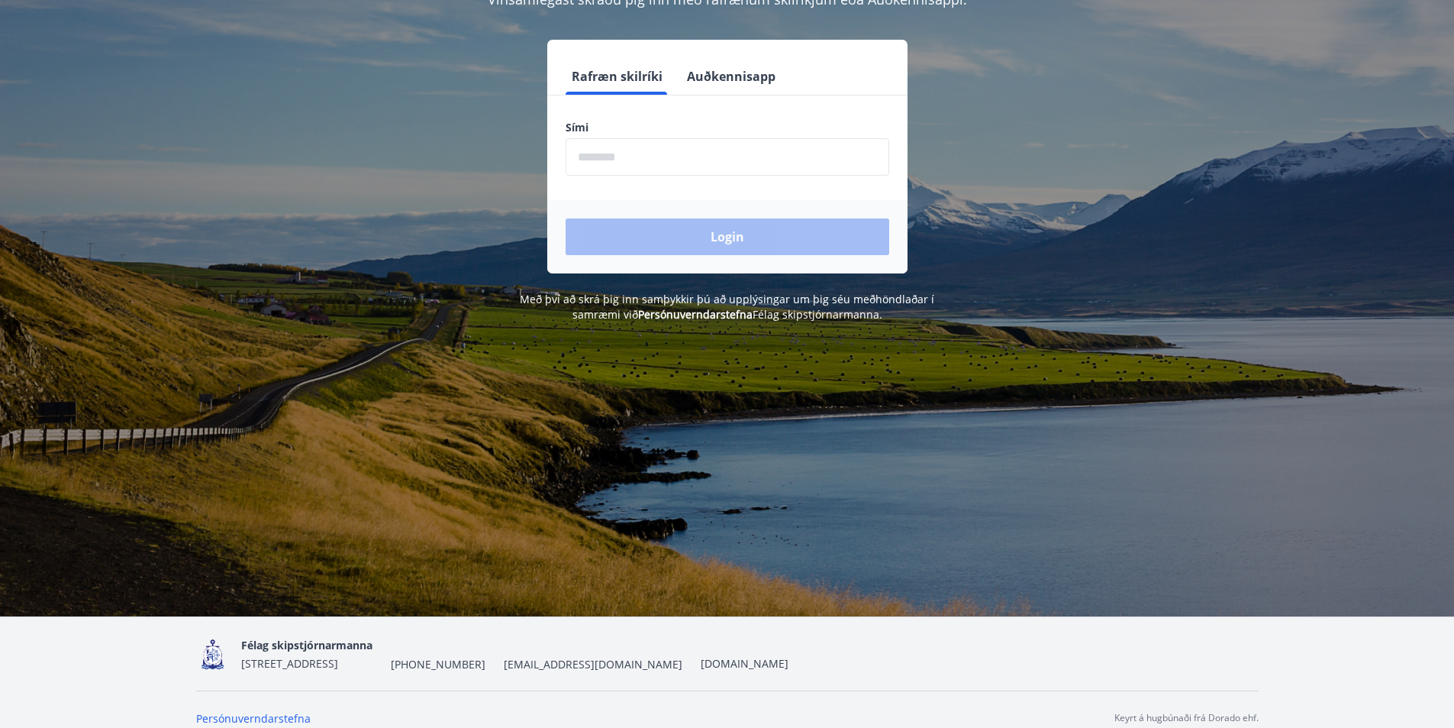
scroll to position [189, 0]
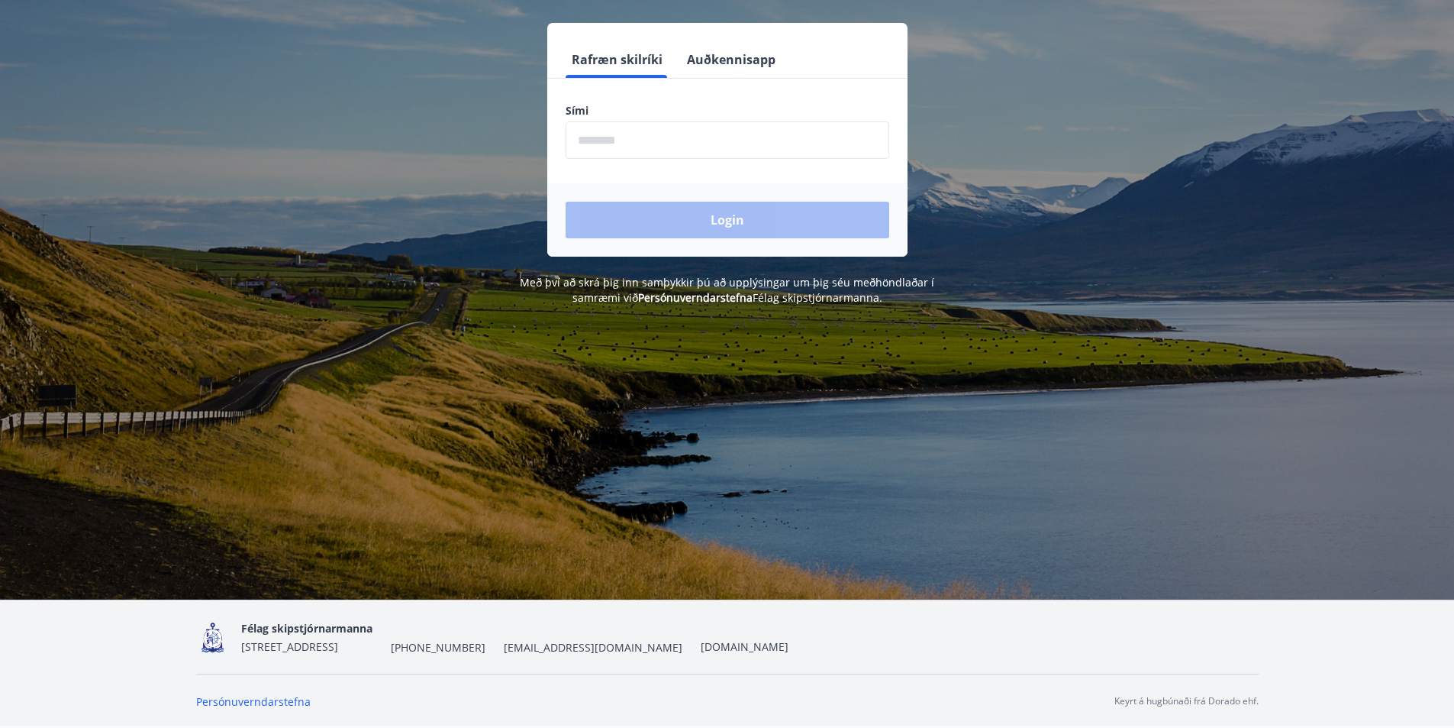
click at [615, 139] on input "phone" at bounding box center [728, 139] width 324 height 37
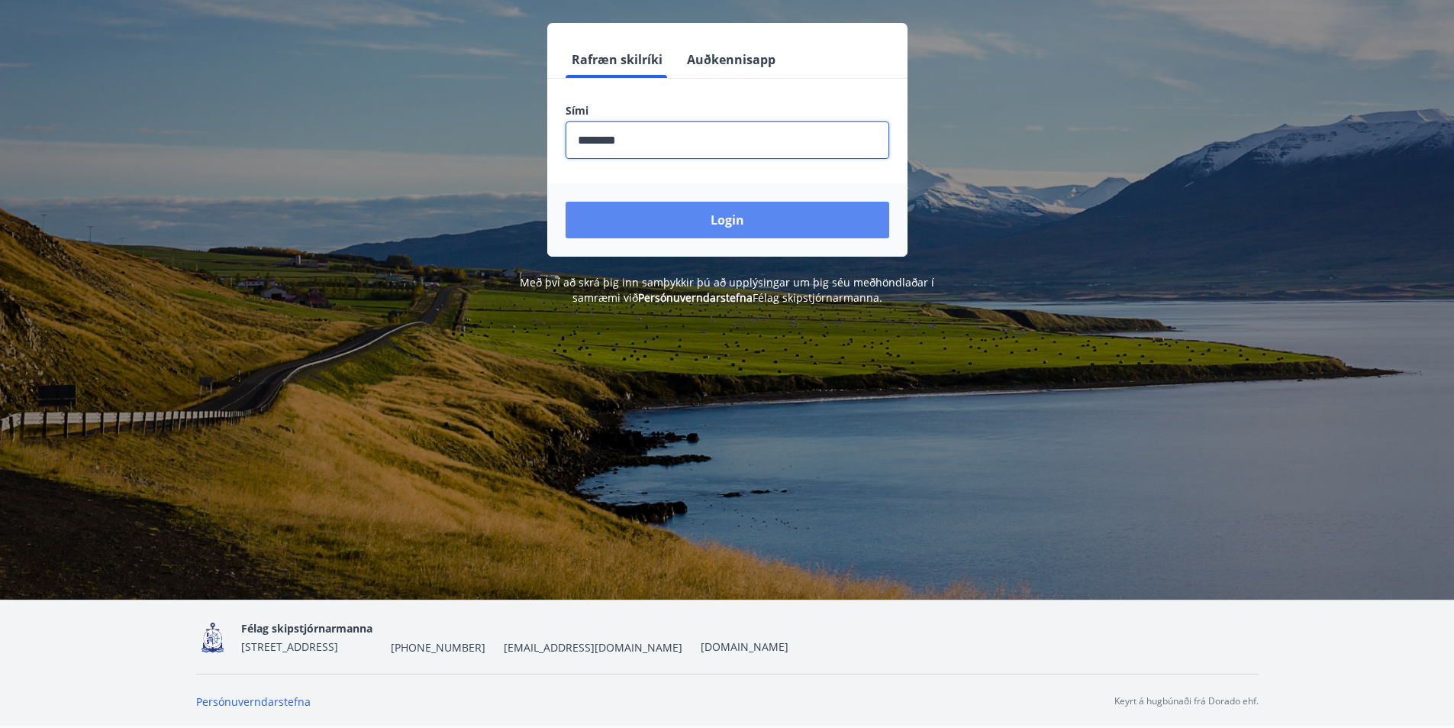
type input "********"
click at [706, 211] on button "Login" at bounding box center [728, 220] width 324 height 37
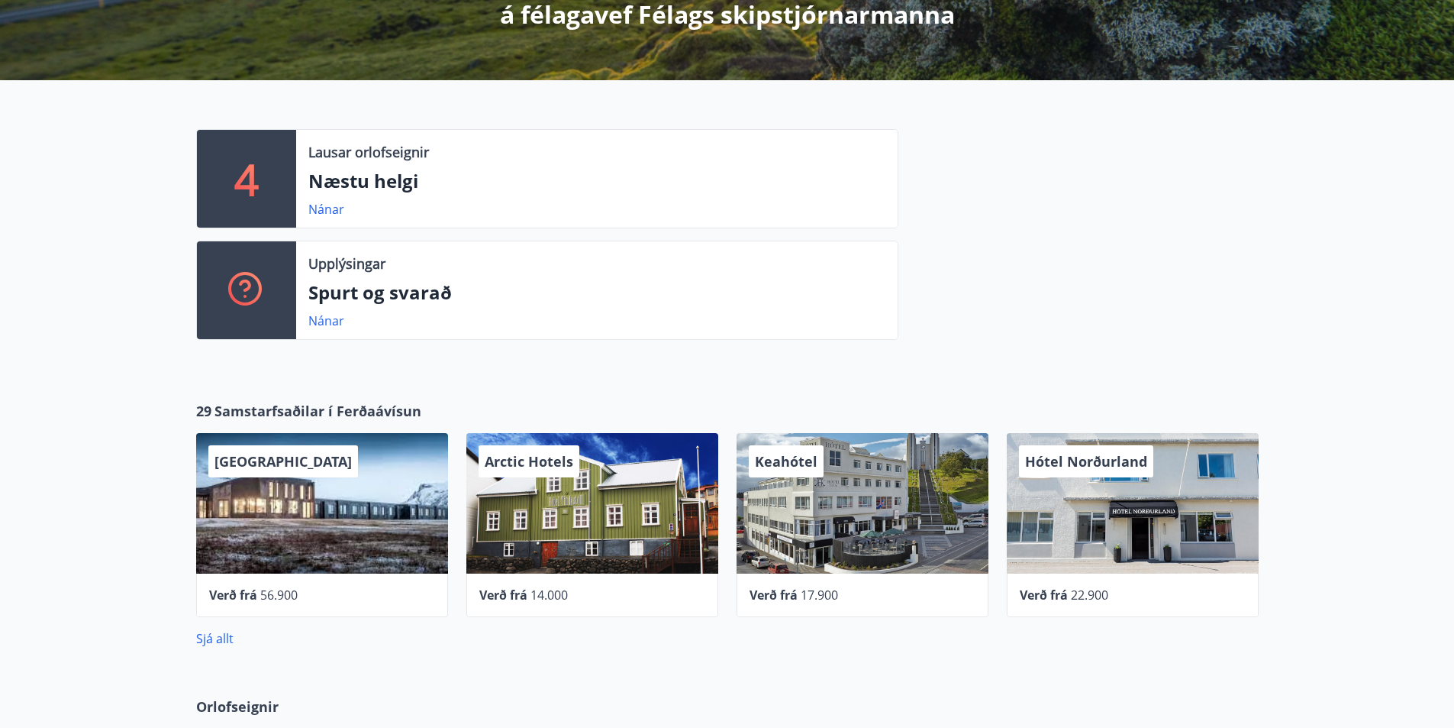
scroll to position [305, 0]
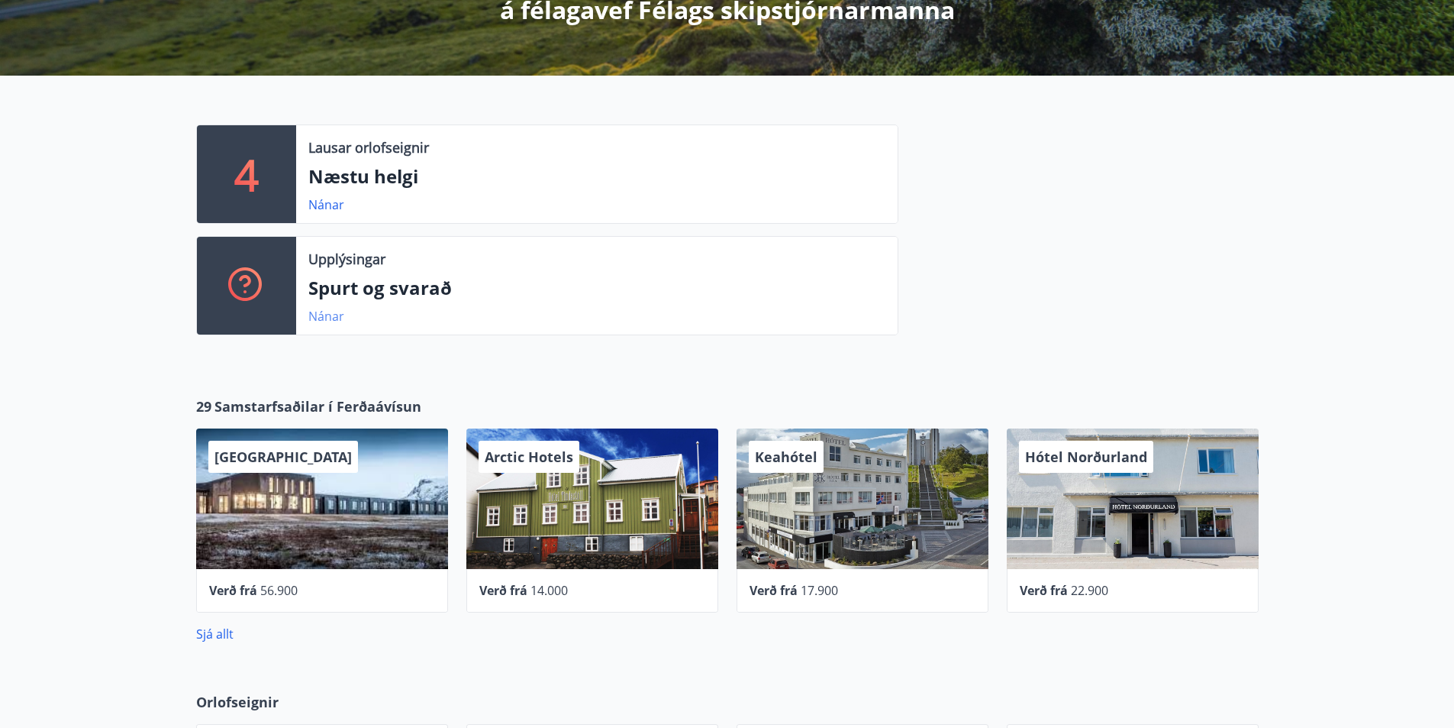
click at [330, 319] on link "Nánar" at bounding box center [326, 316] width 36 height 17
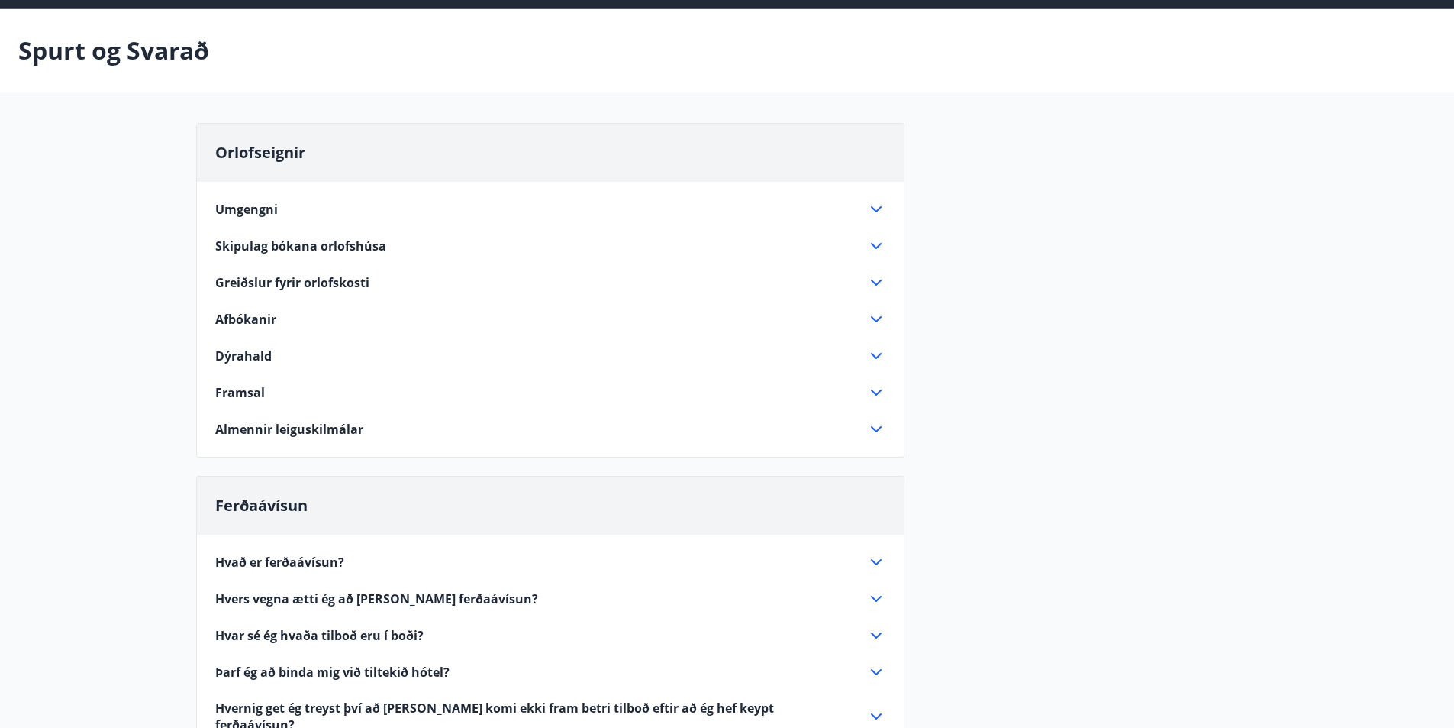
scroll to position [76, 0]
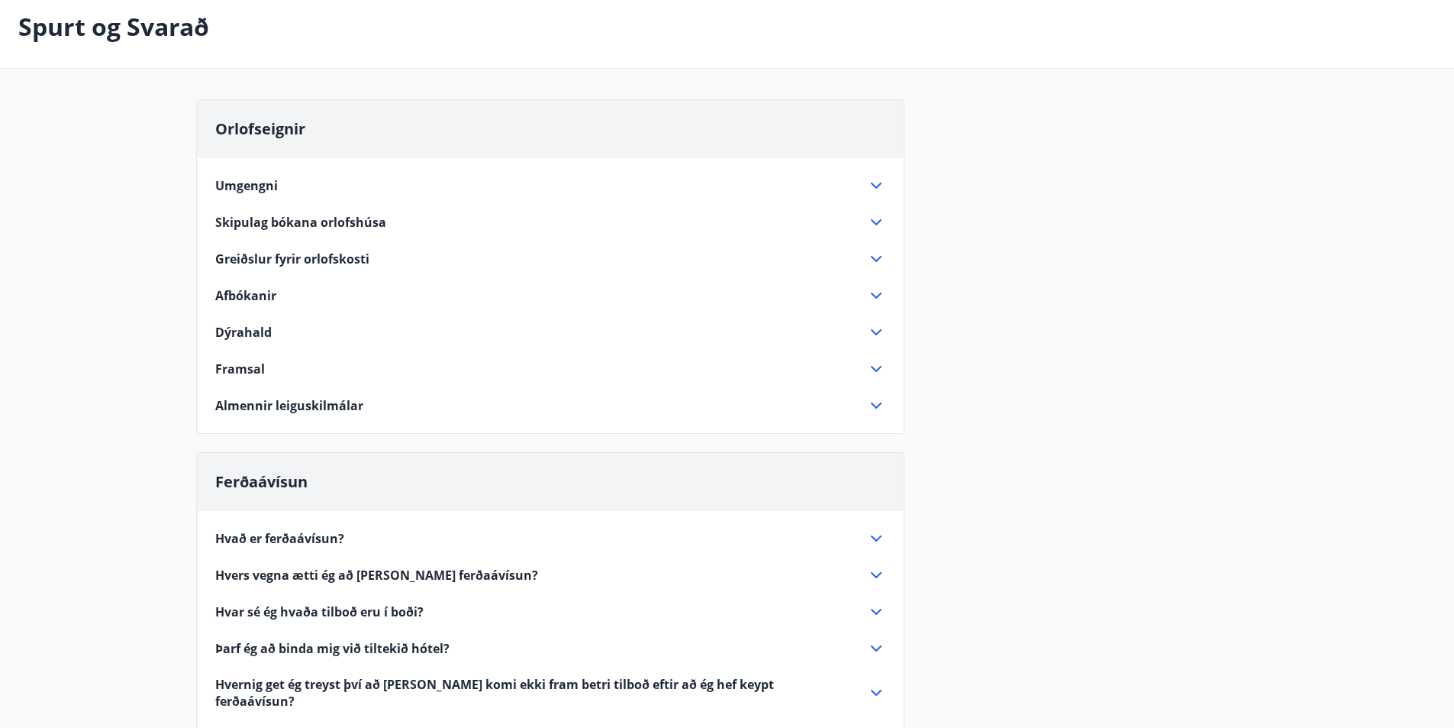
click at [876, 260] on icon at bounding box center [876, 259] width 18 height 18
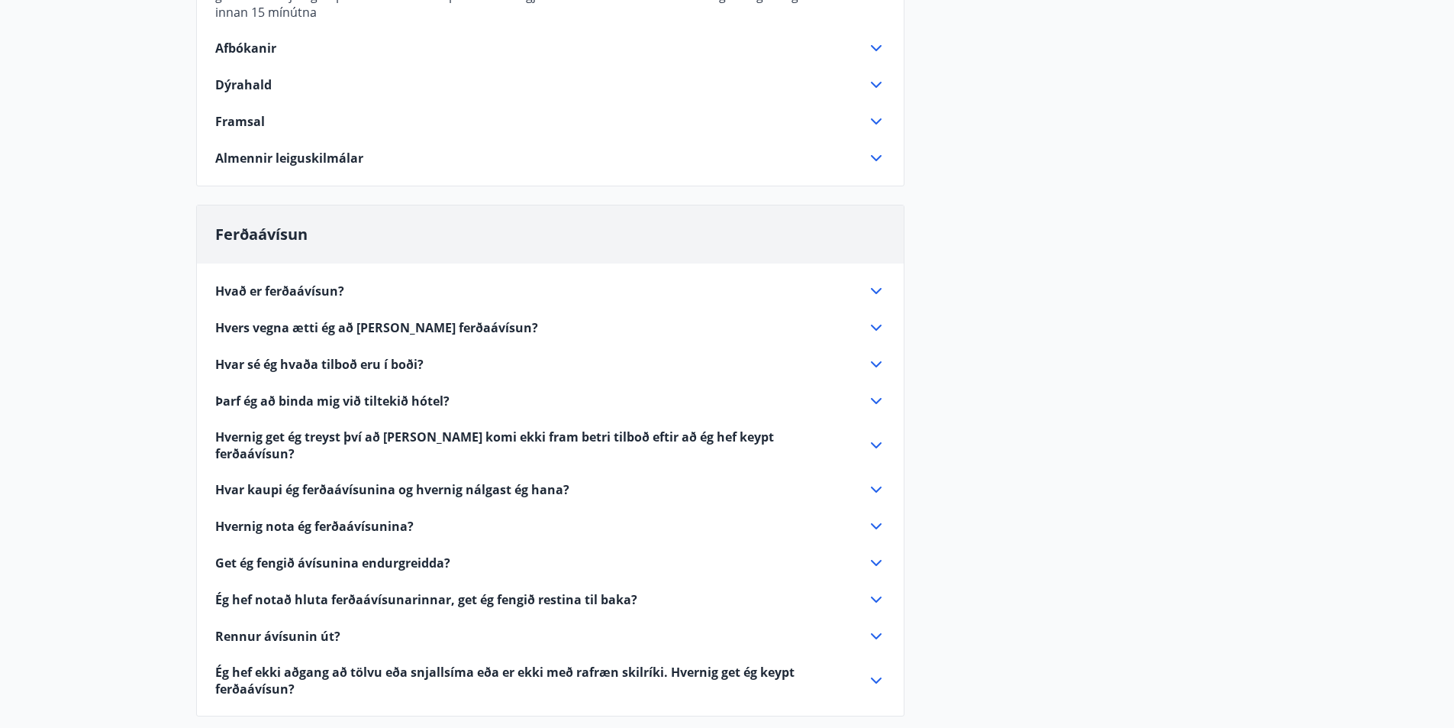
scroll to position [382, 0]
click at [877, 292] on icon at bounding box center [876, 289] width 18 height 18
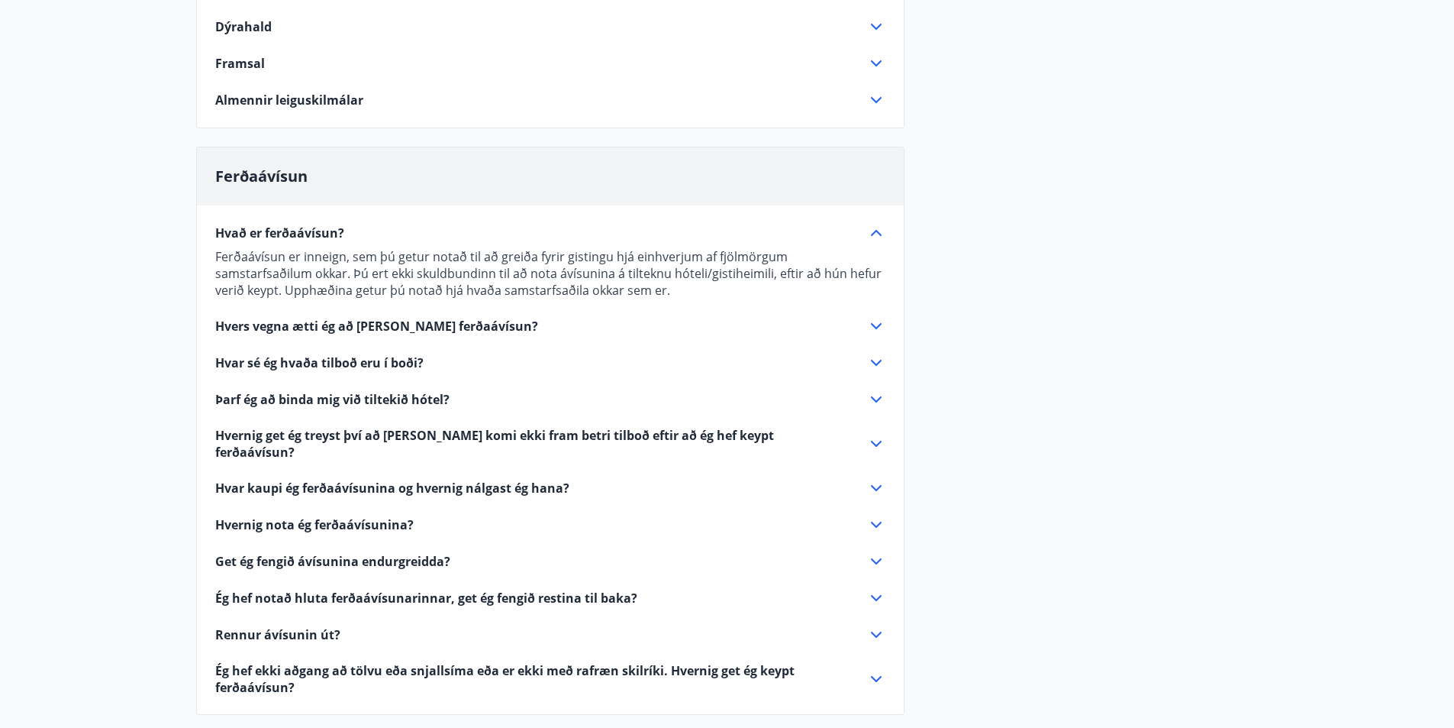
click at [873, 327] on icon at bounding box center [876, 326] width 18 height 18
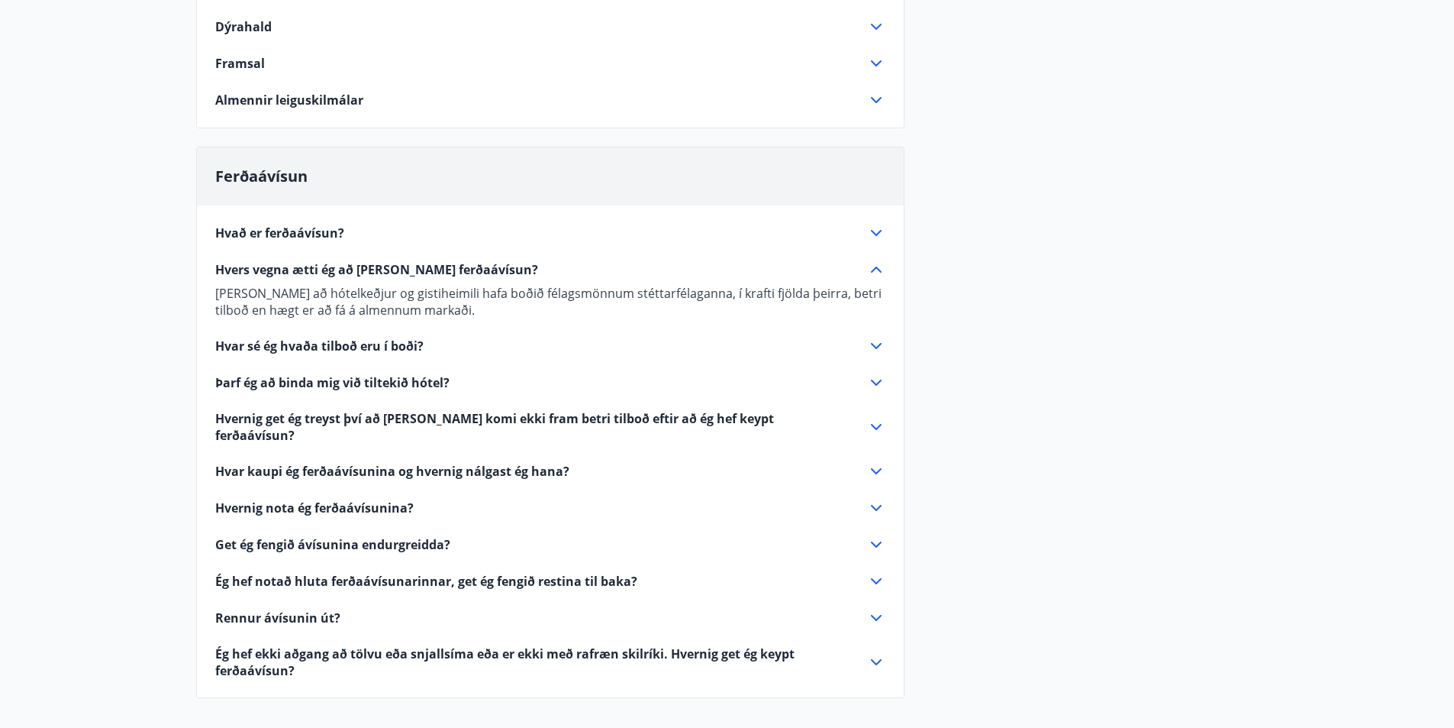
click at [867, 341] on icon at bounding box center [876, 346] width 18 height 18
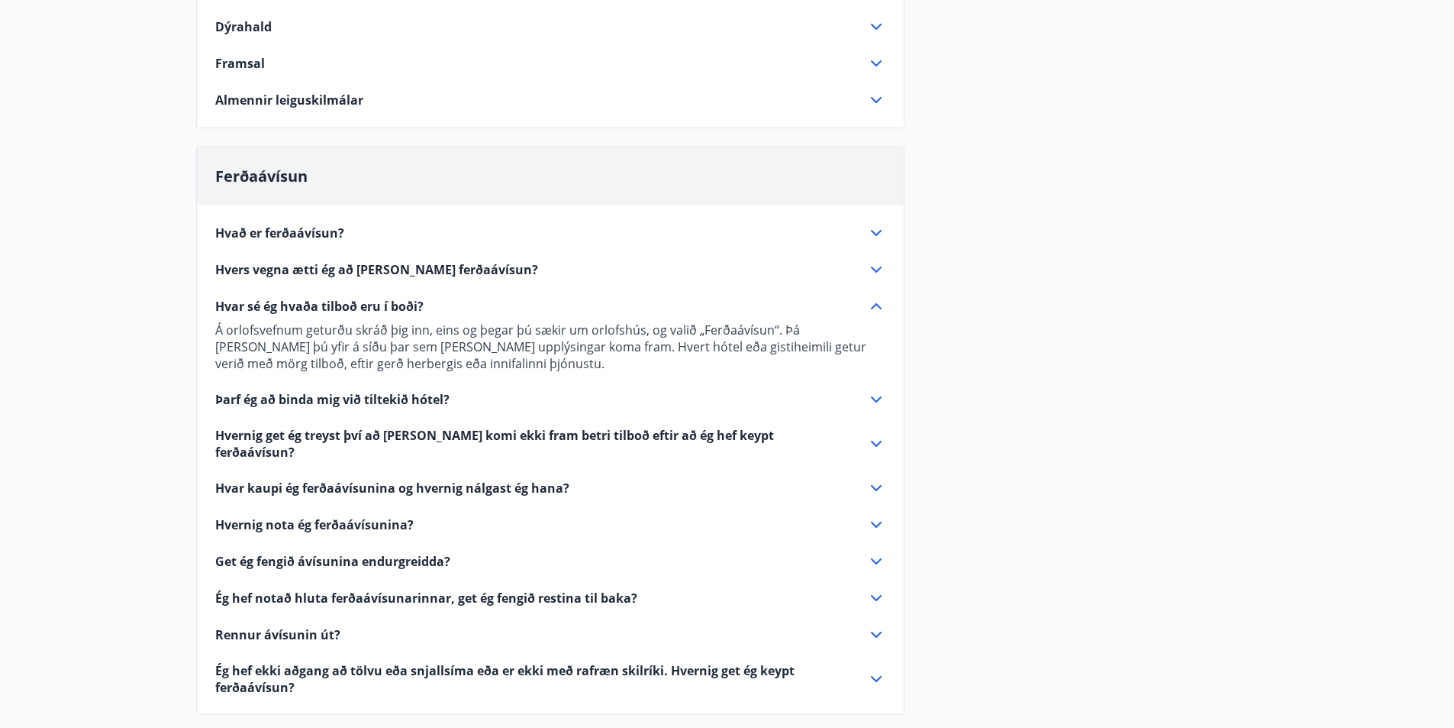
click at [876, 479] on icon at bounding box center [876, 488] width 18 height 18
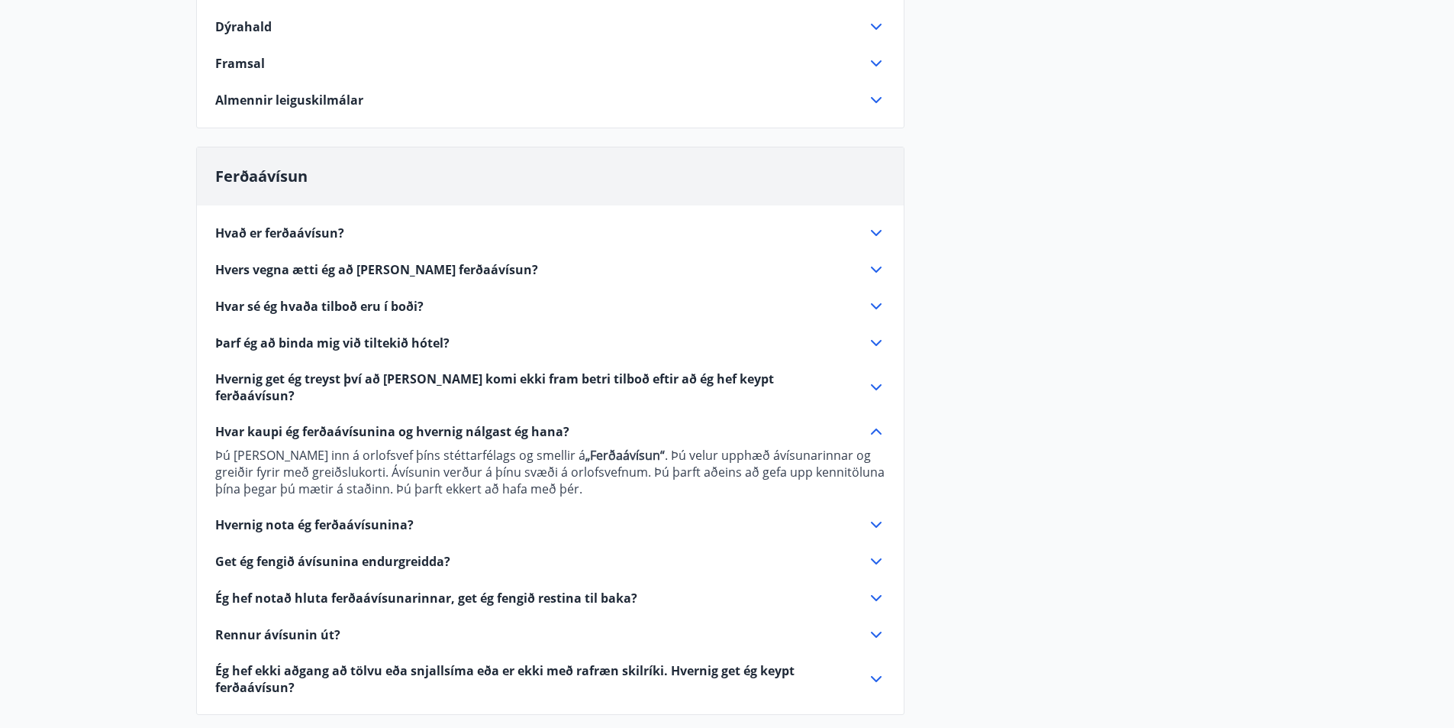
click at [867, 515] on icon at bounding box center [876, 524] width 18 height 18
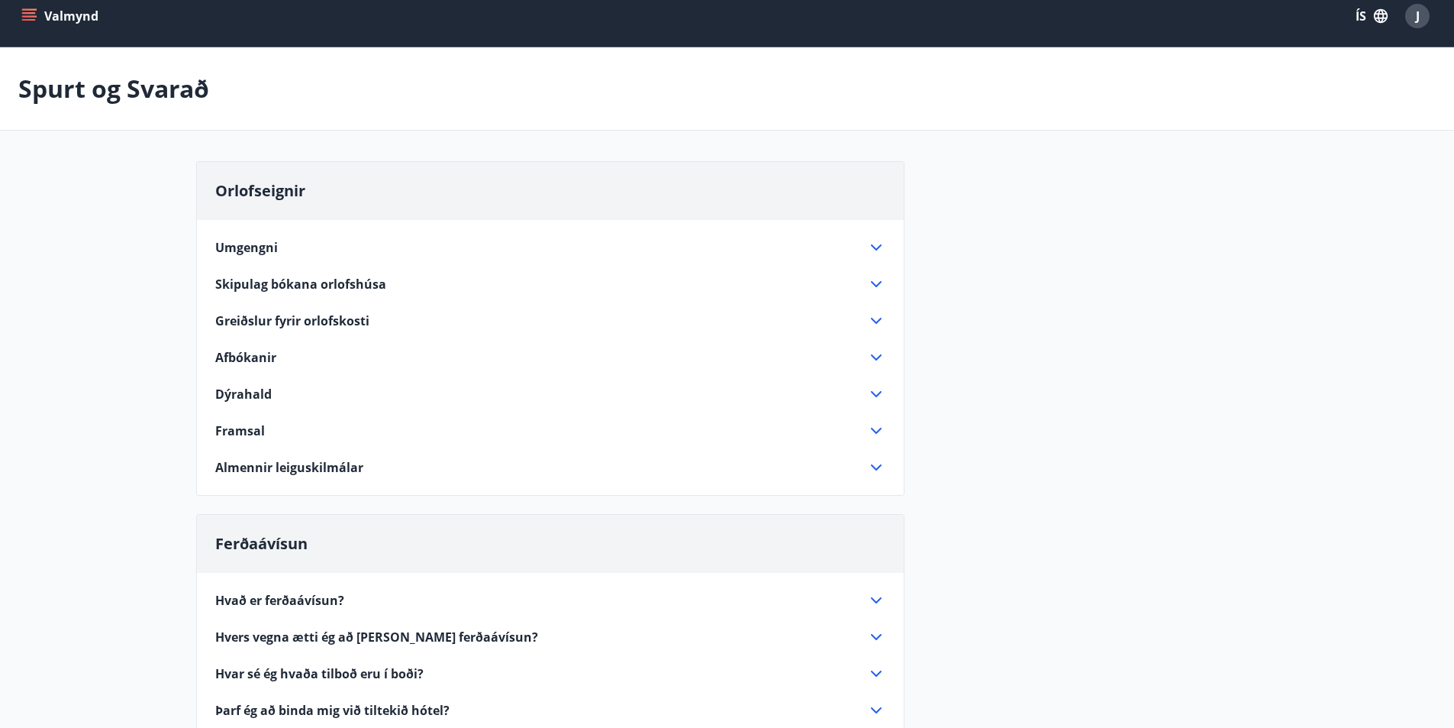
scroll to position [0, 0]
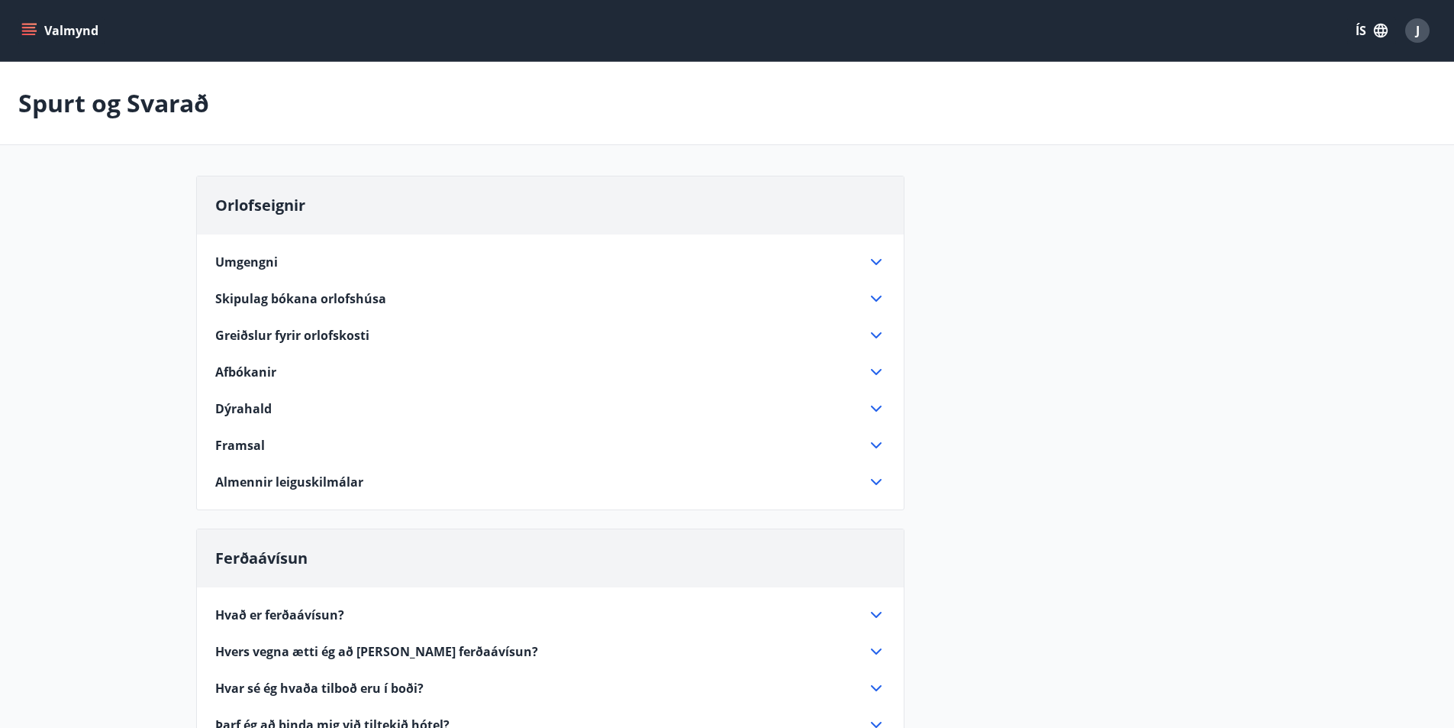
click at [875, 296] on icon at bounding box center [876, 298] width 18 height 18
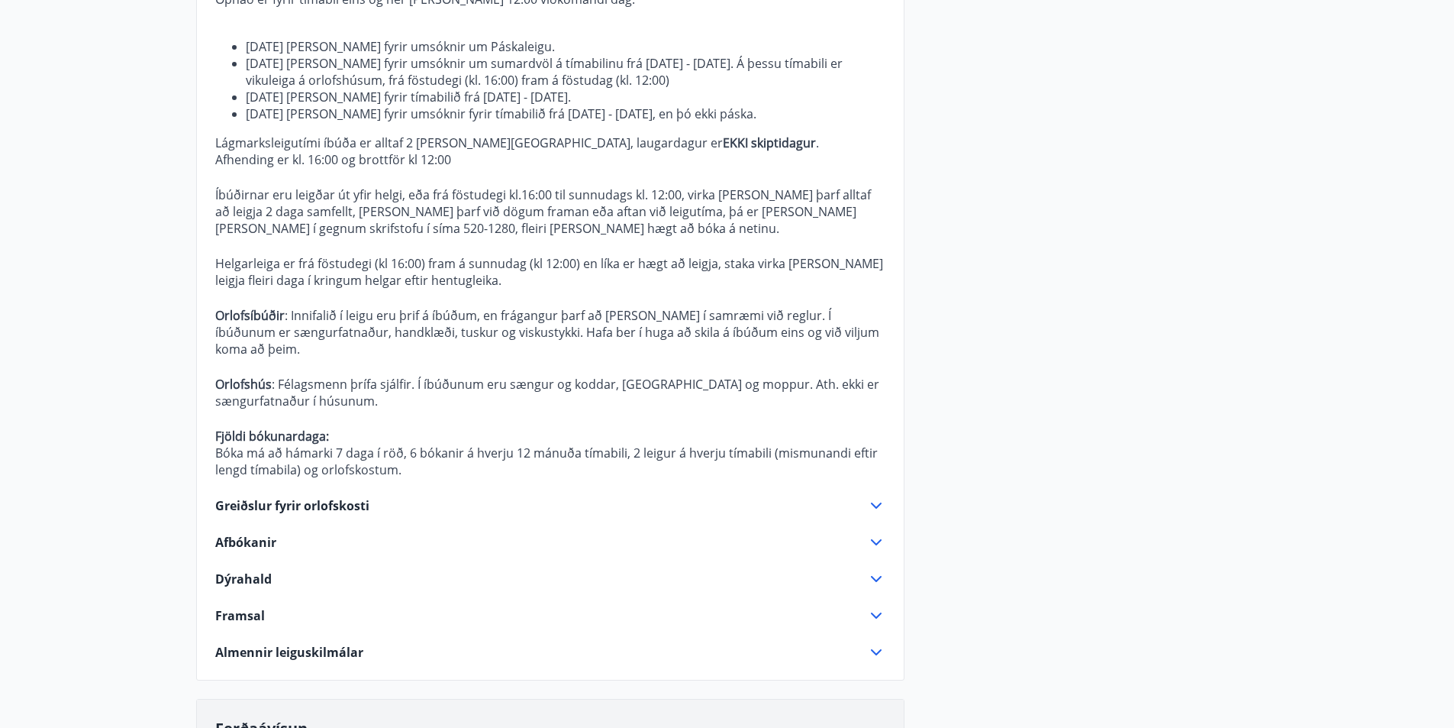
scroll to position [458, 0]
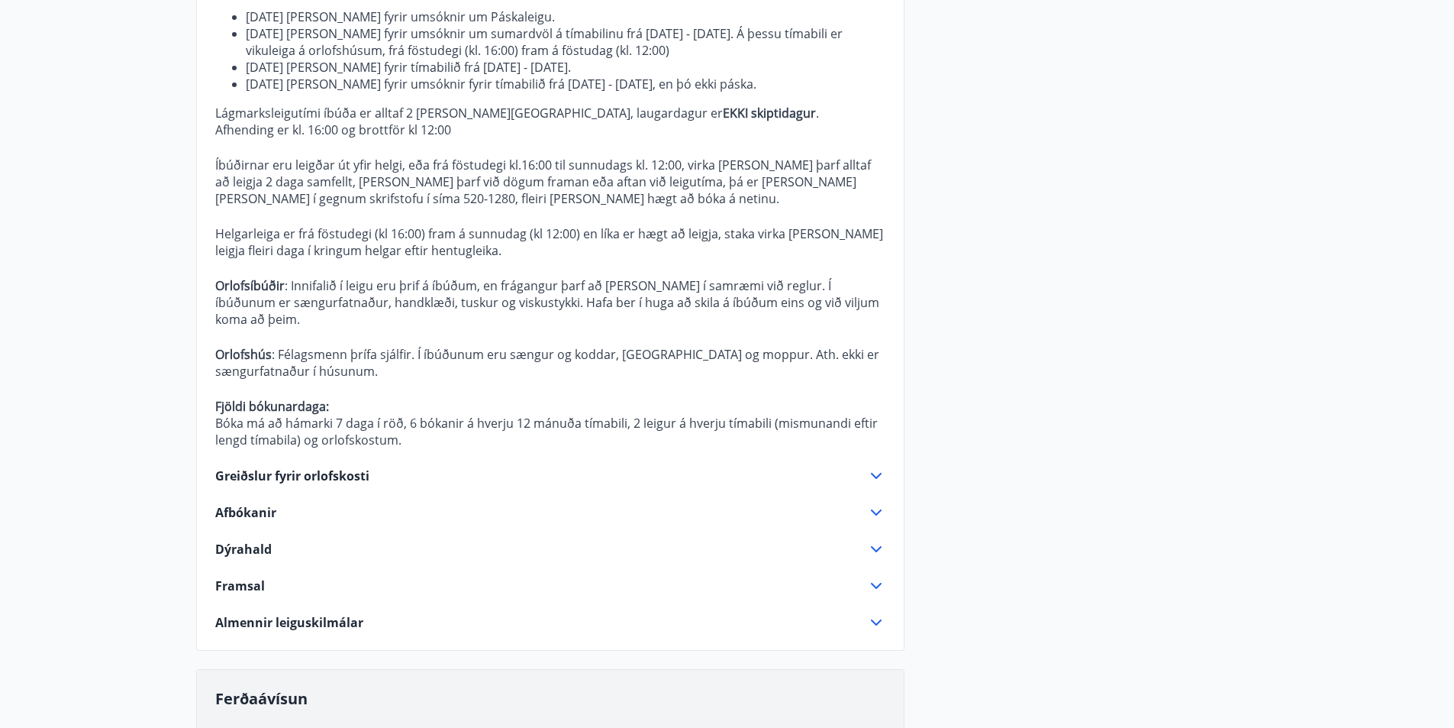
click at [874, 466] on icon at bounding box center [876, 475] width 18 height 18
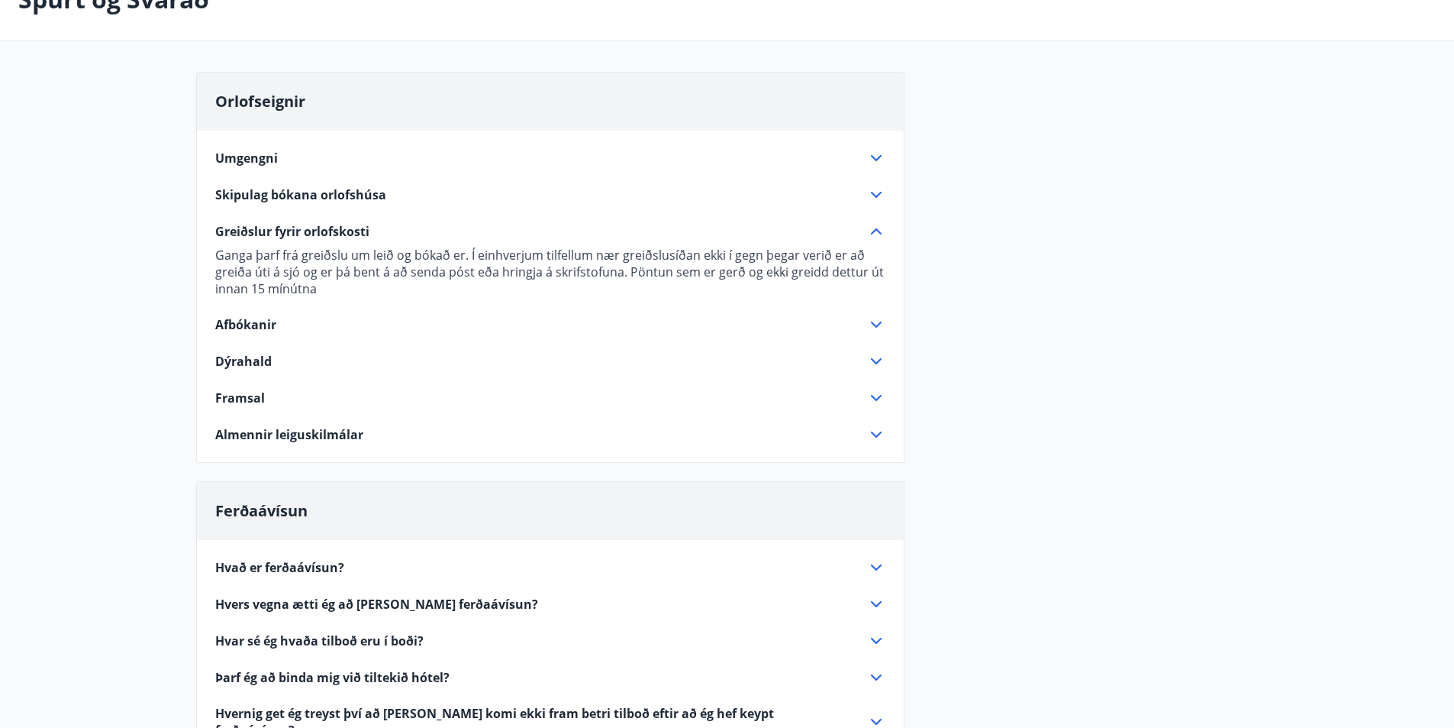
scroll to position [76, 0]
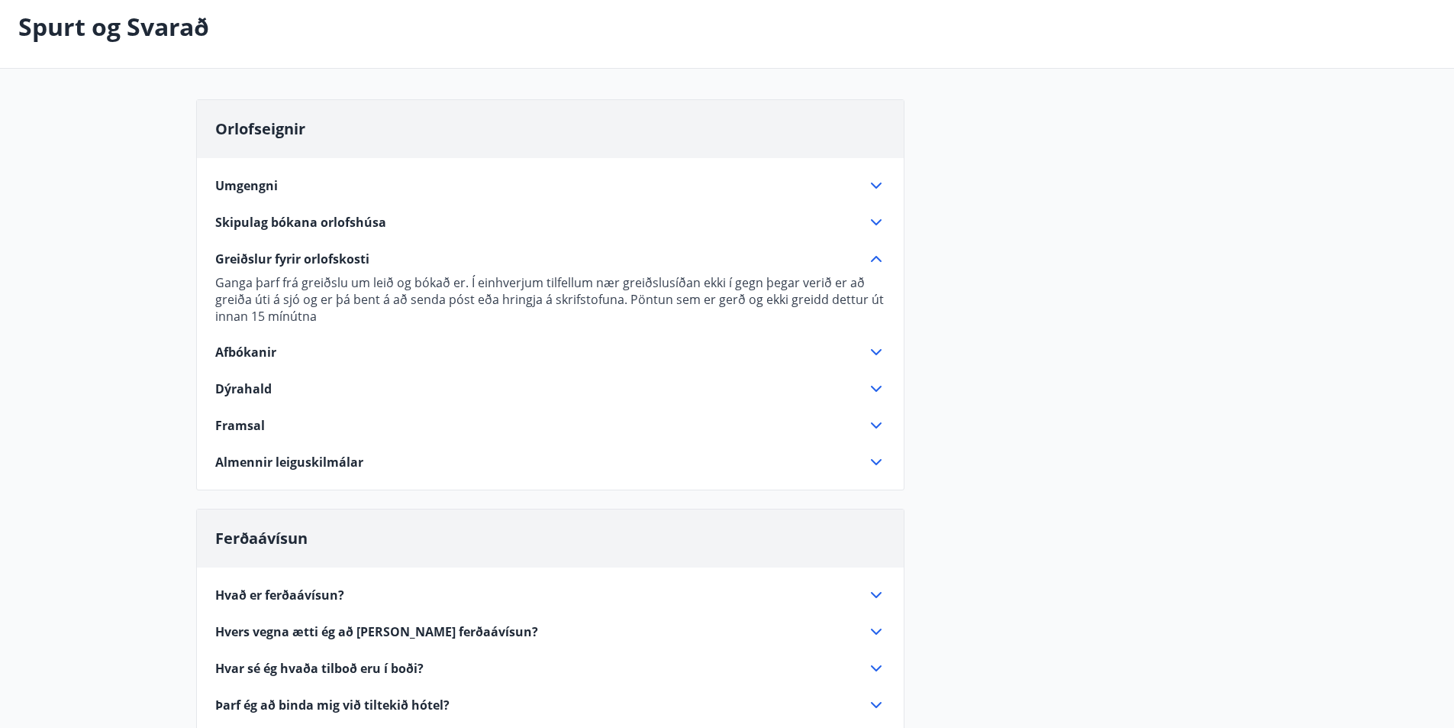
click at [879, 424] on icon at bounding box center [876, 425] width 18 height 18
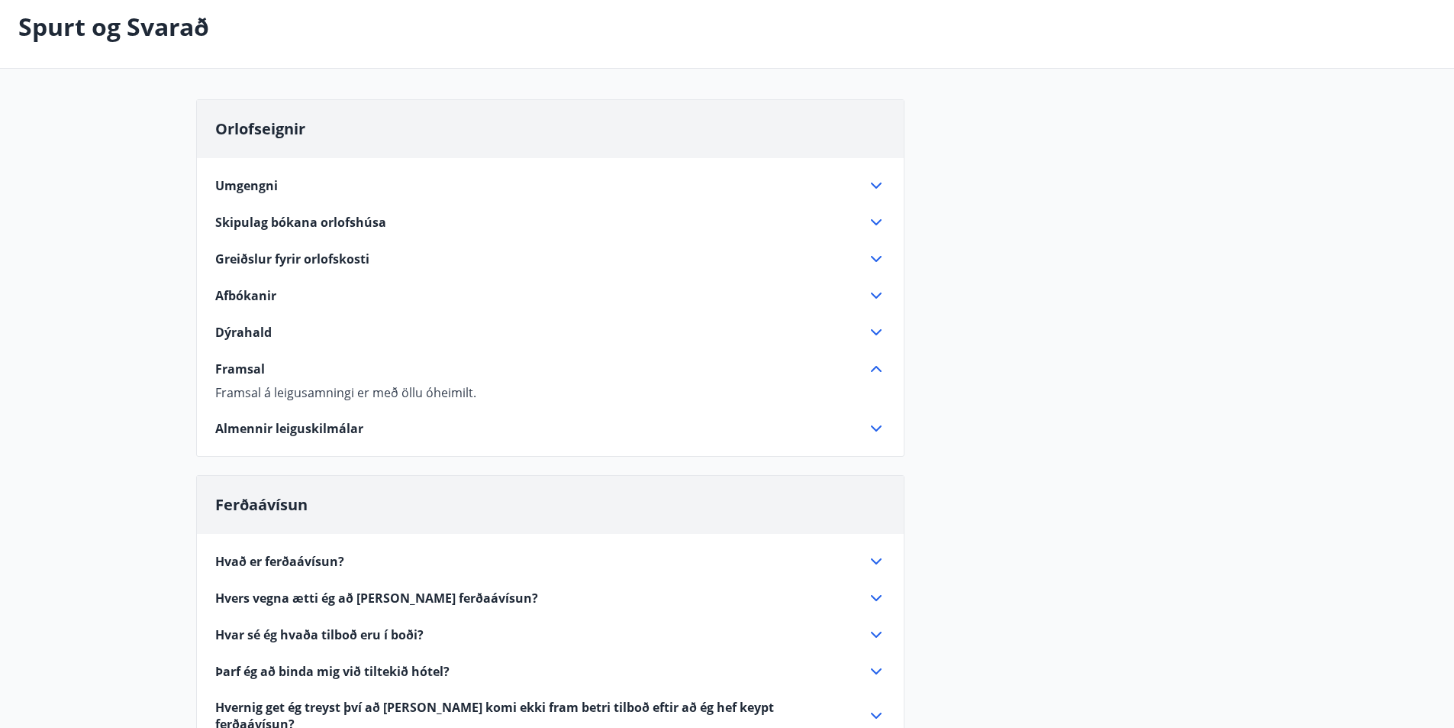
click at [875, 429] on icon at bounding box center [876, 428] width 11 height 6
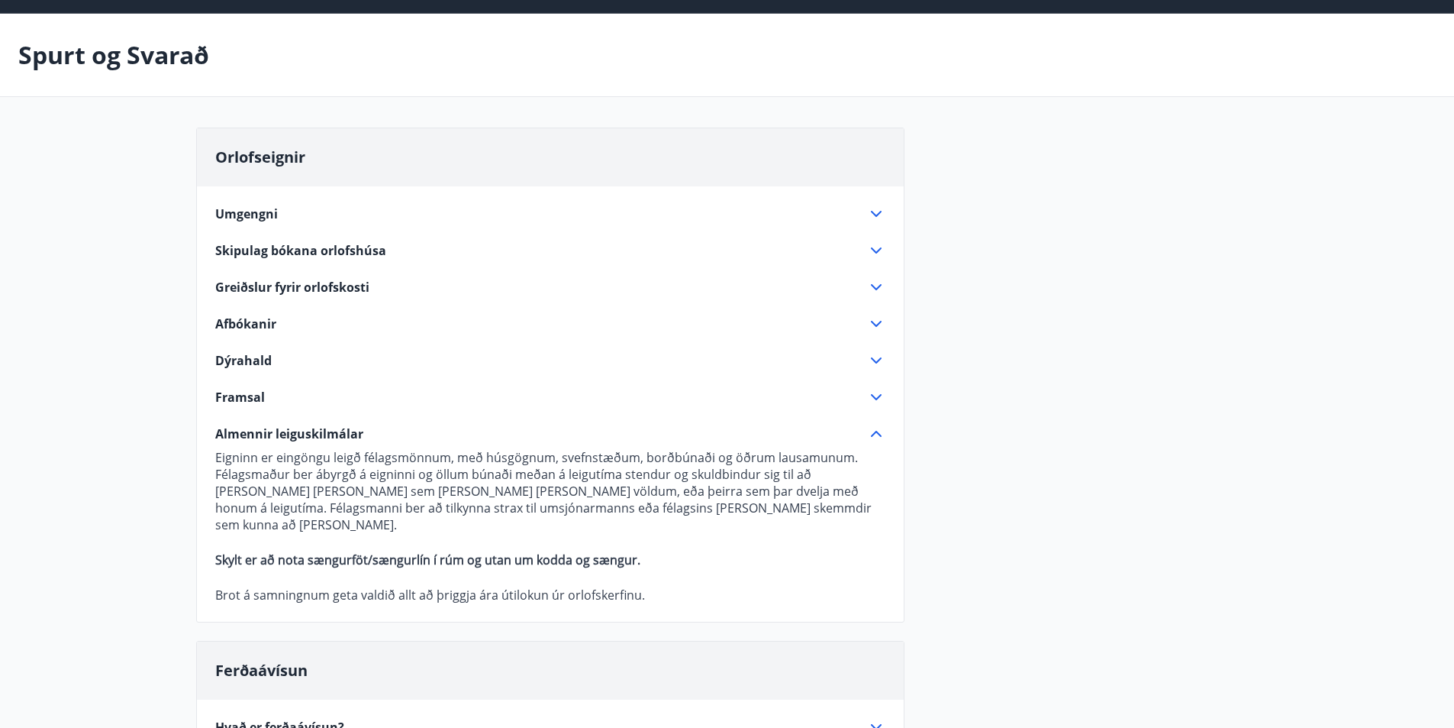
scroll to position [0, 0]
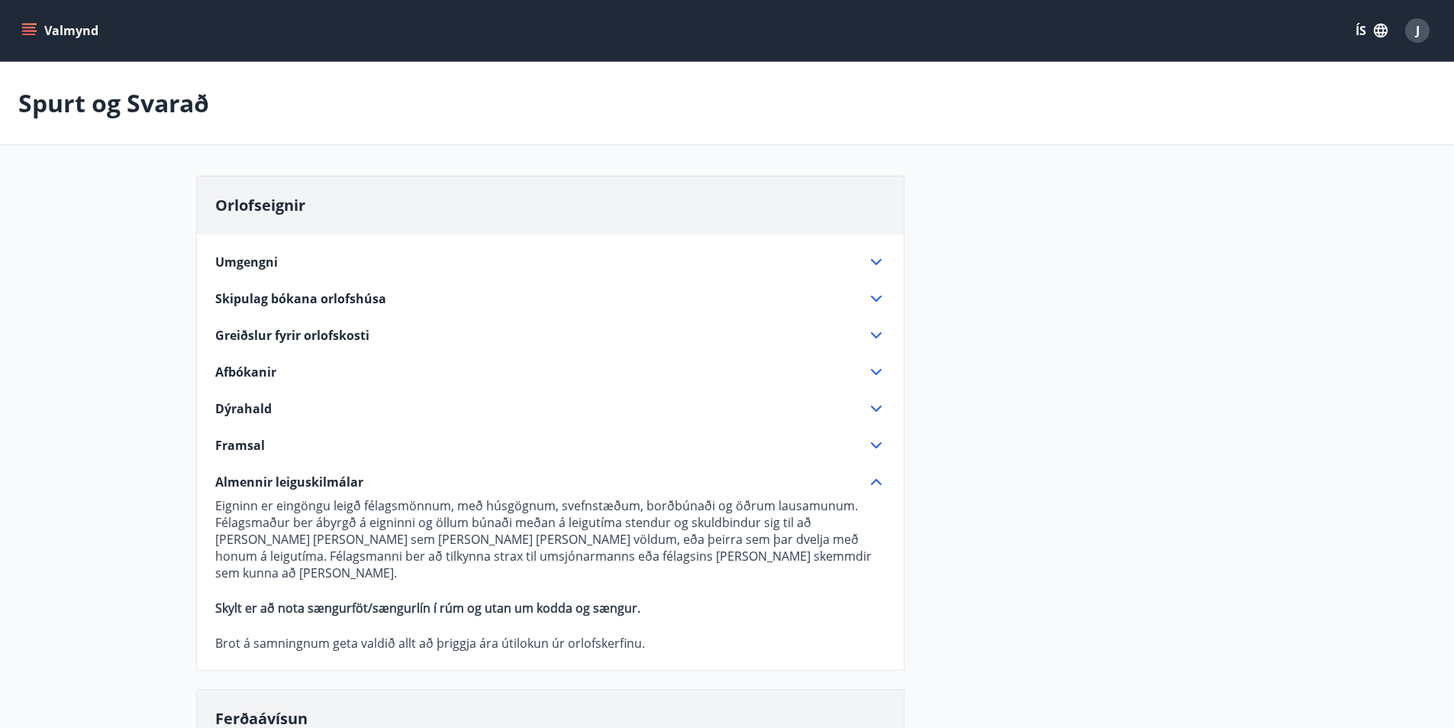
click at [27, 31] on icon "menu" at bounding box center [30, 31] width 17 height 2
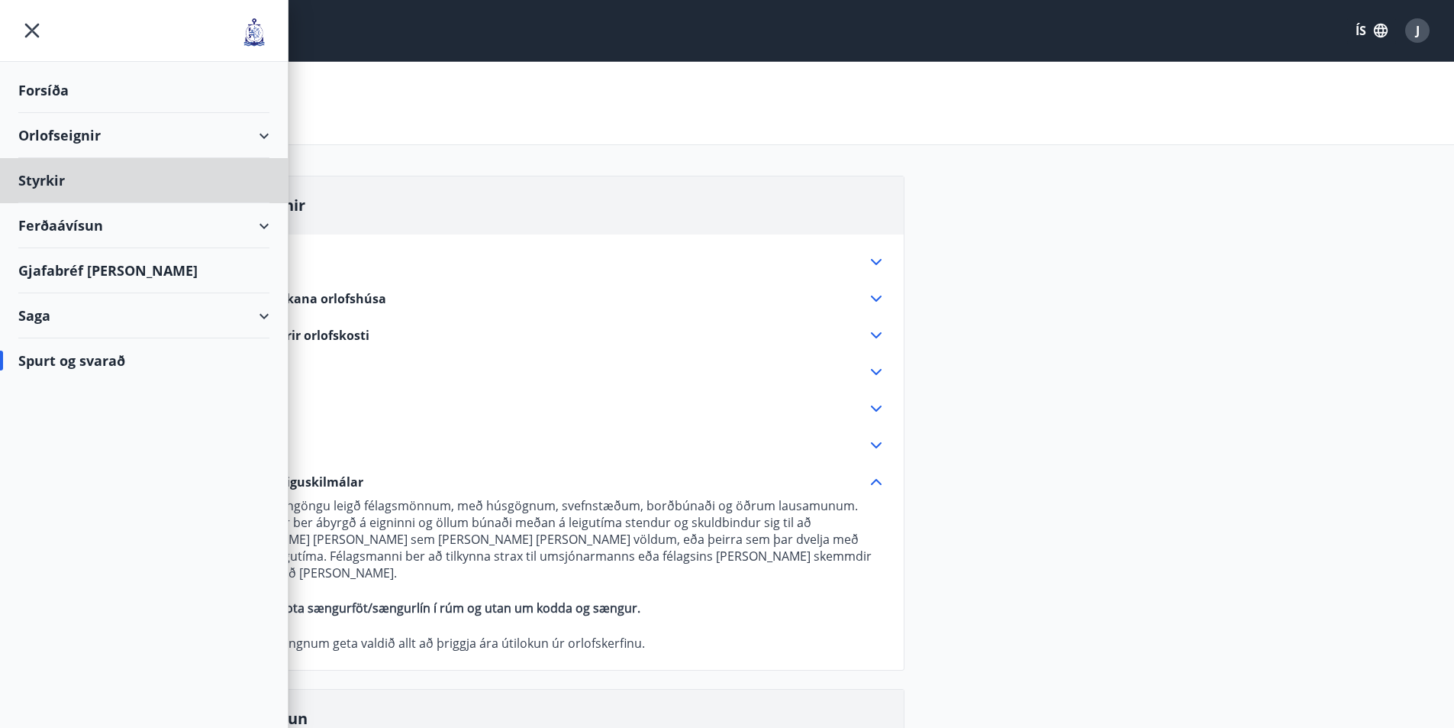
click at [55, 91] on div "Forsíða" at bounding box center [143, 90] width 251 height 45
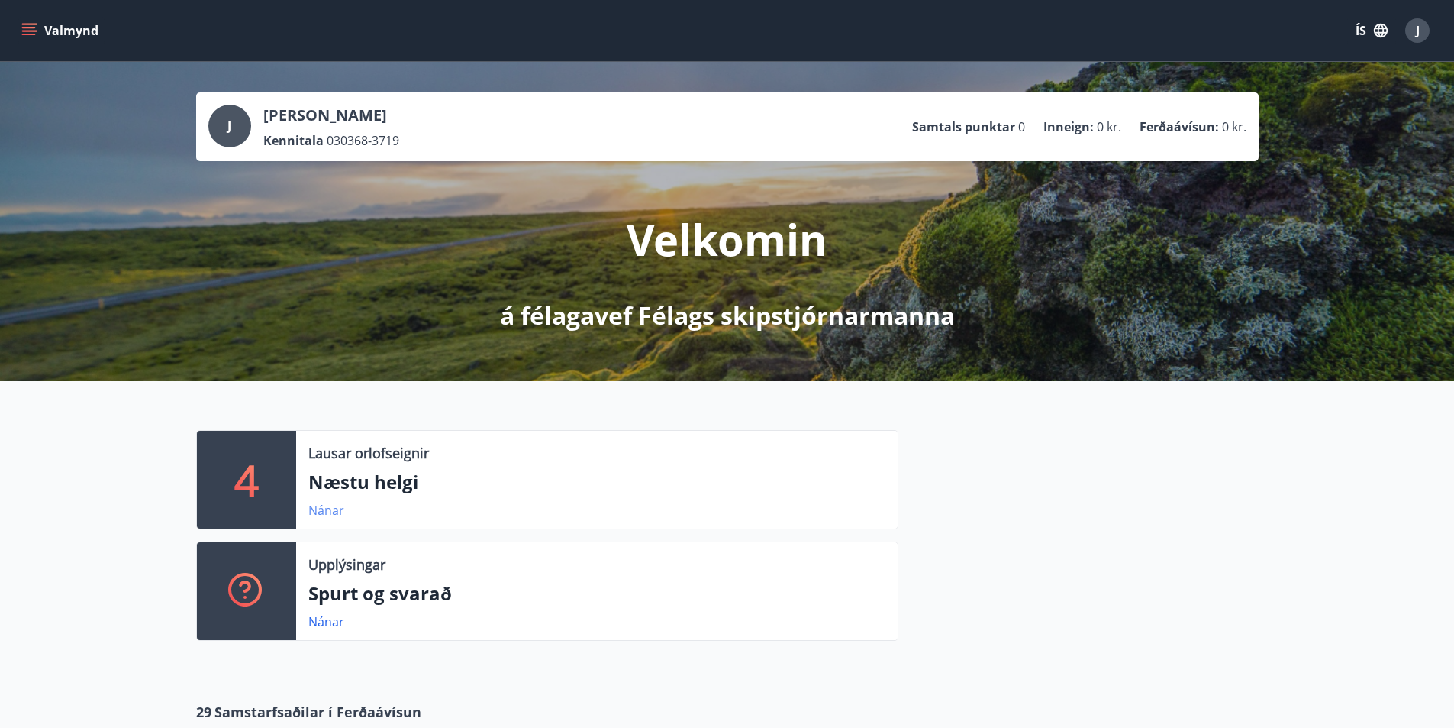
click at [334, 508] on link "Nánar" at bounding box center [326, 510] width 36 height 17
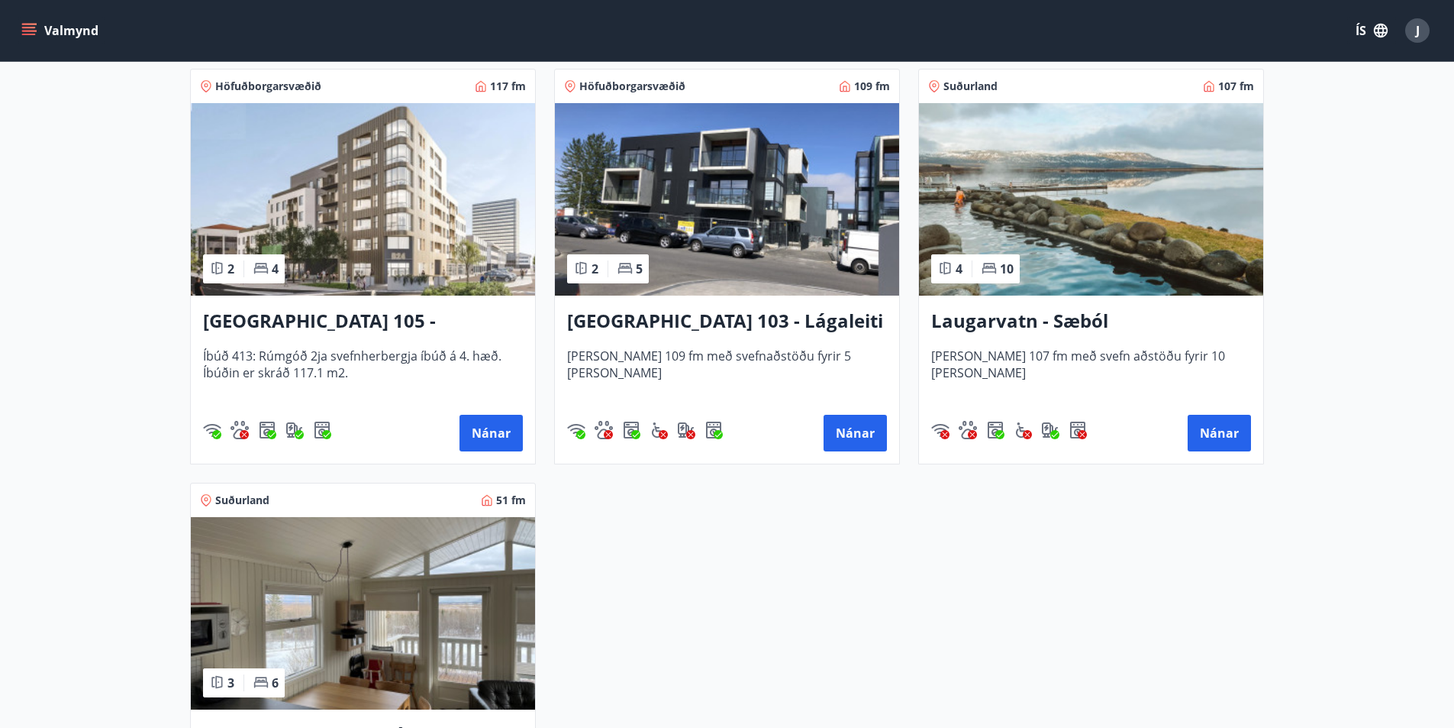
scroll to position [305, 0]
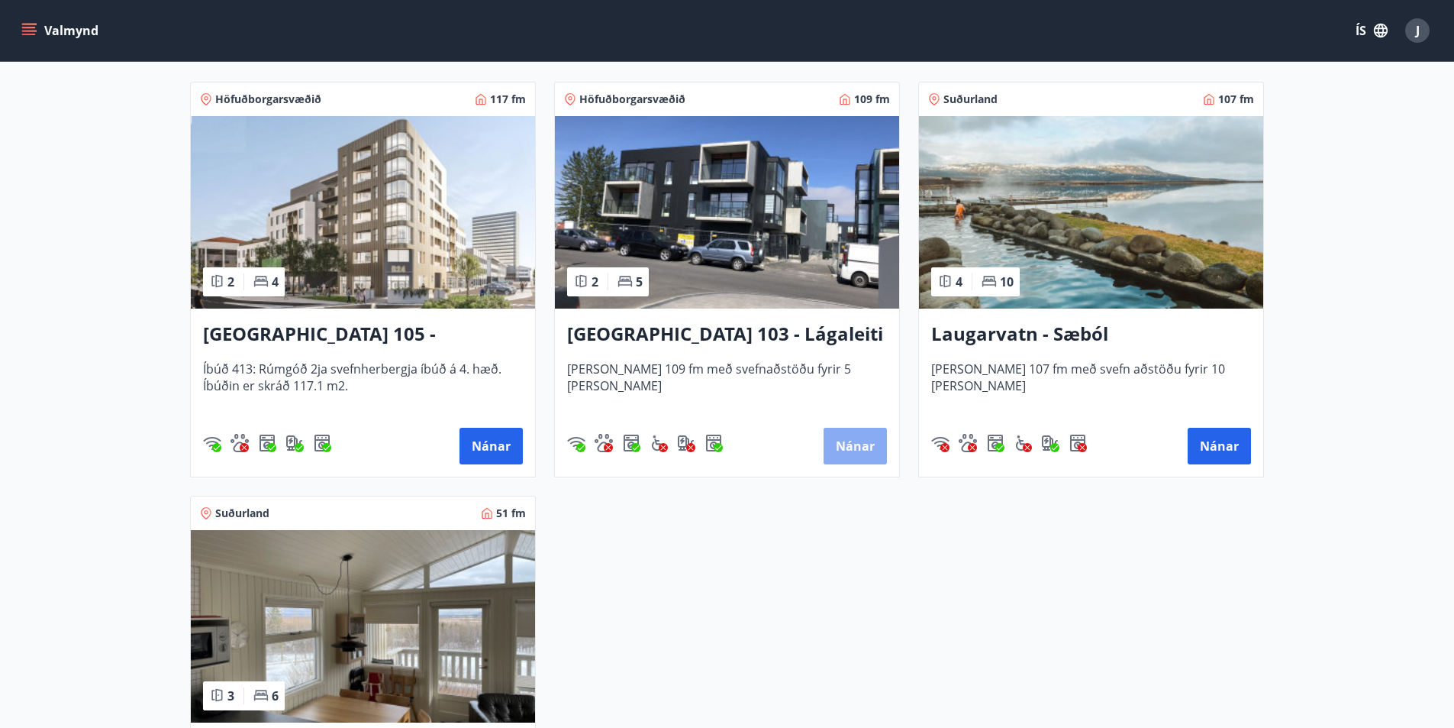
click at [844, 448] on button "Nánar" at bounding box center [855, 446] width 63 height 37
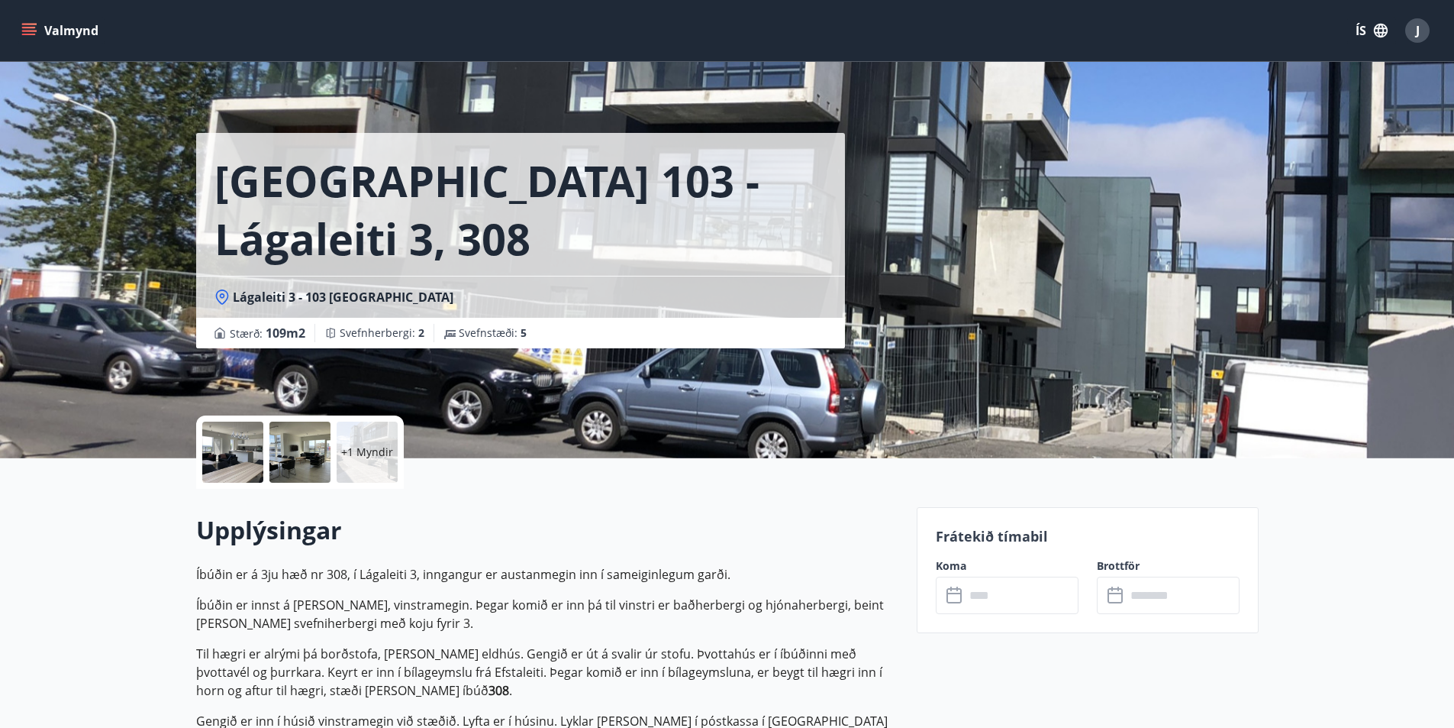
click at [235, 454] on div at bounding box center [232, 451] width 61 height 61
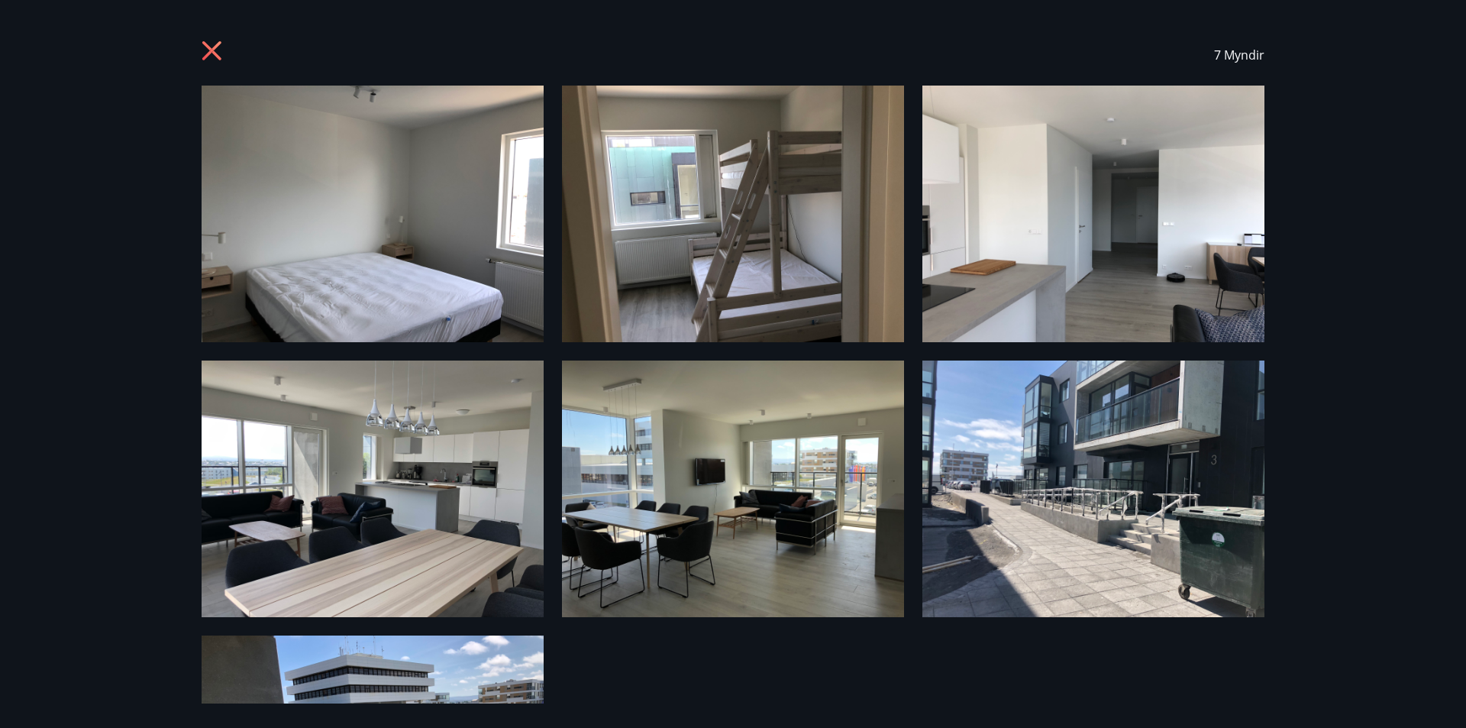
click at [209, 56] on icon at bounding box center [214, 52] width 24 height 24
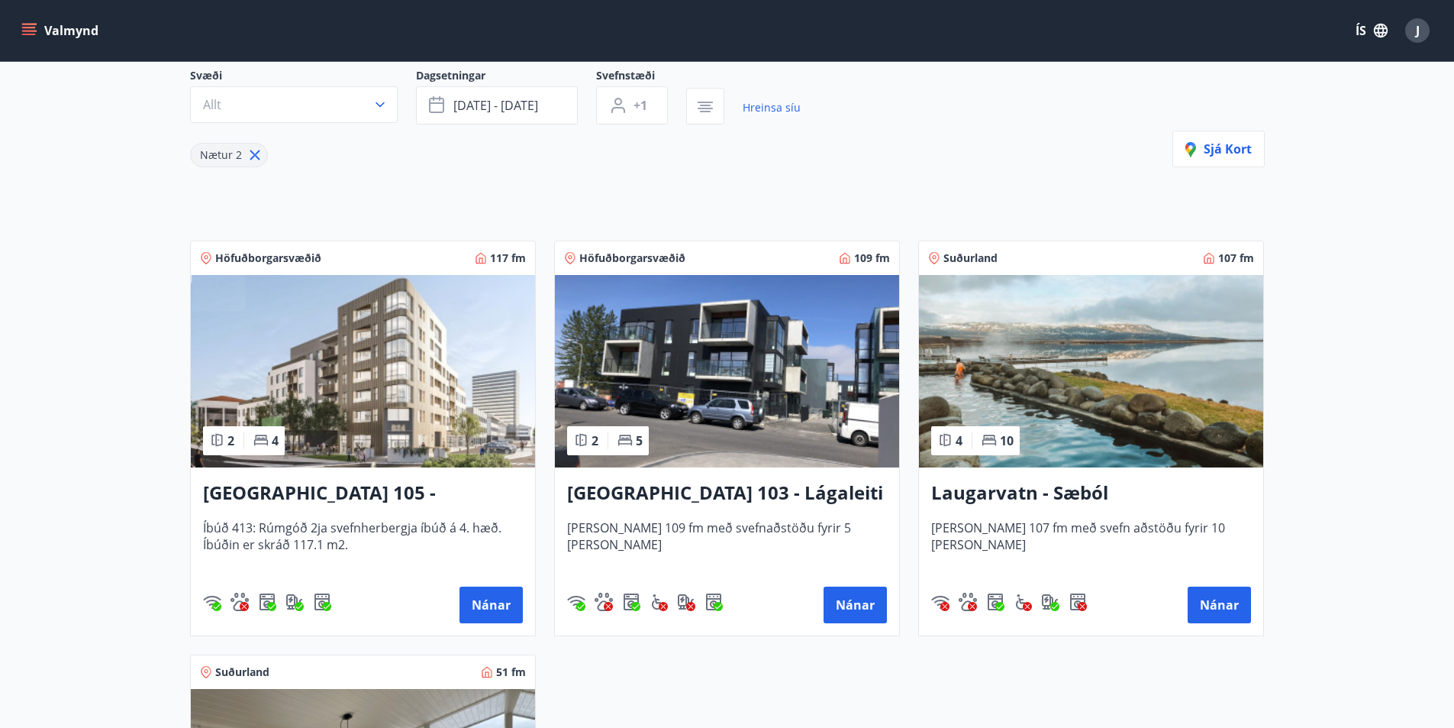
scroll to position [153, 0]
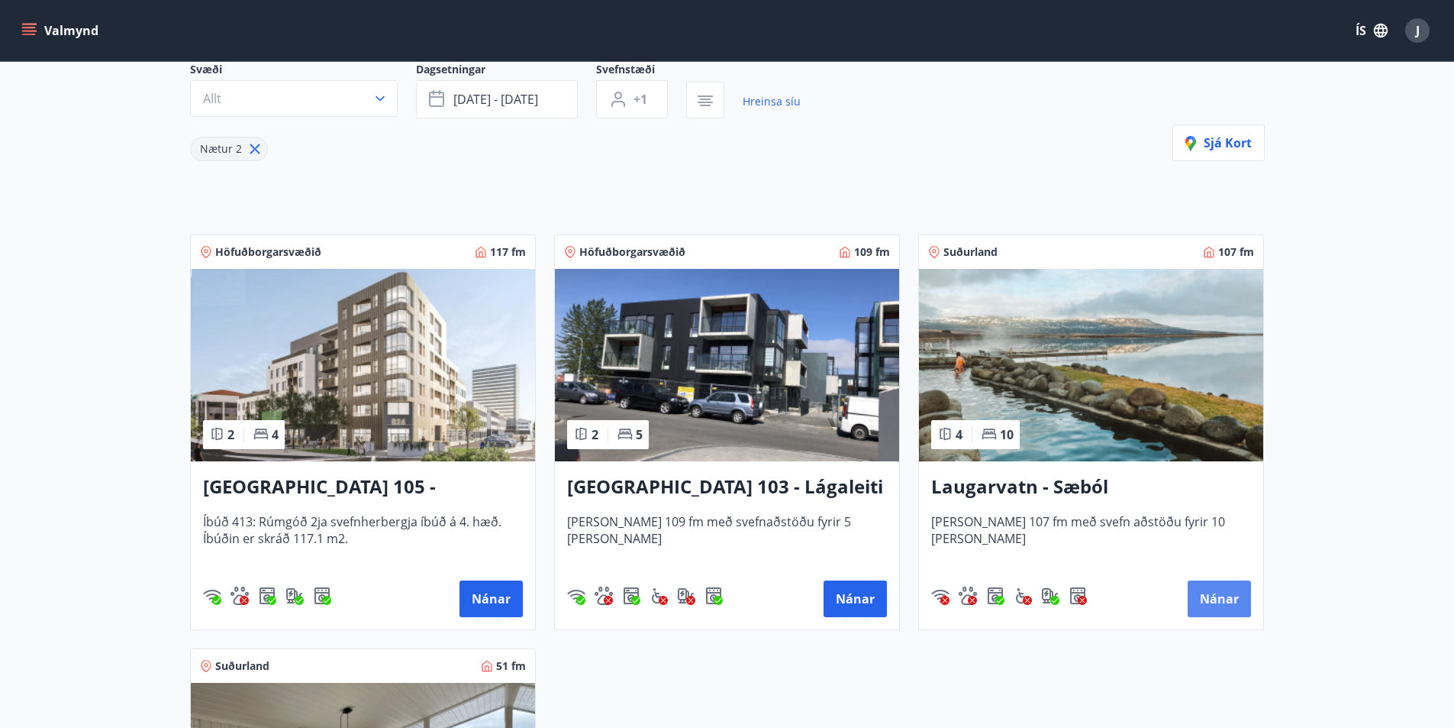
click at [1226, 605] on button "Nánar" at bounding box center [1219, 598] width 63 height 37
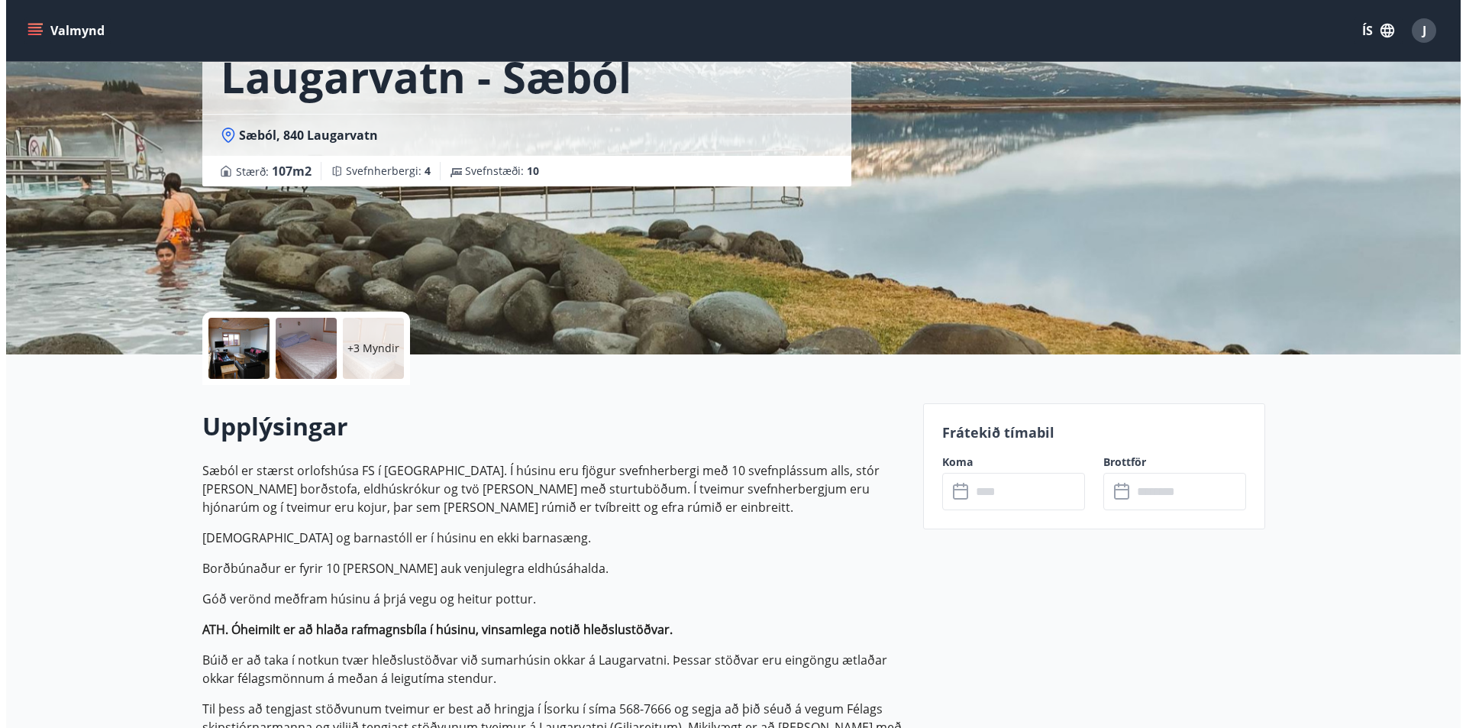
scroll to position [153, 0]
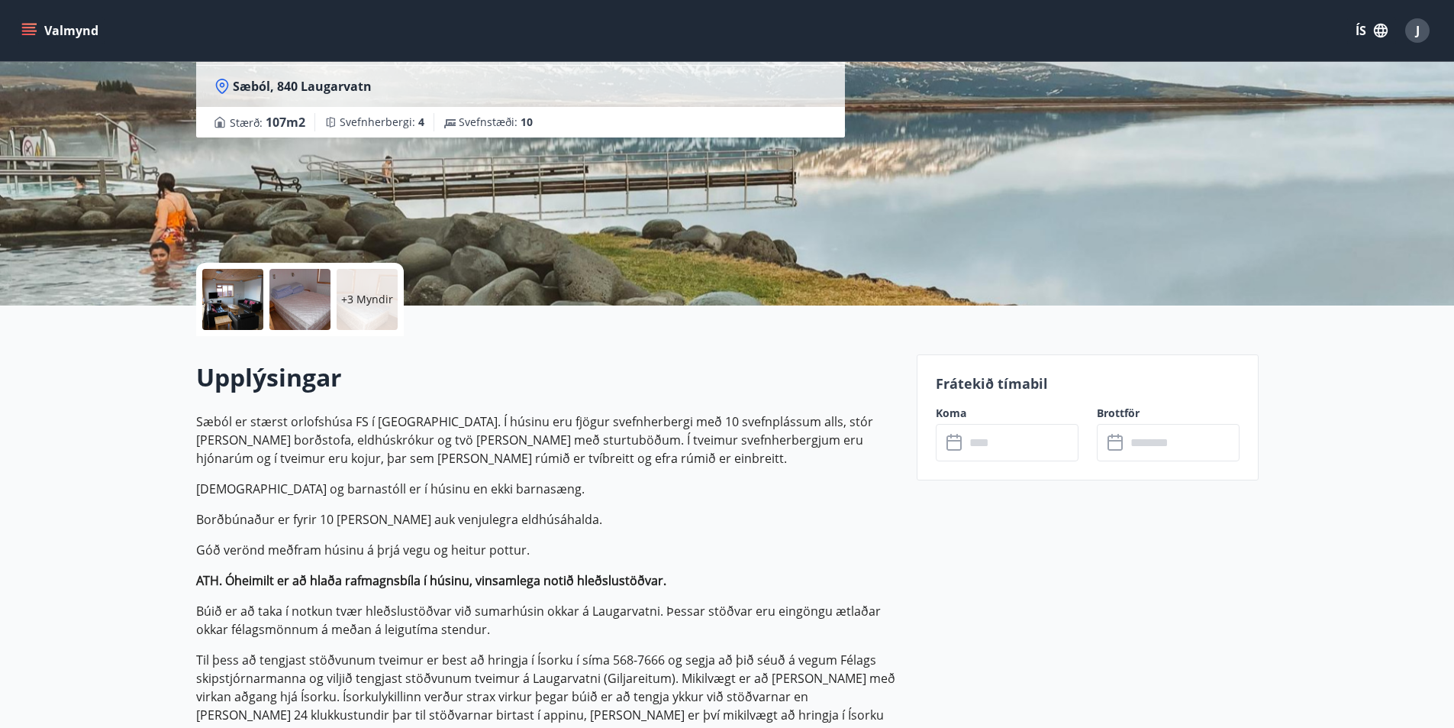
click at [234, 298] on div at bounding box center [232, 299] width 61 height 61
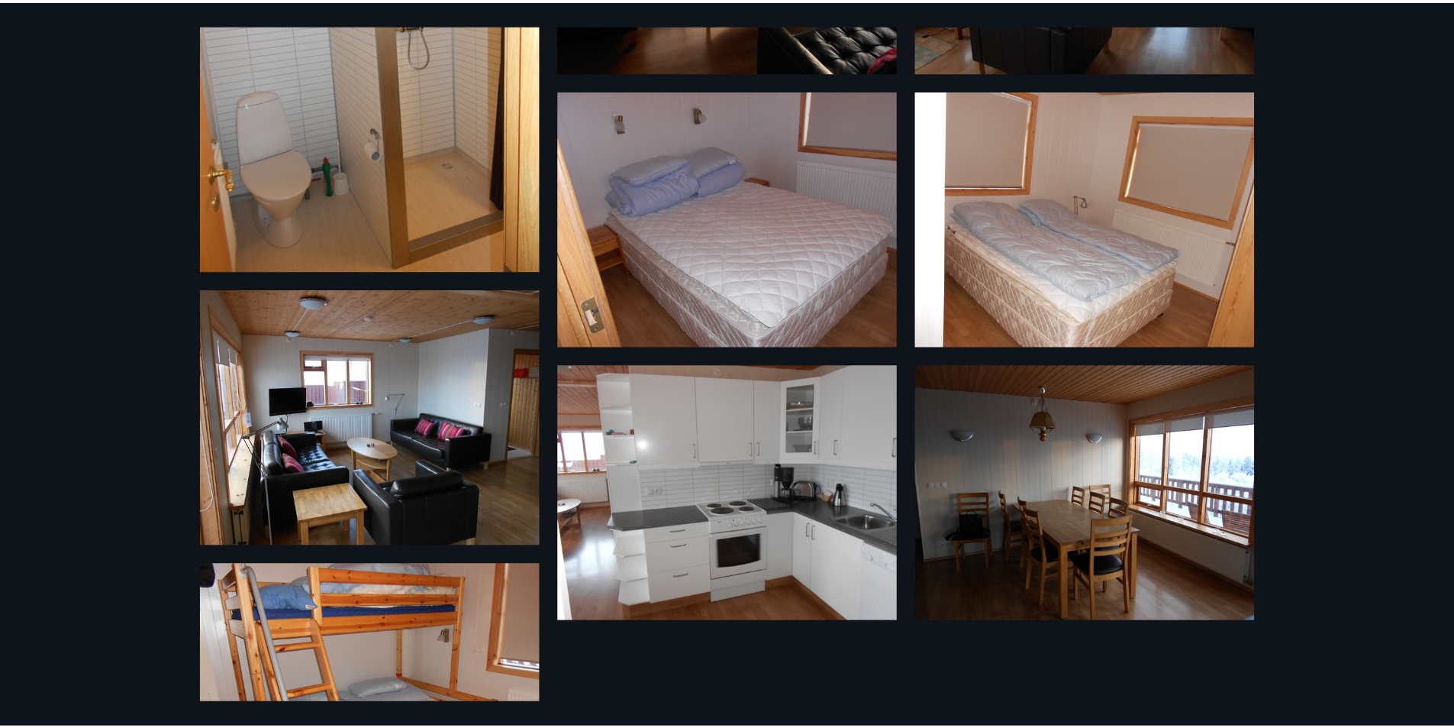
scroll to position [0, 0]
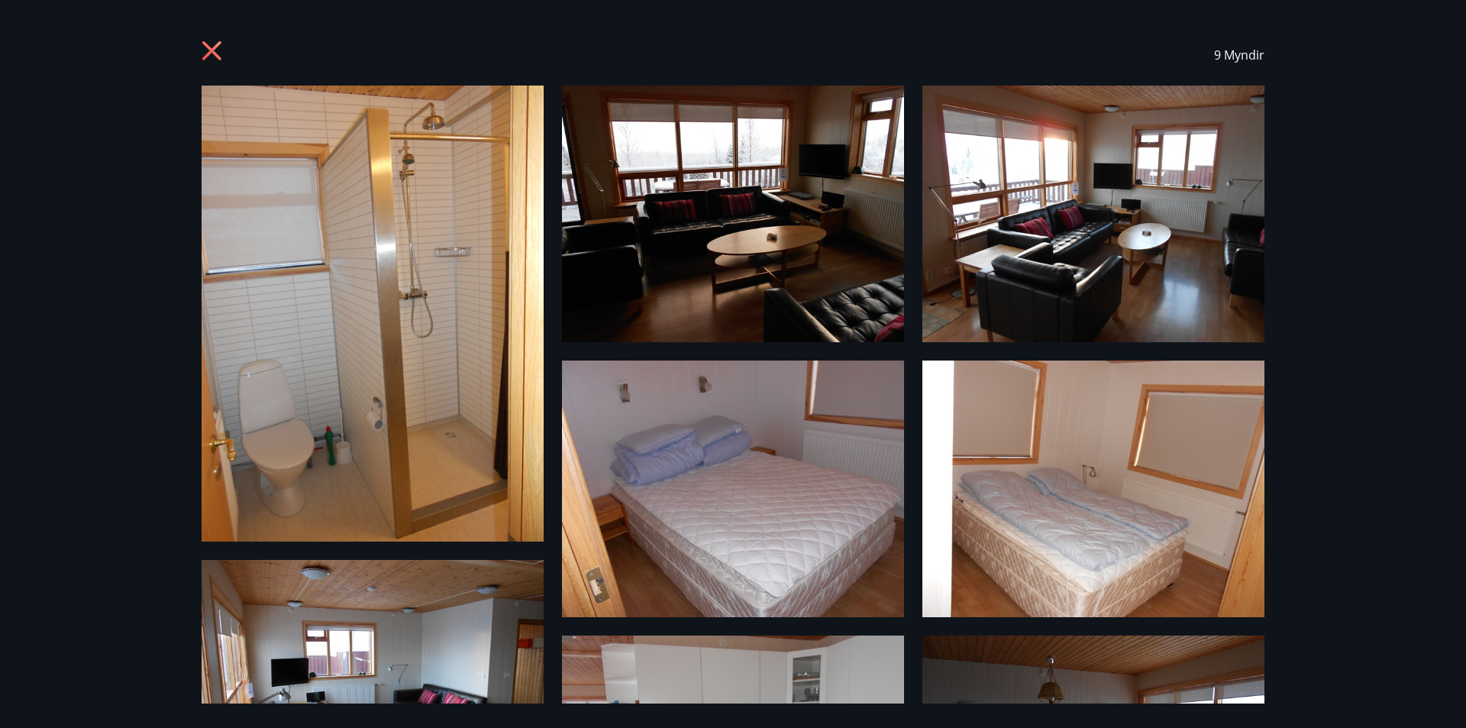
click at [209, 56] on icon at bounding box center [214, 52] width 24 height 24
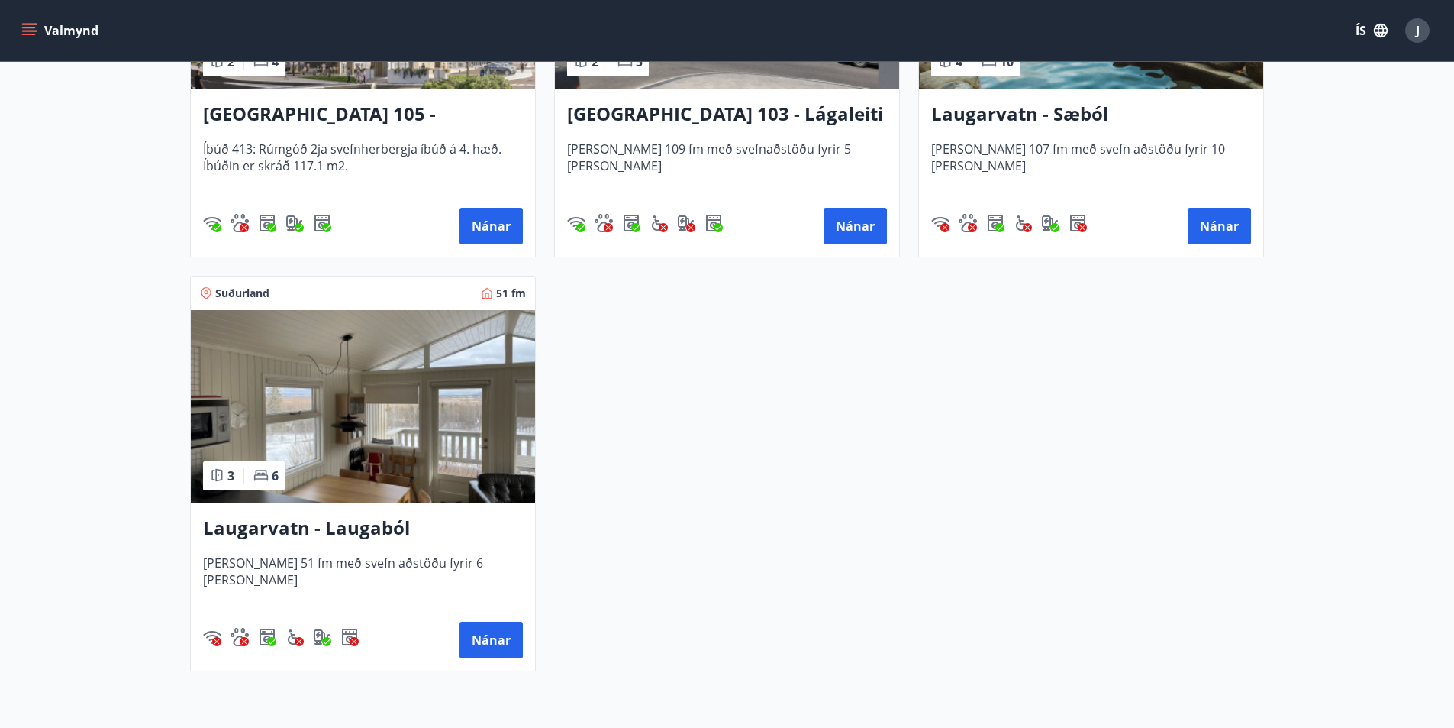
scroll to position [534, 0]
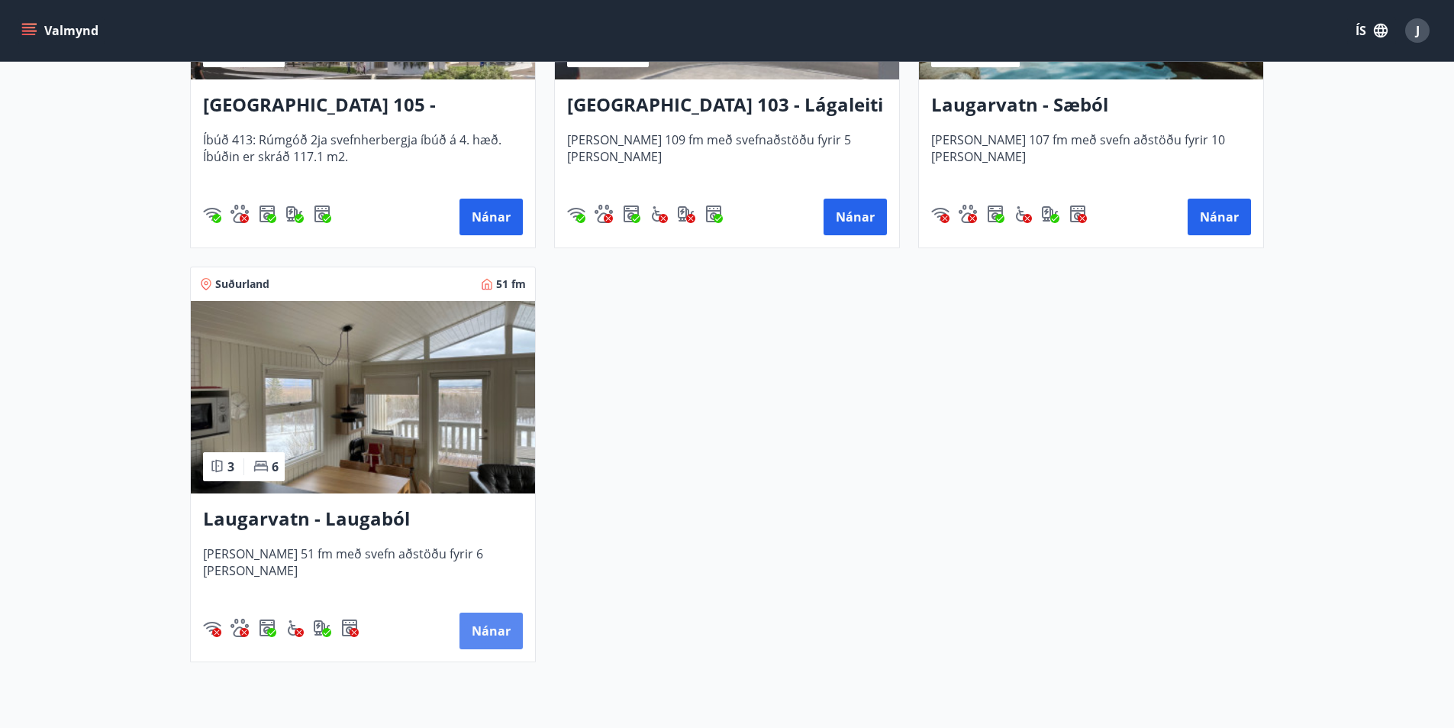
click at [487, 633] on button "Nánar" at bounding box center [491, 630] width 63 height 37
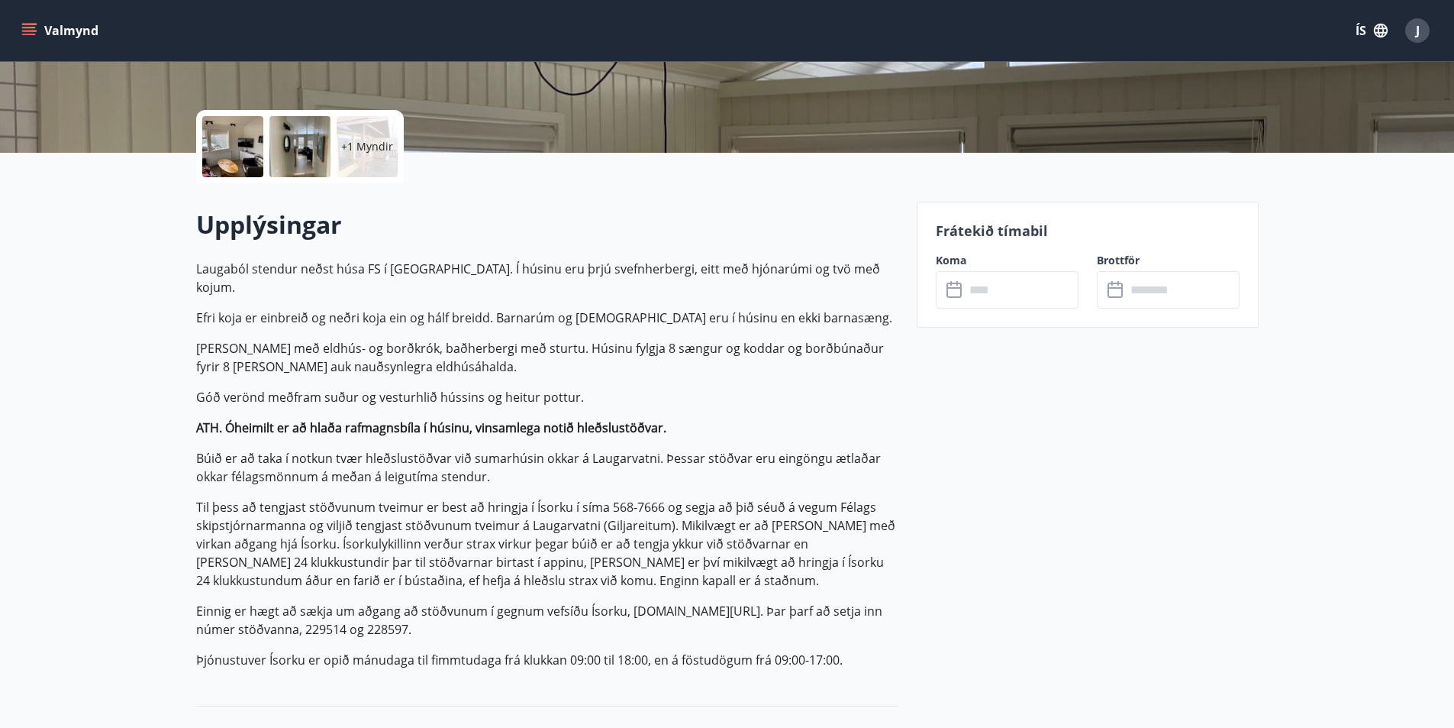
scroll to position [229, 0]
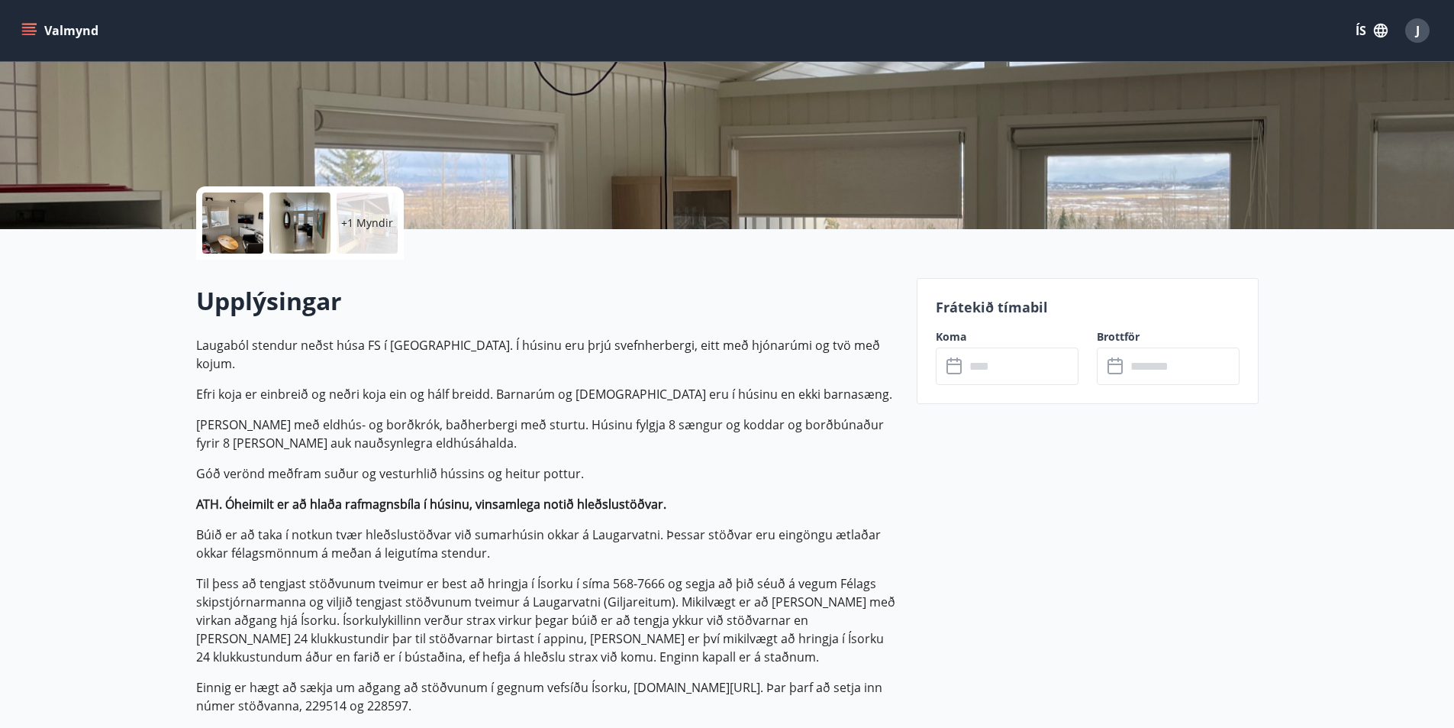
click at [233, 224] on div at bounding box center [232, 222] width 61 height 61
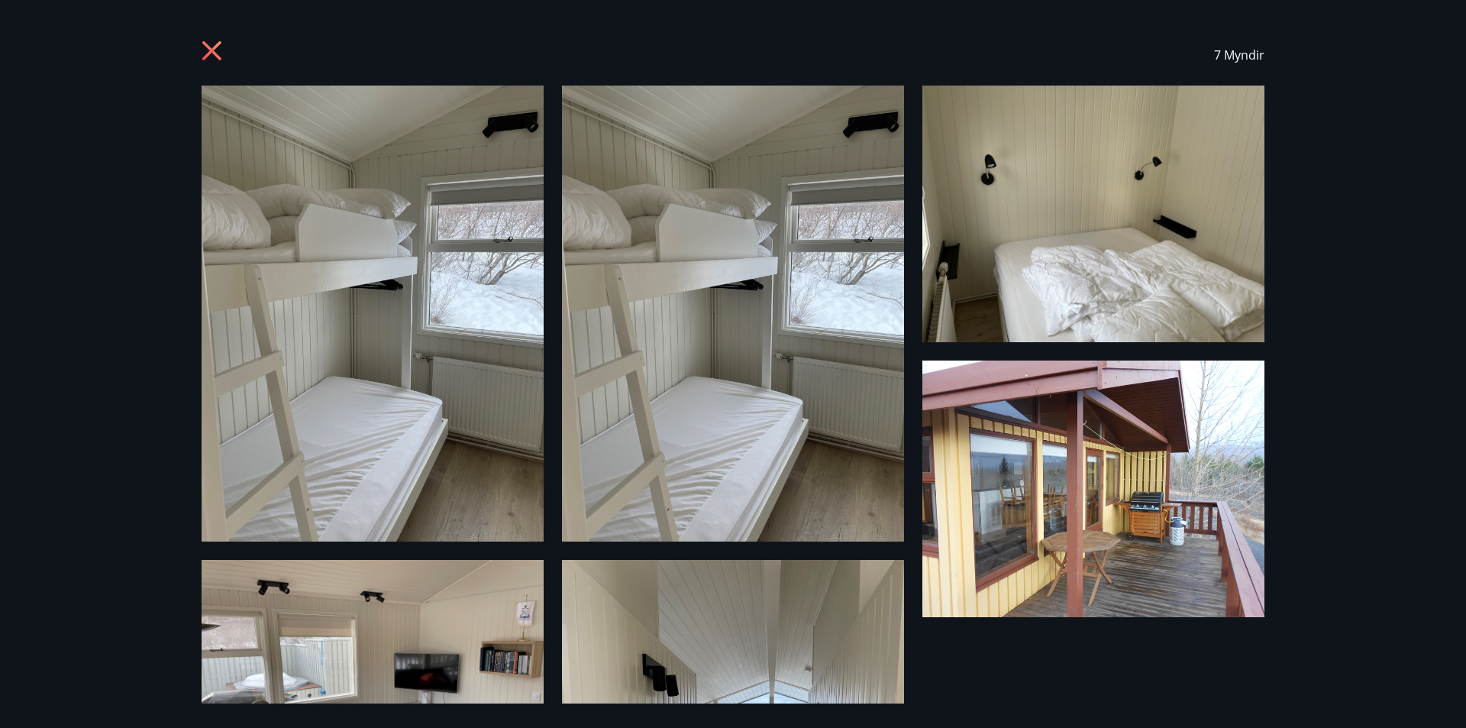
click at [481, 627] on img at bounding box center [373, 688] width 342 height 257
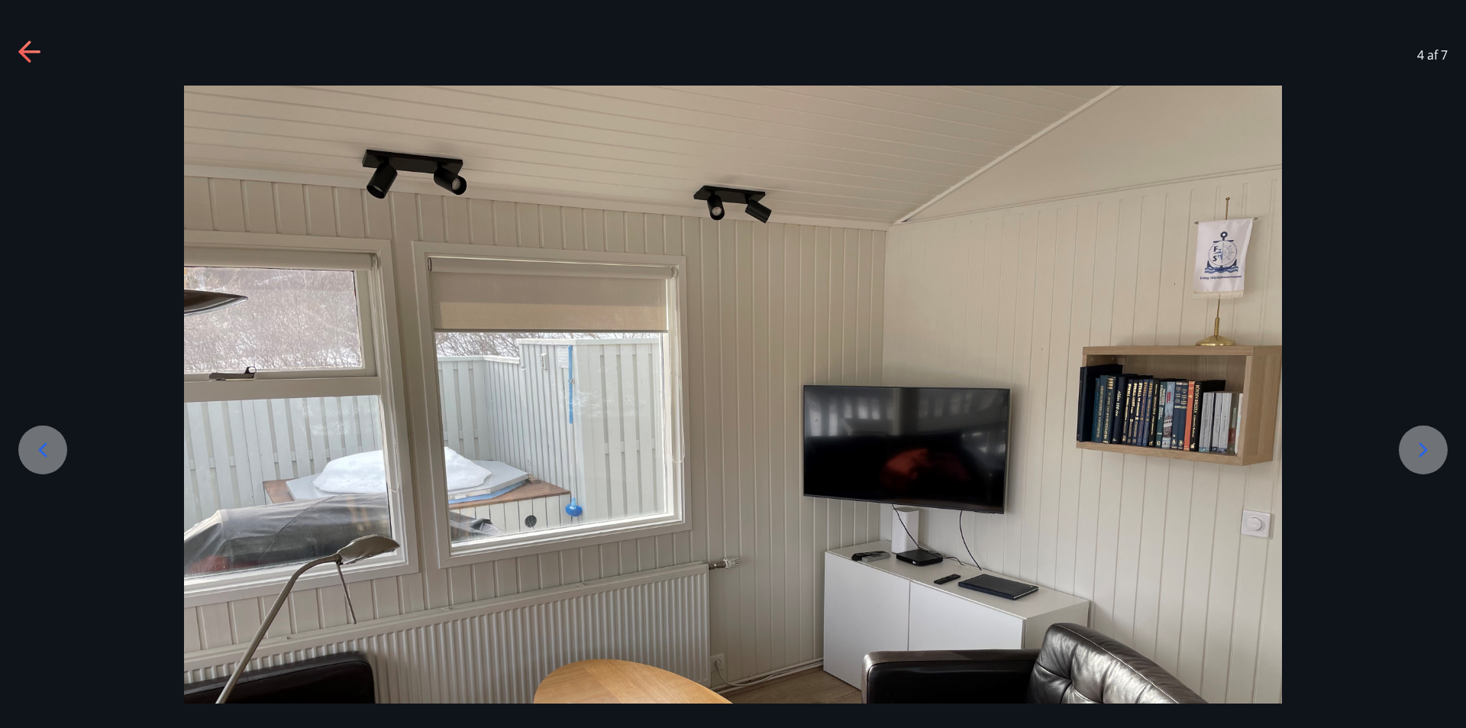
click at [1431, 454] on icon at bounding box center [1423, 449] width 24 height 24
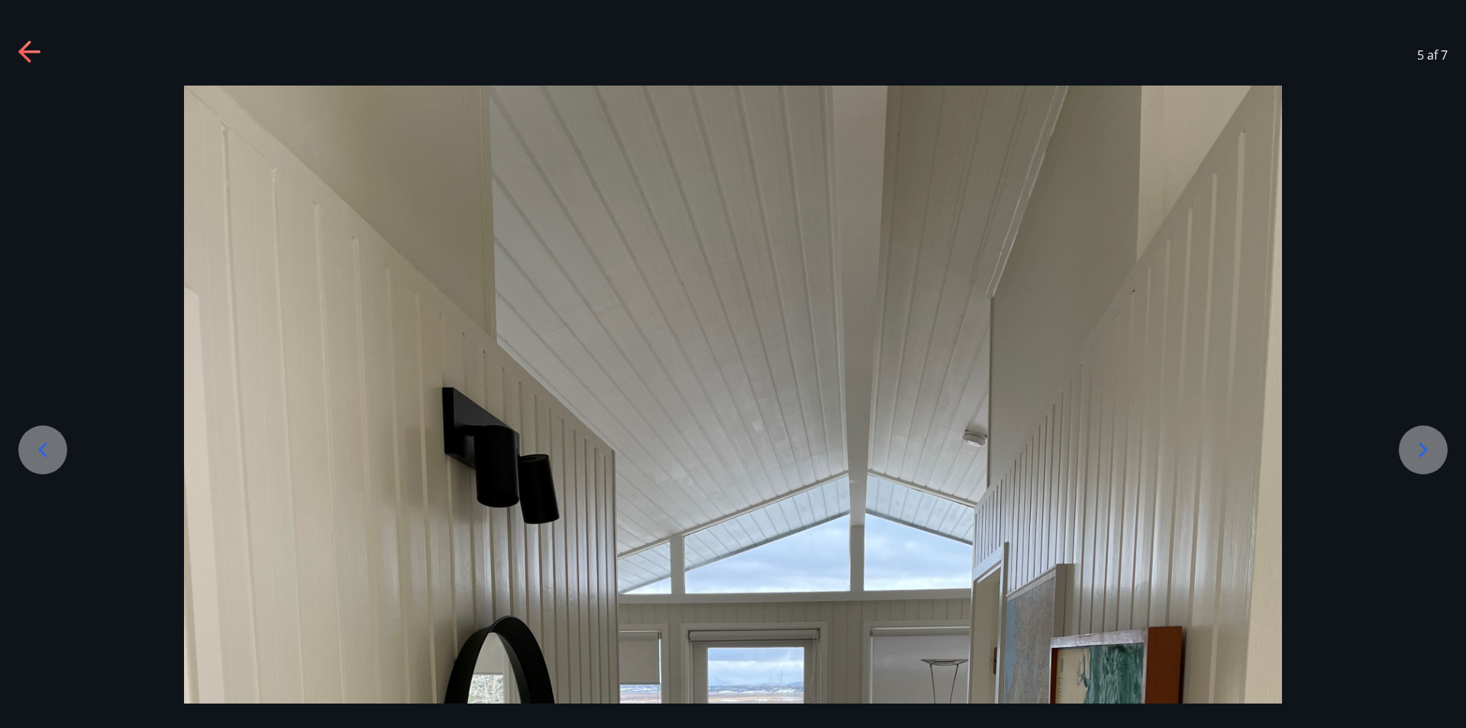
click at [1431, 454] on icon at bounding box center [1423, 449] width 24 height 24
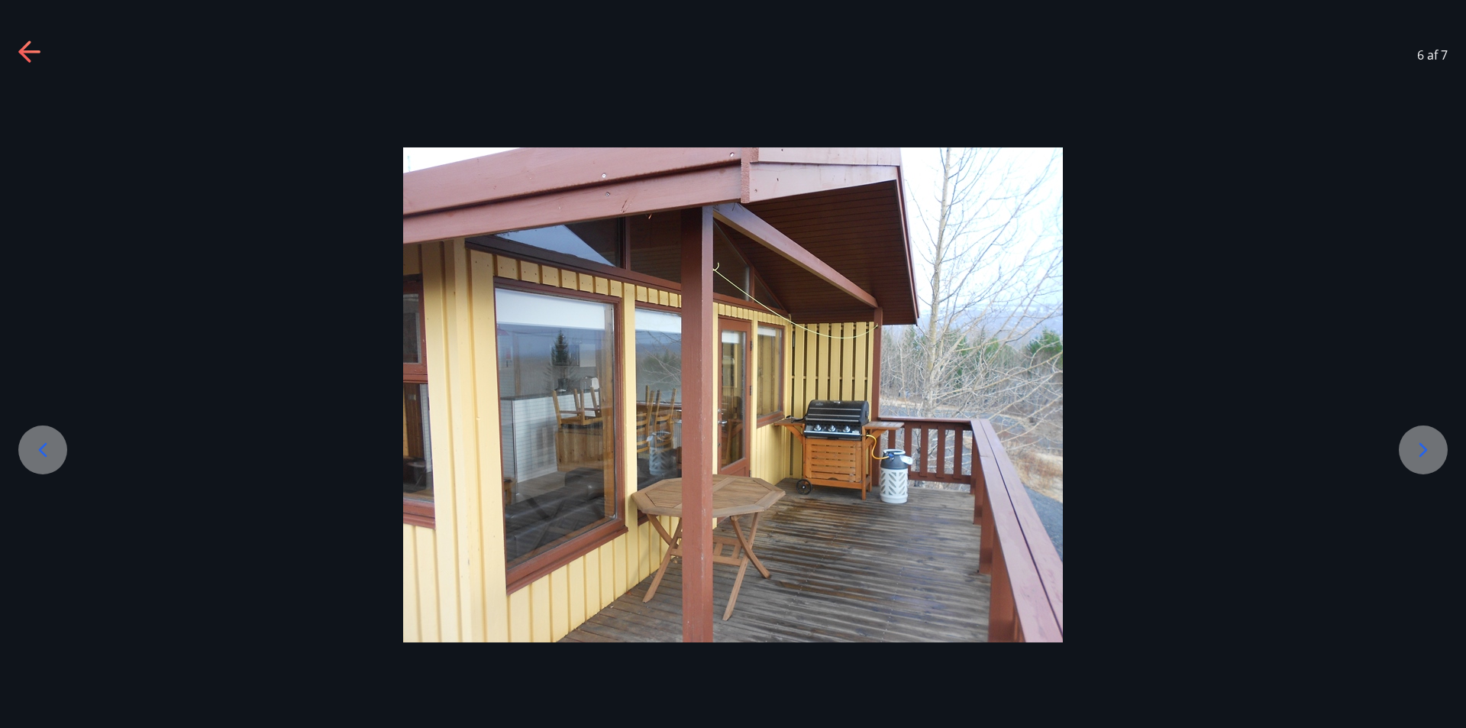
click at [1431, 454] on icon at bounding box center [1423, 449] width 24 height 24
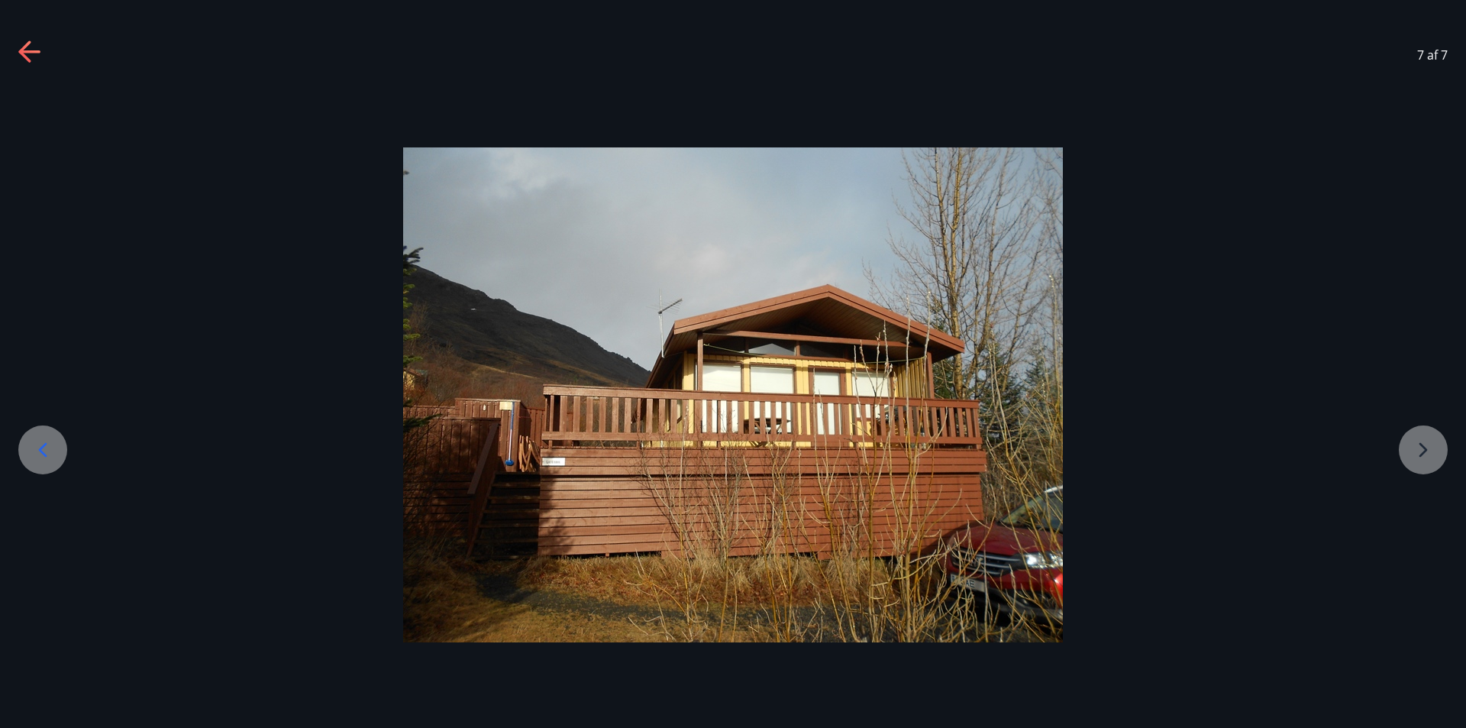
click at [1431, 454] on div at bounding box center [733, 394] width 1466 height 495
click at [35, 51] on icon at bounding box center [28, 51] width 21 height 3
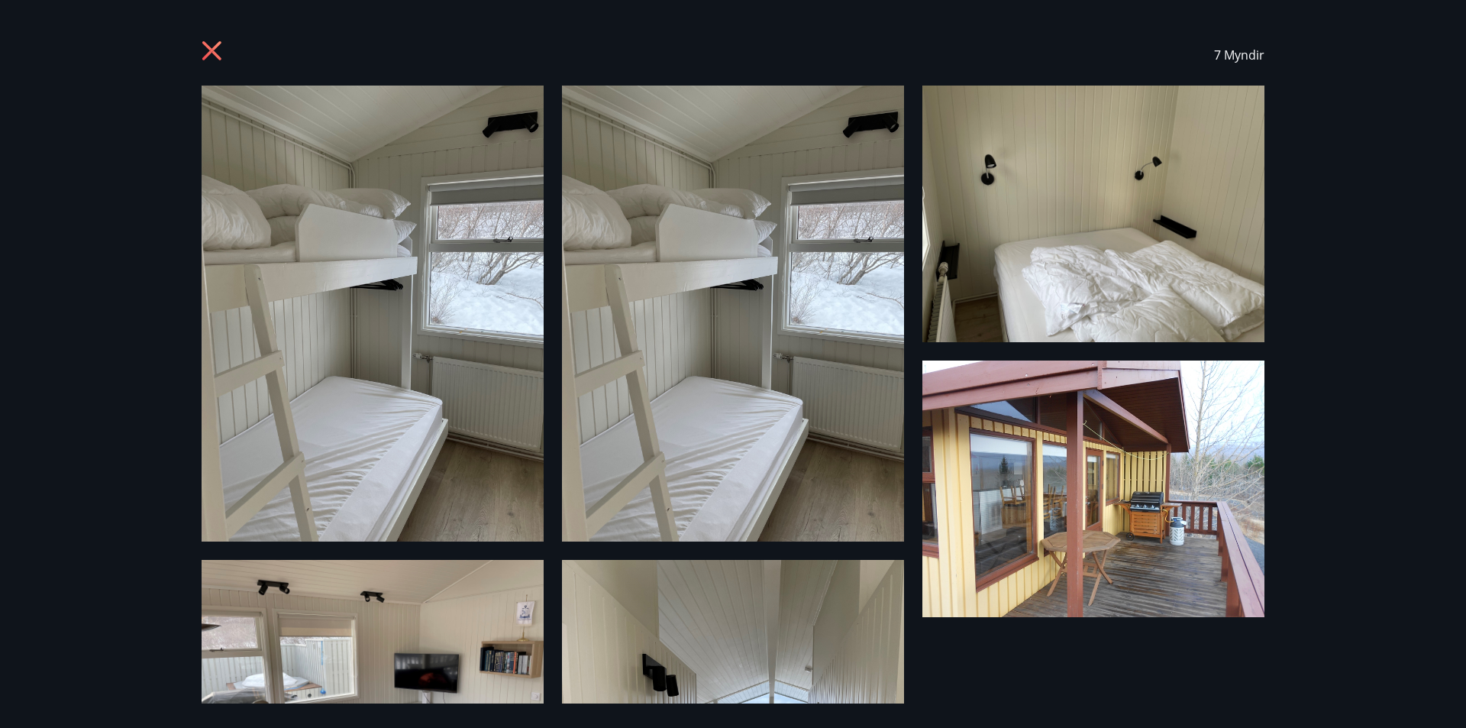
click at [212, 50] on icon at bounding box center [212, 51] width 4 height 4
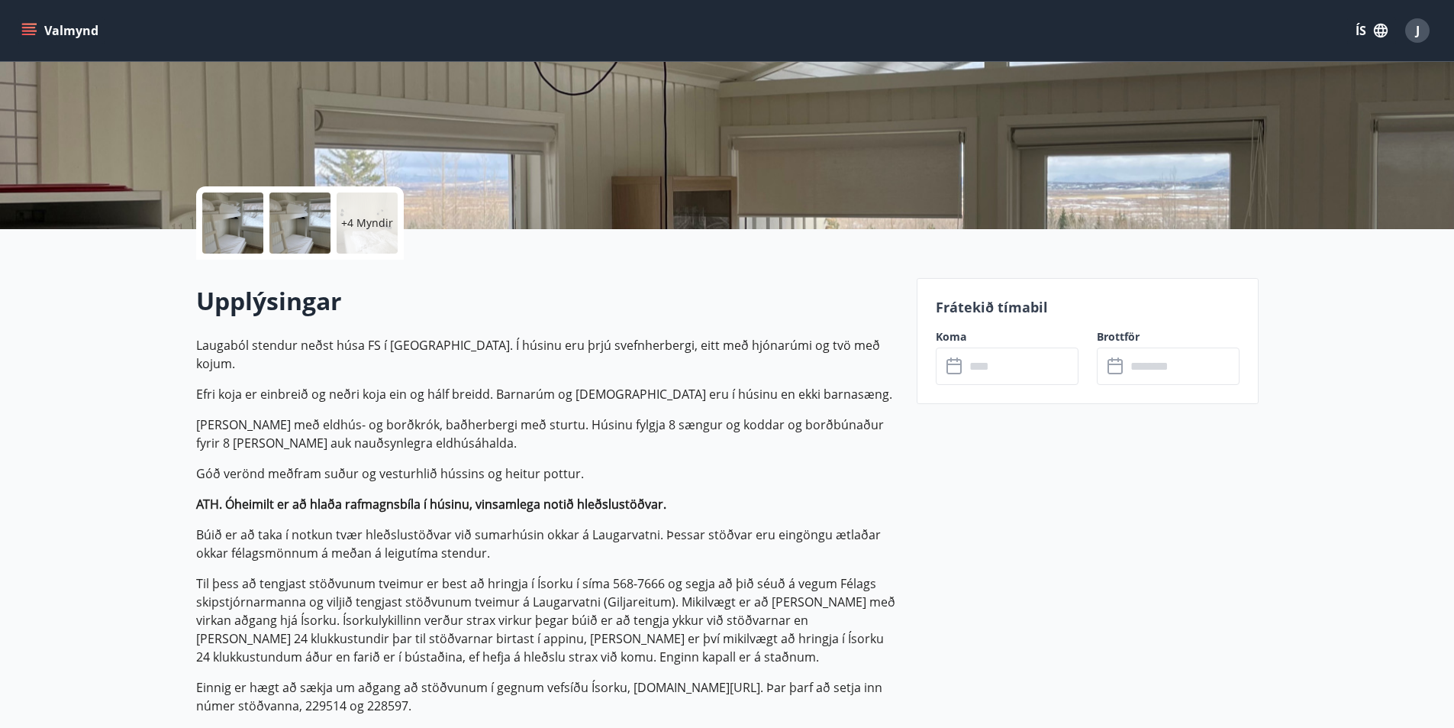
click at [32, 29] on icon "menu" at bounding box center [28, 30] width 15 height 15
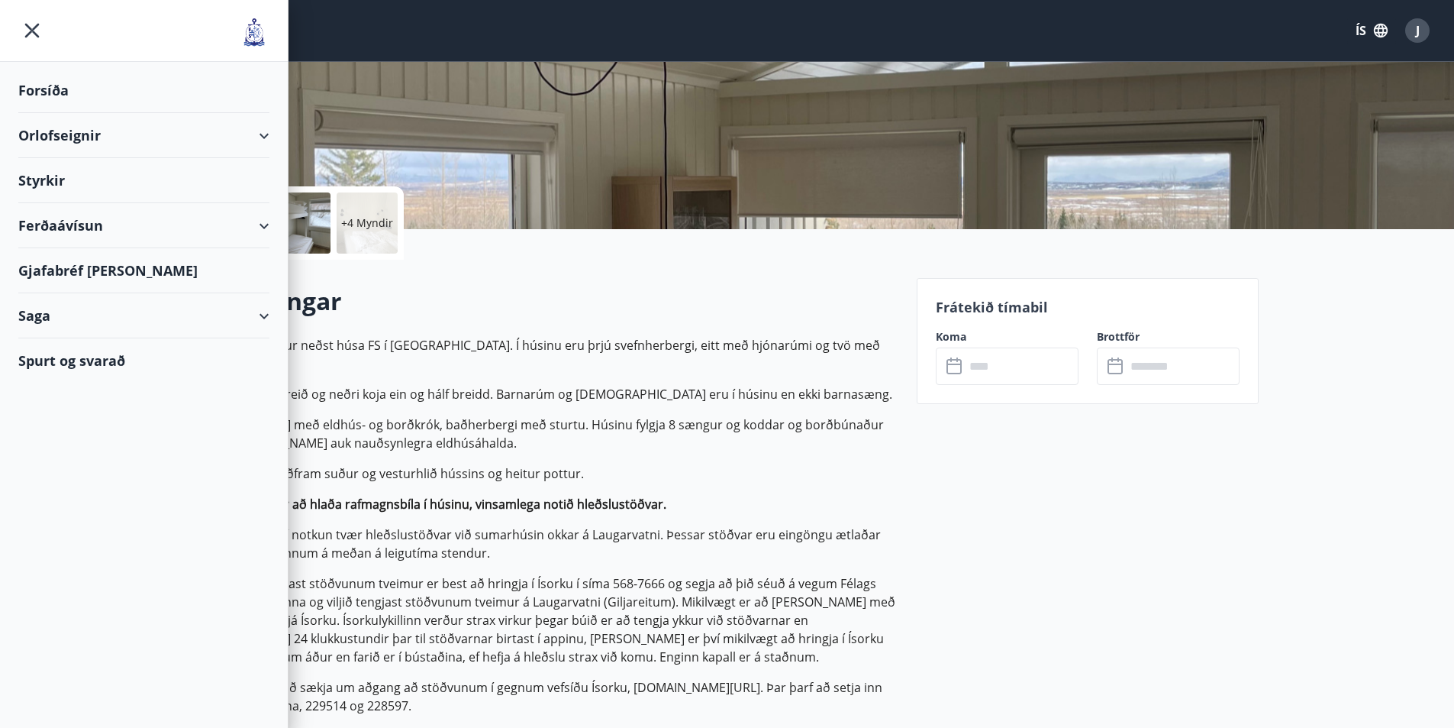
click at [263, 129] on div "Orlofseignir" at bounding box center [143, 135] width 251 height 45
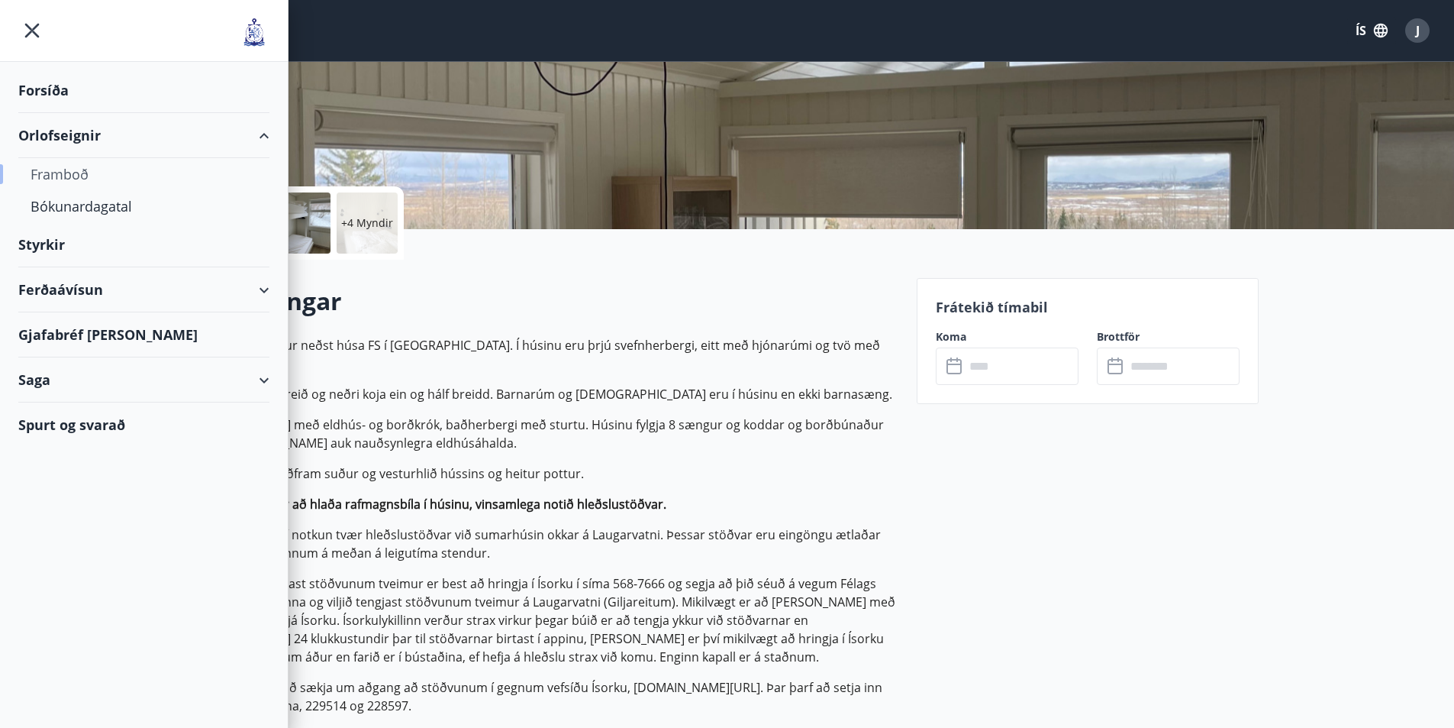
click at [86, 184] on div "Framboð" at bounding box center [144, 174] width 227 height 32
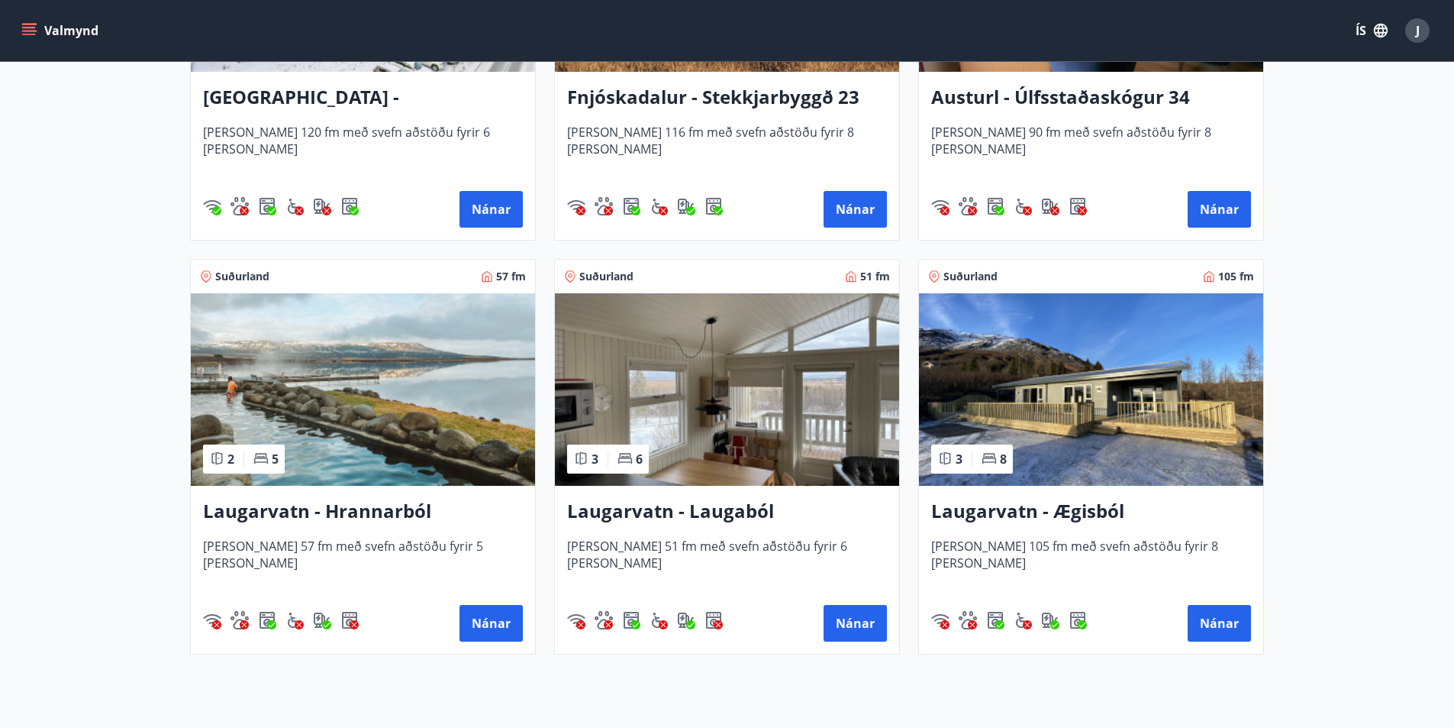
scroll to position [2136, 0]
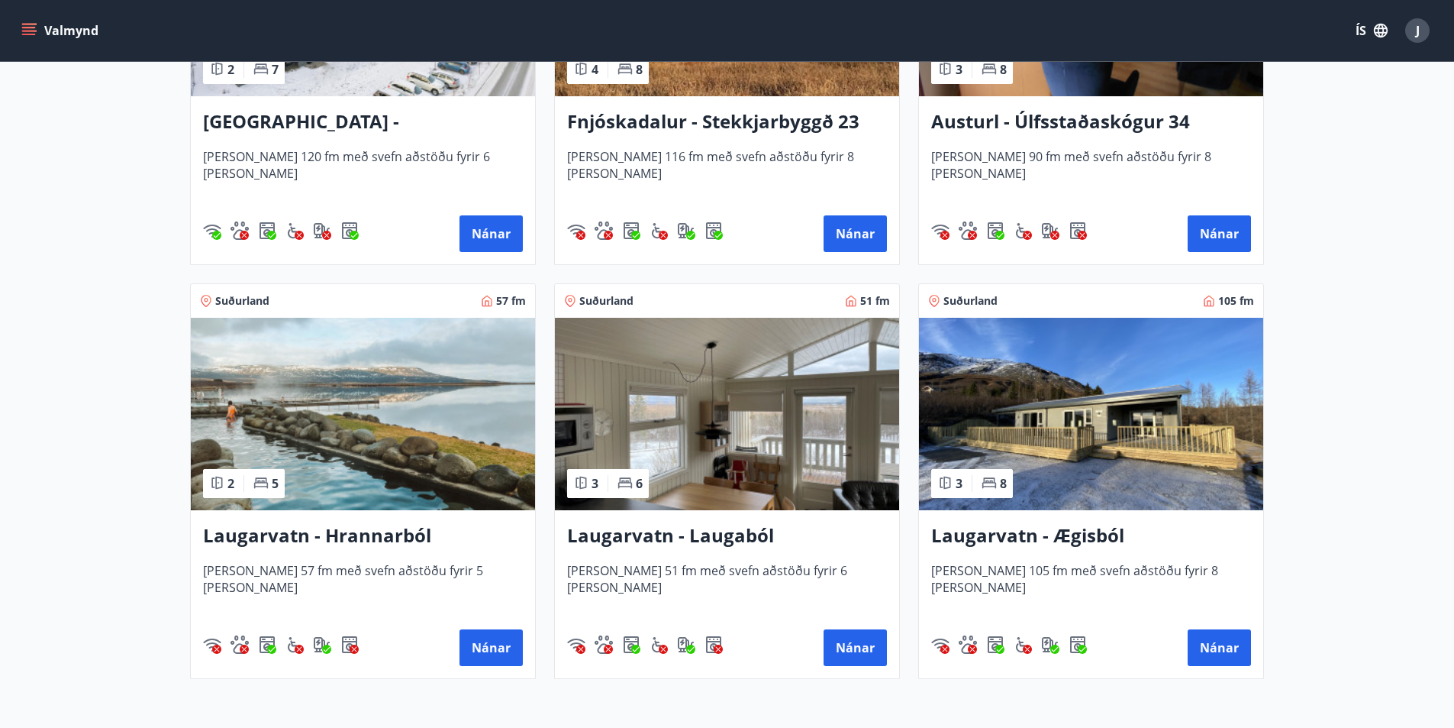
click at [993, 538] on h3 "Laugarvatn - Ægisból" at bounding box center [1091, 535] width 320 height 27
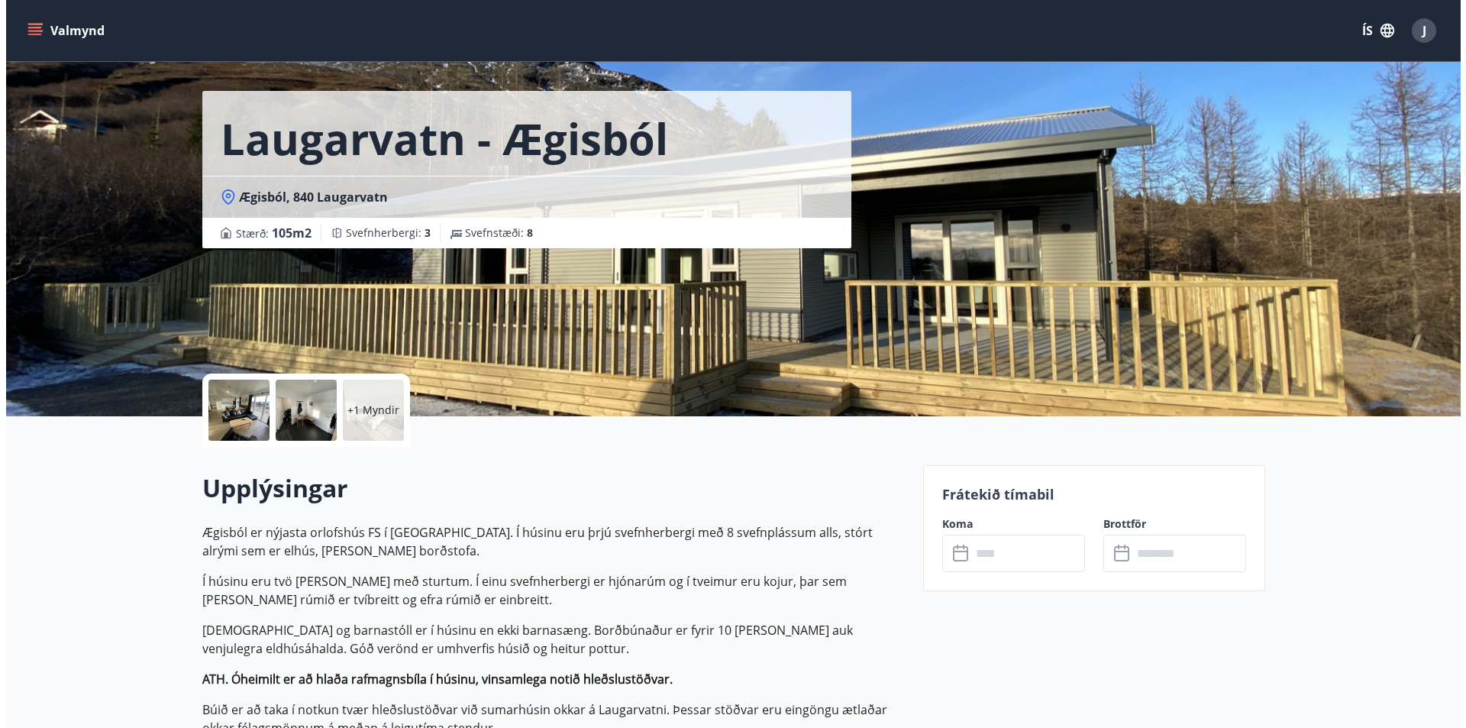
scroll to position [76, 0]
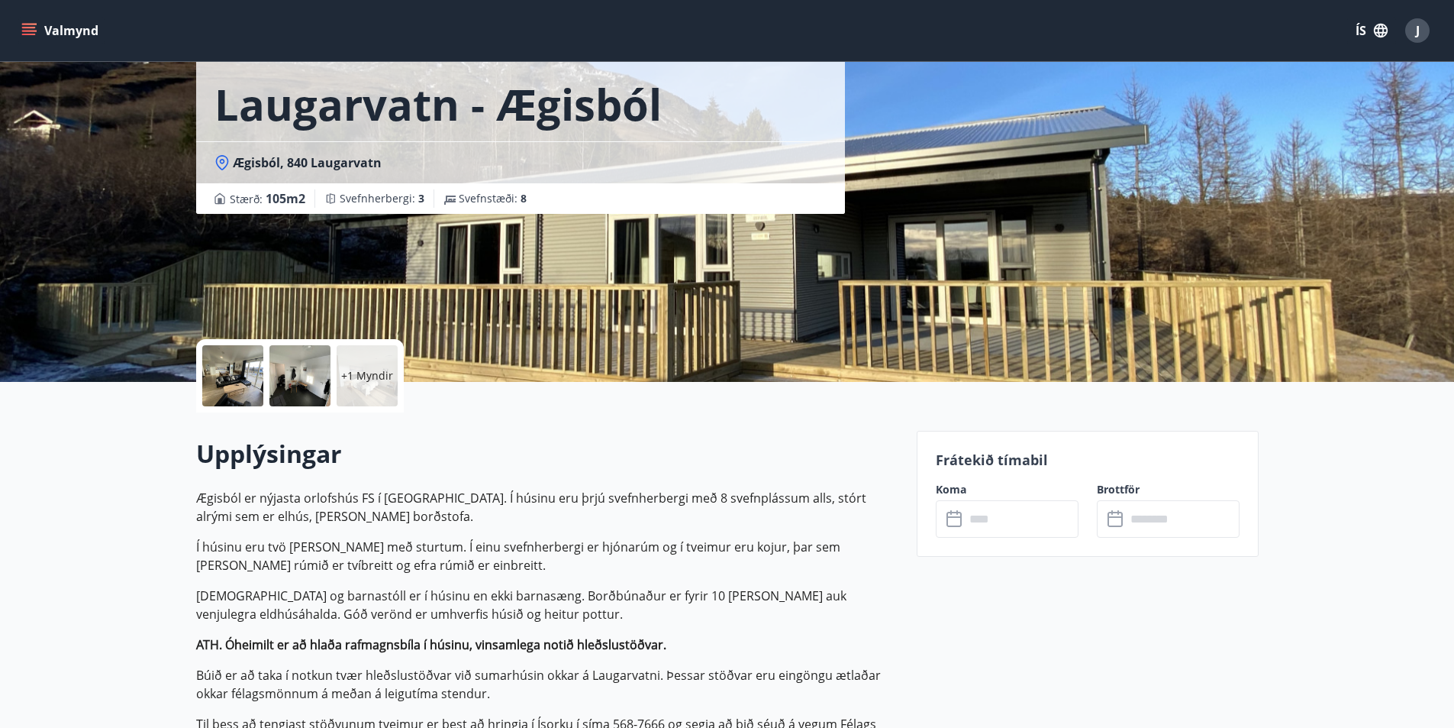
click at [253, 370] on div at bounding box center [232, 375] width 61 height 61
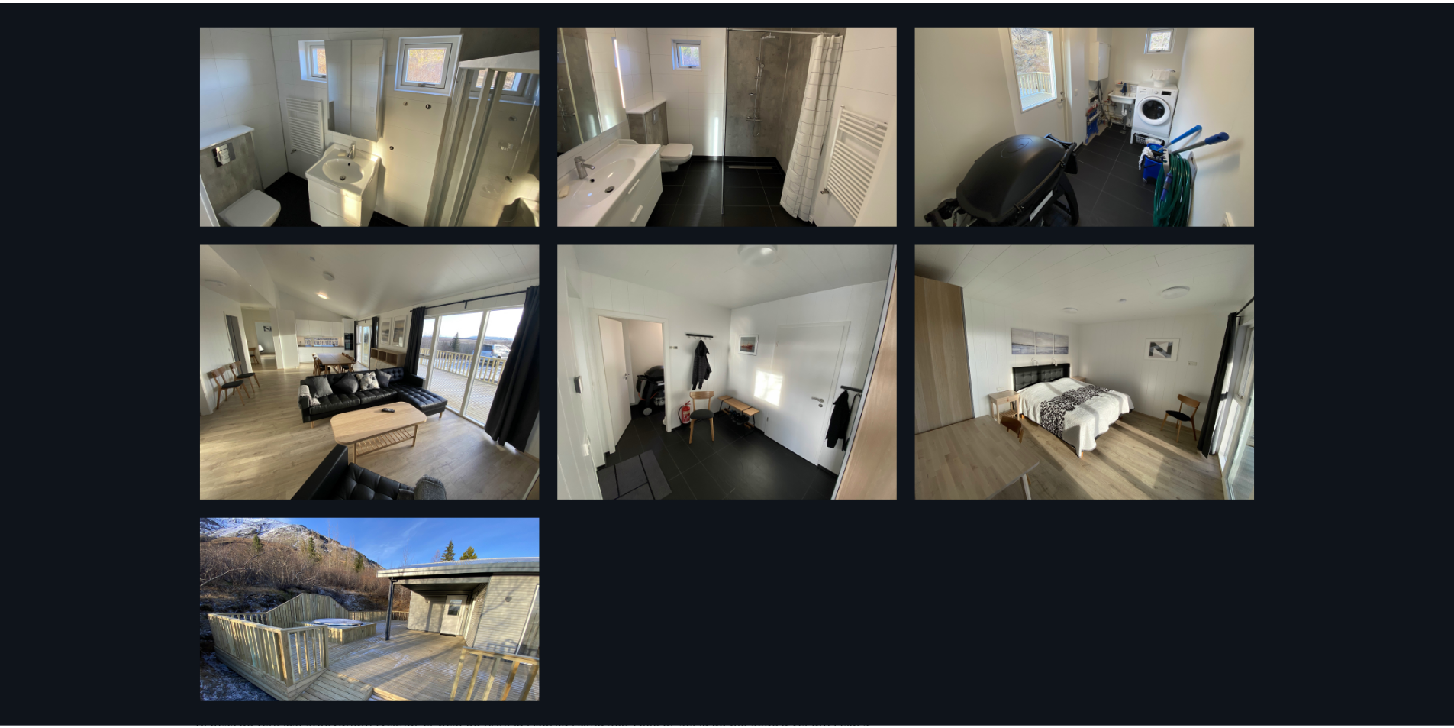
scroll to position [40, 0]
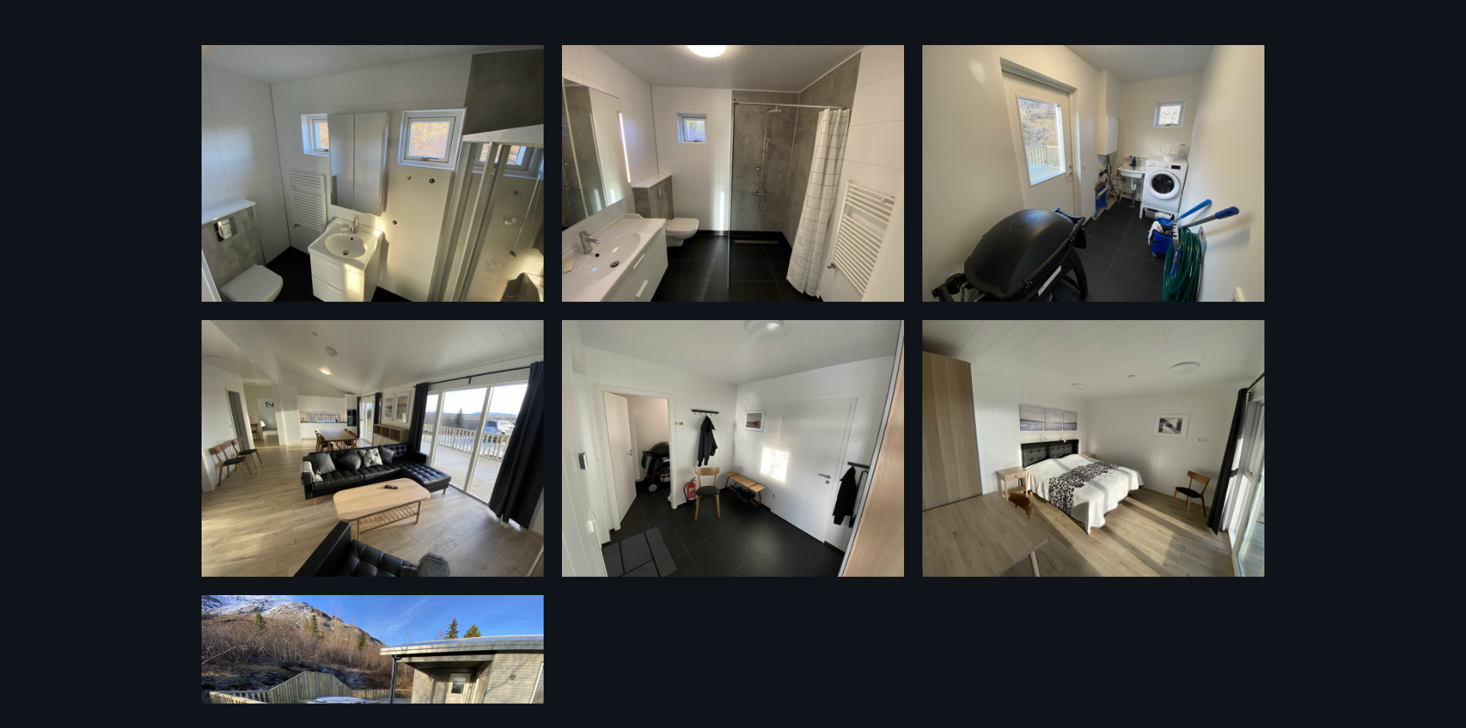
click at [402, 466] on img at bounding box center [373, 448] width 342 height 257
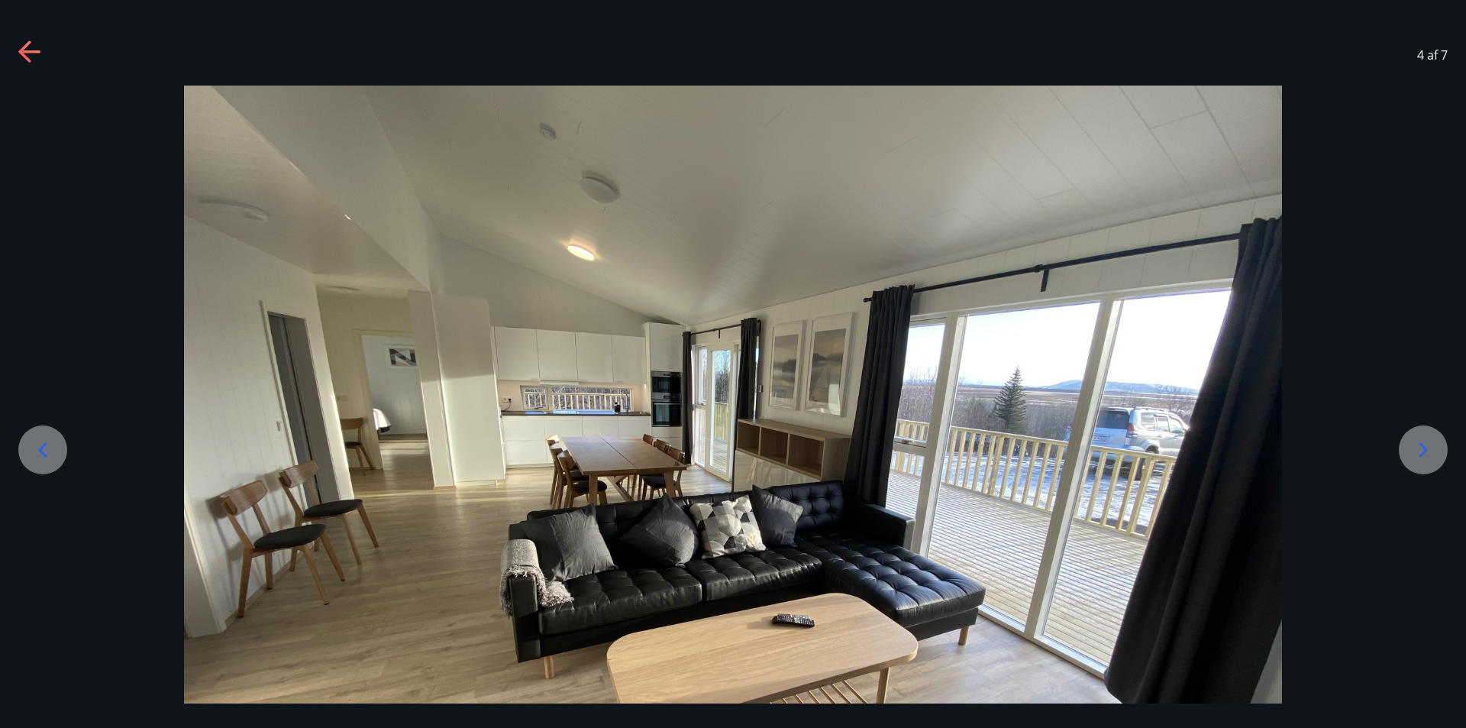
click at [1441, 441] on div at bounding box center [1423, 449] width 49 height 49
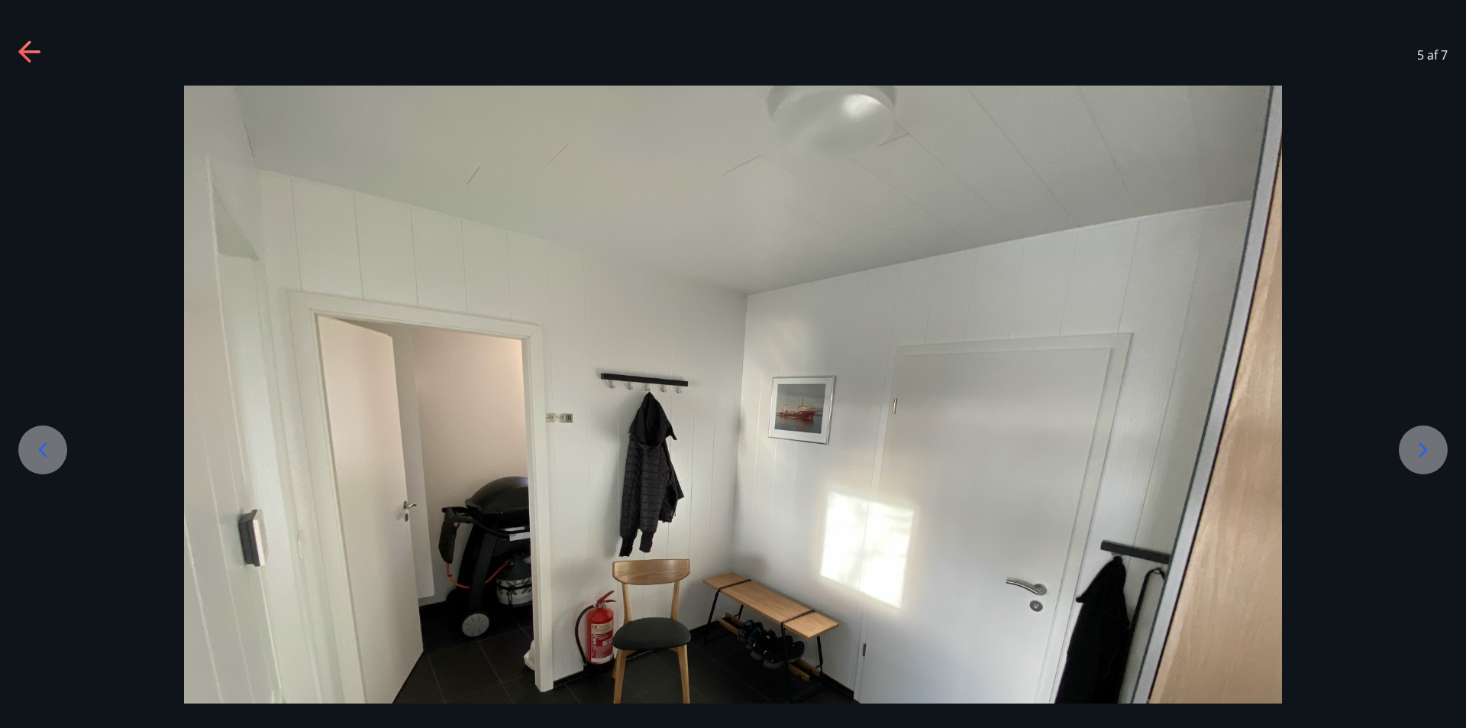
click at [1441, 441] on div at bounding box center [1423, 449] width 49 height 49
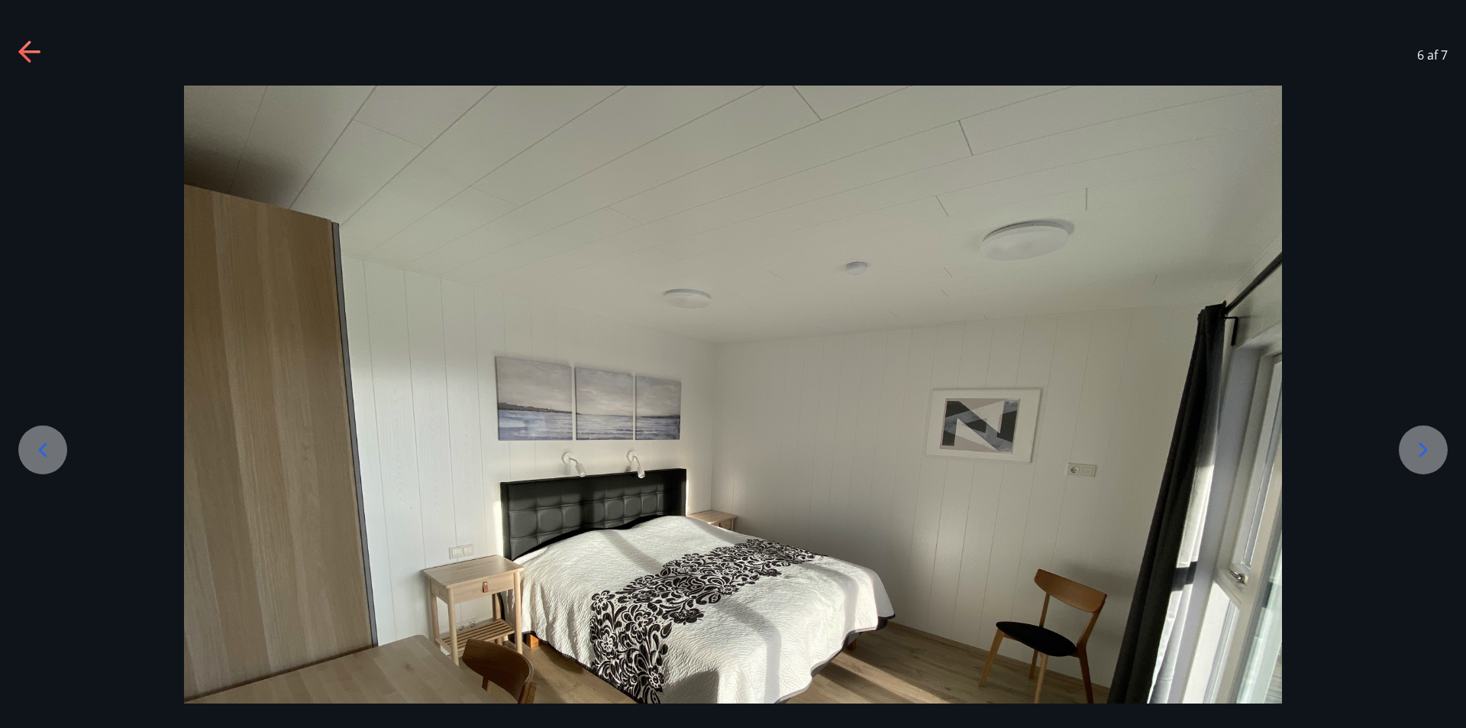
click at [1441, 441] on div at bounding box center [1423, 449] width 49 height 49
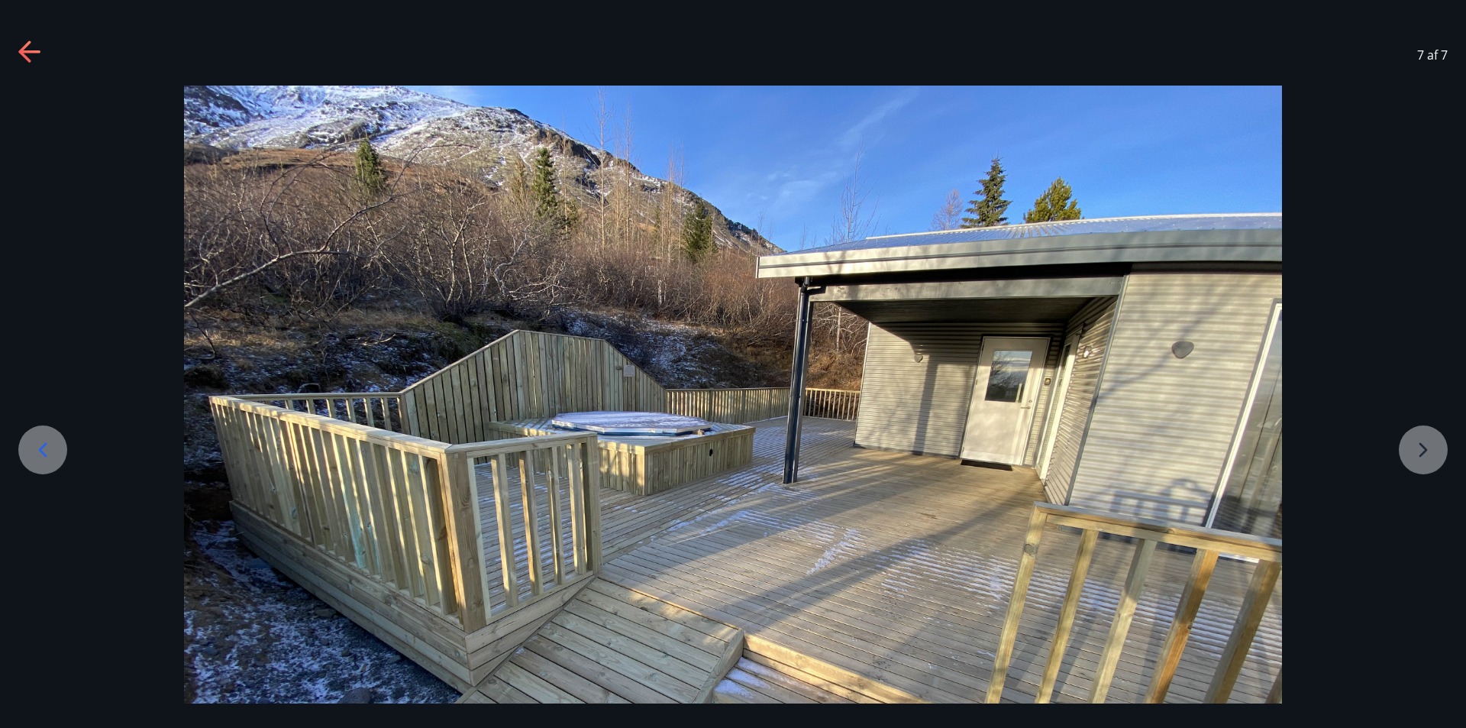
click at [1441, 441] on div at bounding box center [733, 498] width 1466 height 824
click at [1419, 453] on div at bounding box center [733, 498] width 1466 height 824
click at [40, 437] on div at bounding box center [42, 449] width 49 height 49
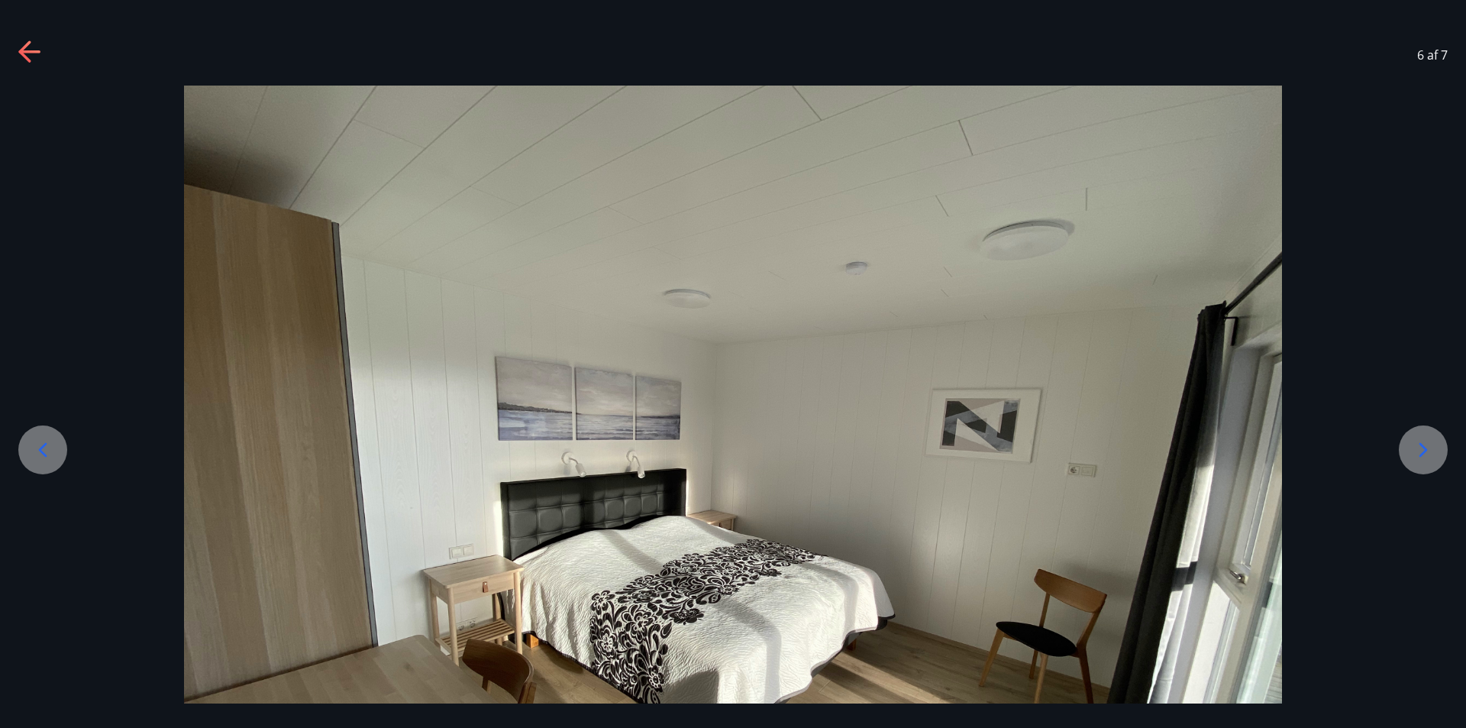
click at [40, 437] on div at bounding box center [42, 449] width 49 height 49
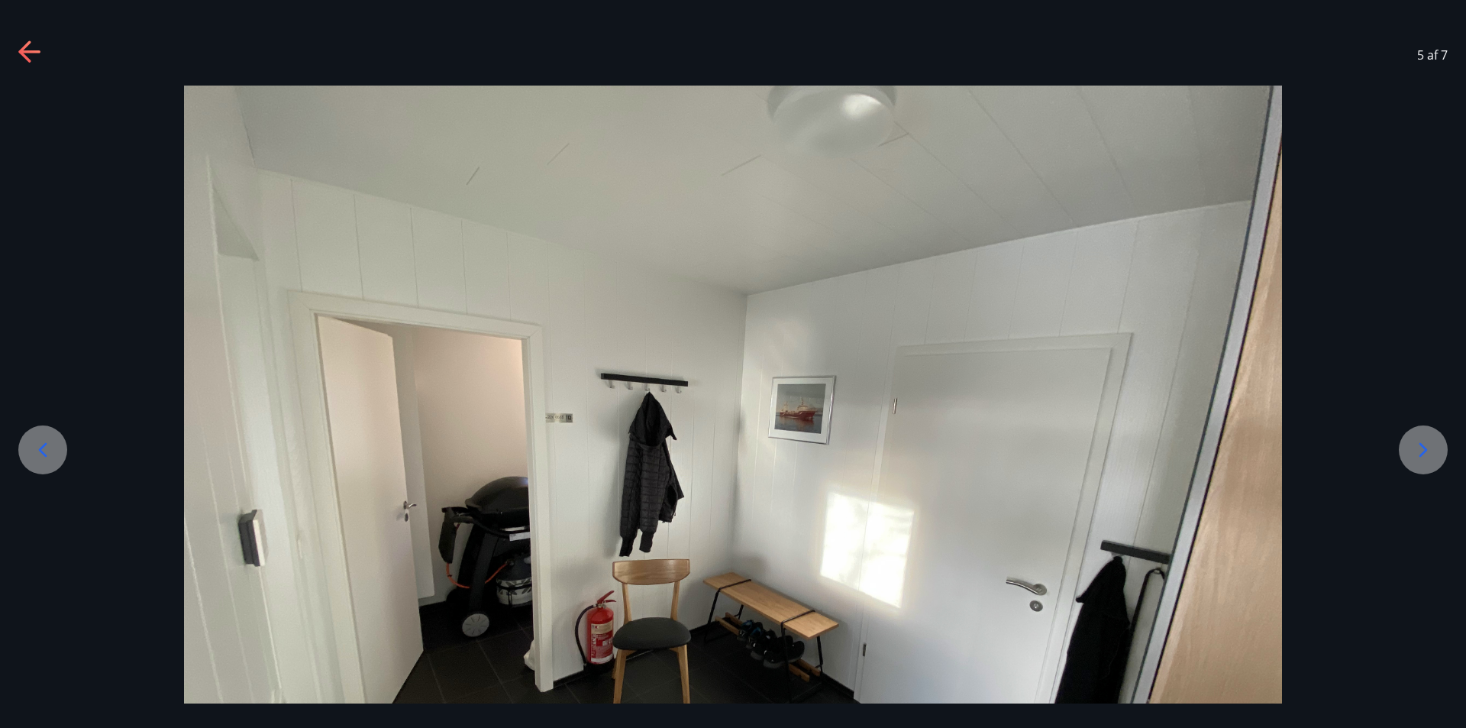
click at [40, 437] on div at bounding box center [42, 449] width 49 height 49
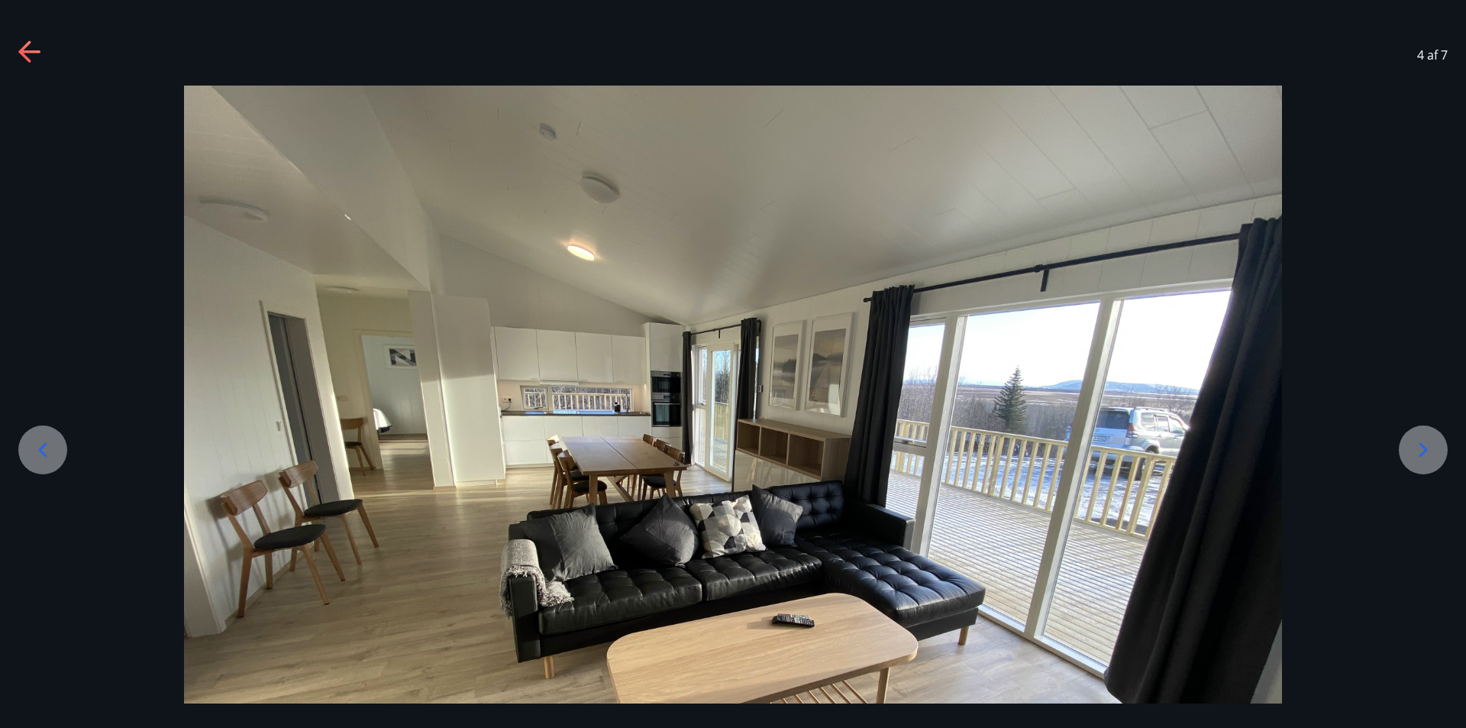
click at [40, 437] on div at bounding box center [42, 449] width 49 height 49
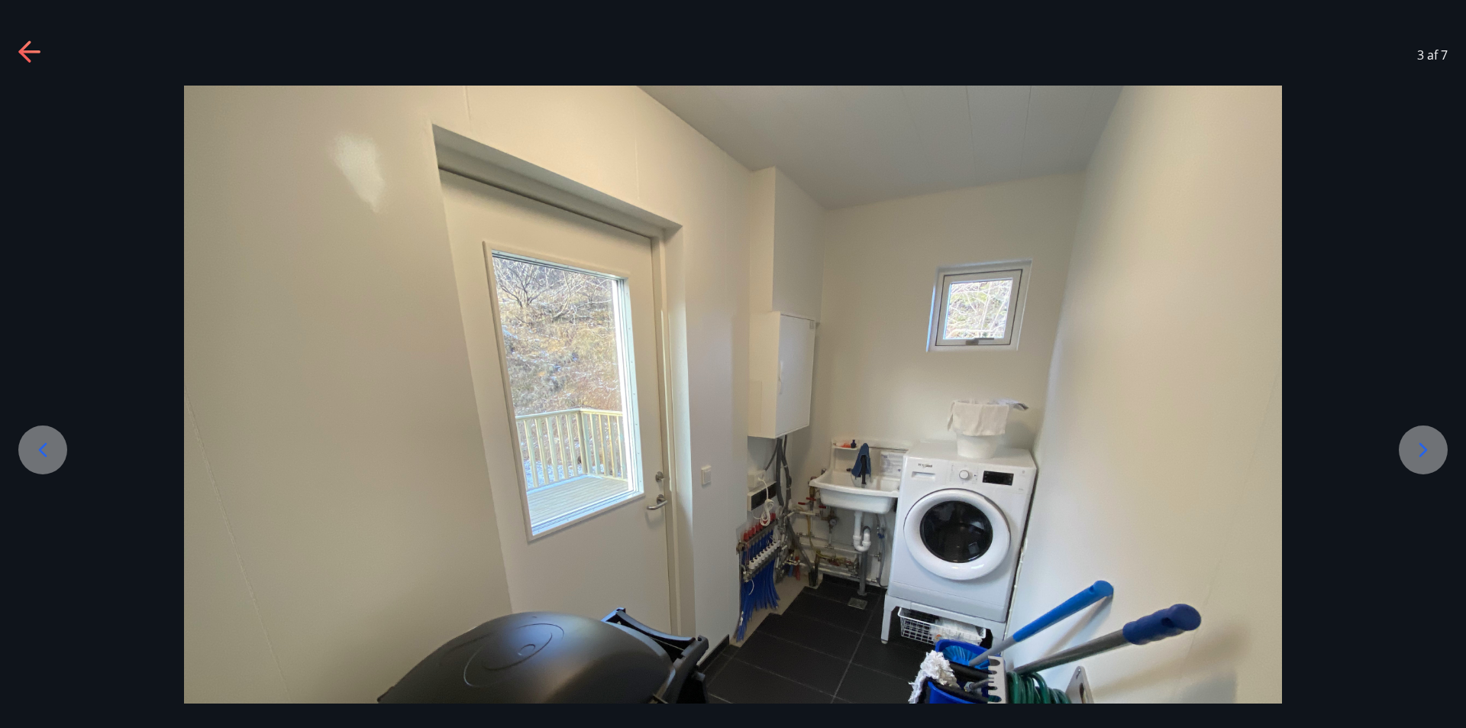
click at [40, 437] on div at bounding box center [42, 449] width 49 height 49
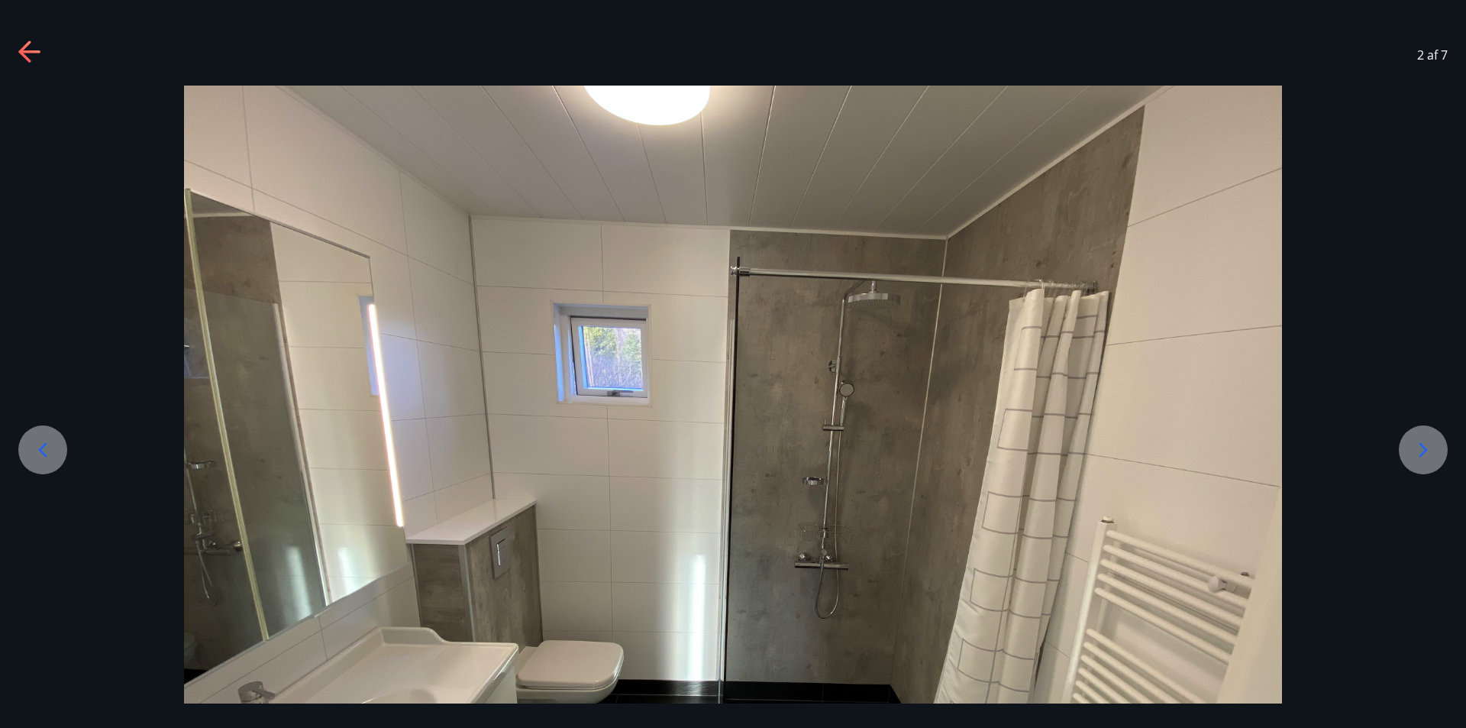
click at [40, 437] on div at bounding box center [42, 449] width 49 height 49
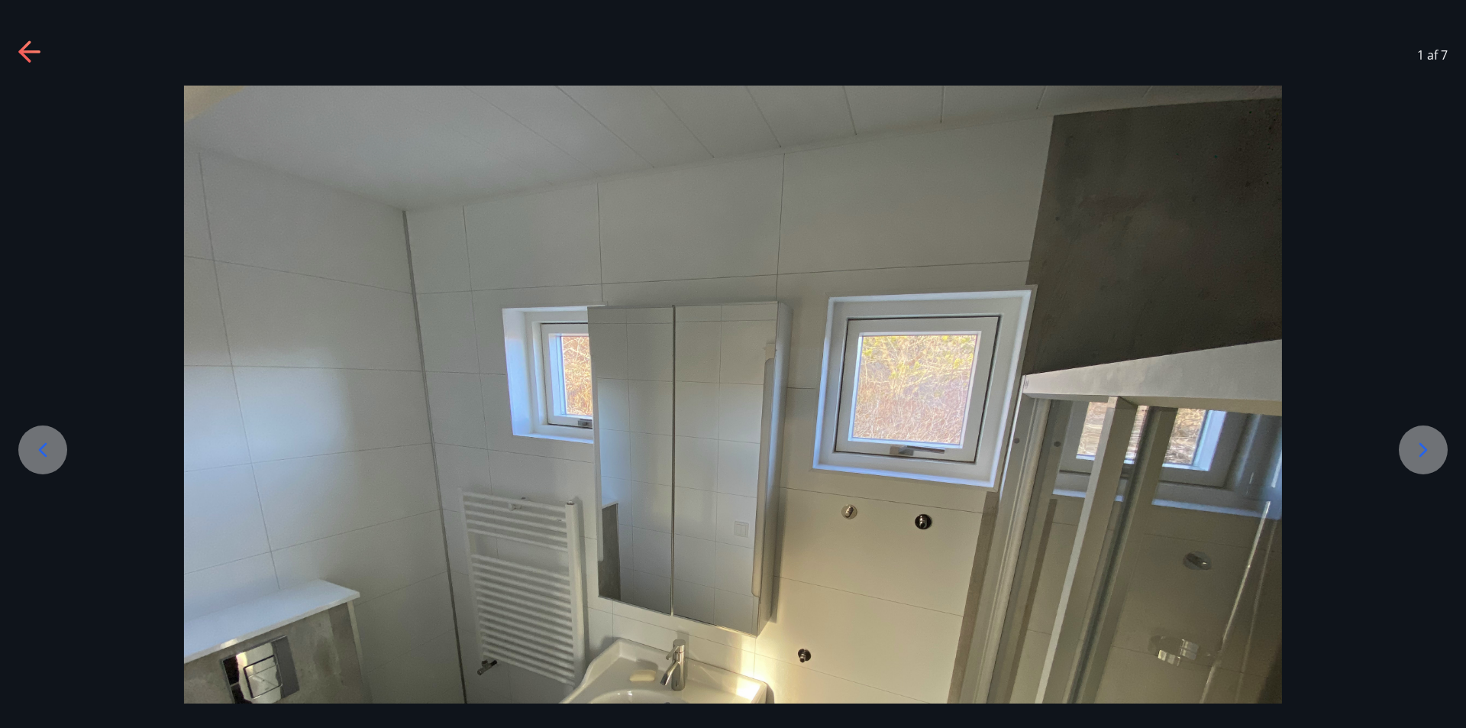
click at [40, 437] on div at bounding box center [42, 449] width 49 height 49
click at [26, 59] on icon at bounding box center [24, 50] width 12 height 21
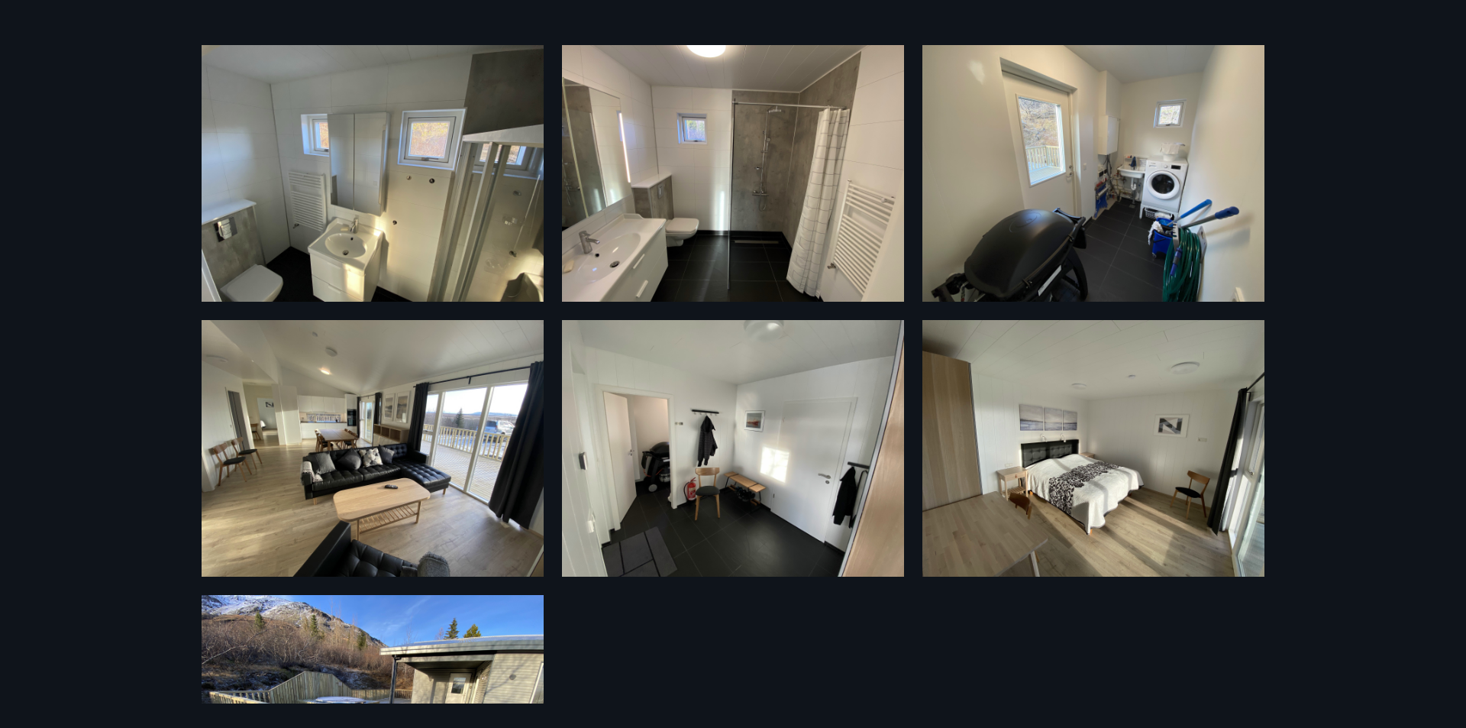
click at [102, 87] on div "7 Myndir" at bounding box center [733, 364] width 1466 height 728
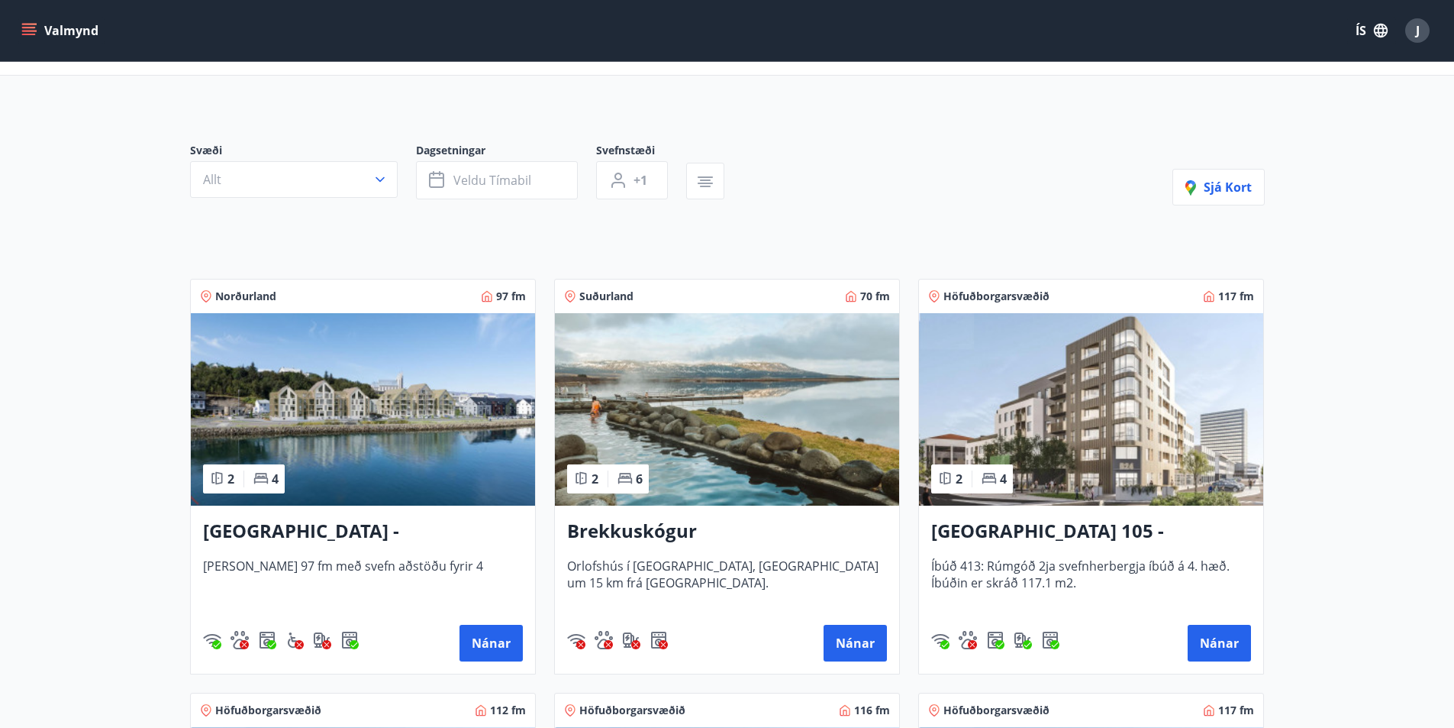
scroll to position [305, 0]
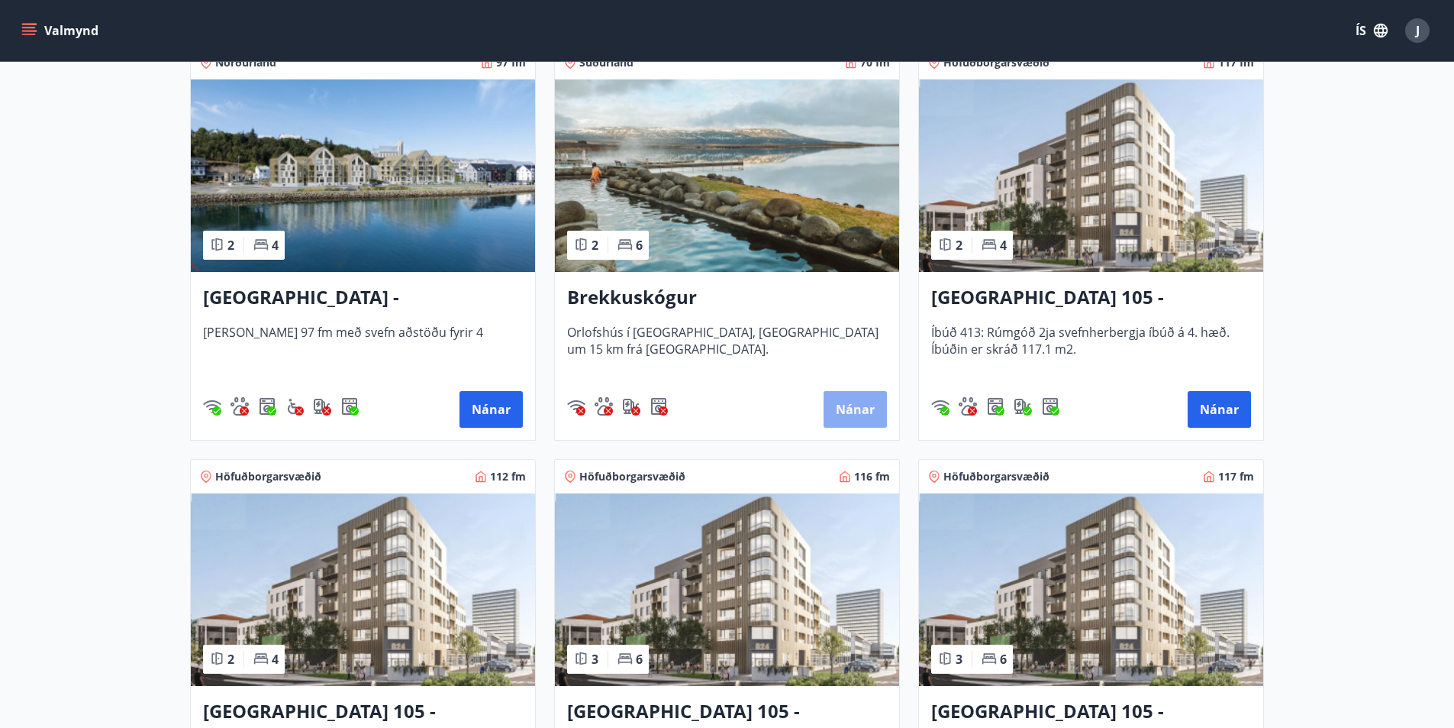
click at [872, 417] on button "Nánar" at bounding box center [855, 409] width 63 height 37
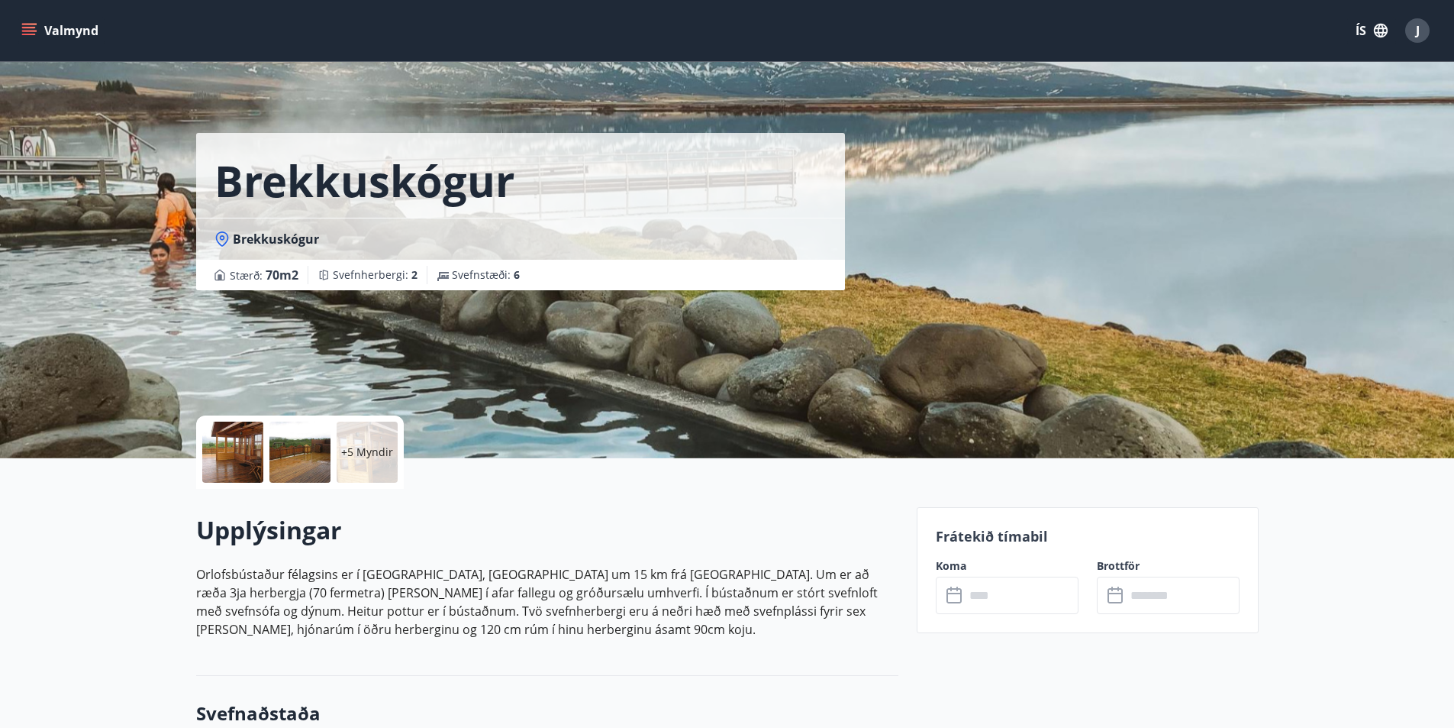
click at [243, 453] on div at bounding box center [232, 451] width 61 height 61
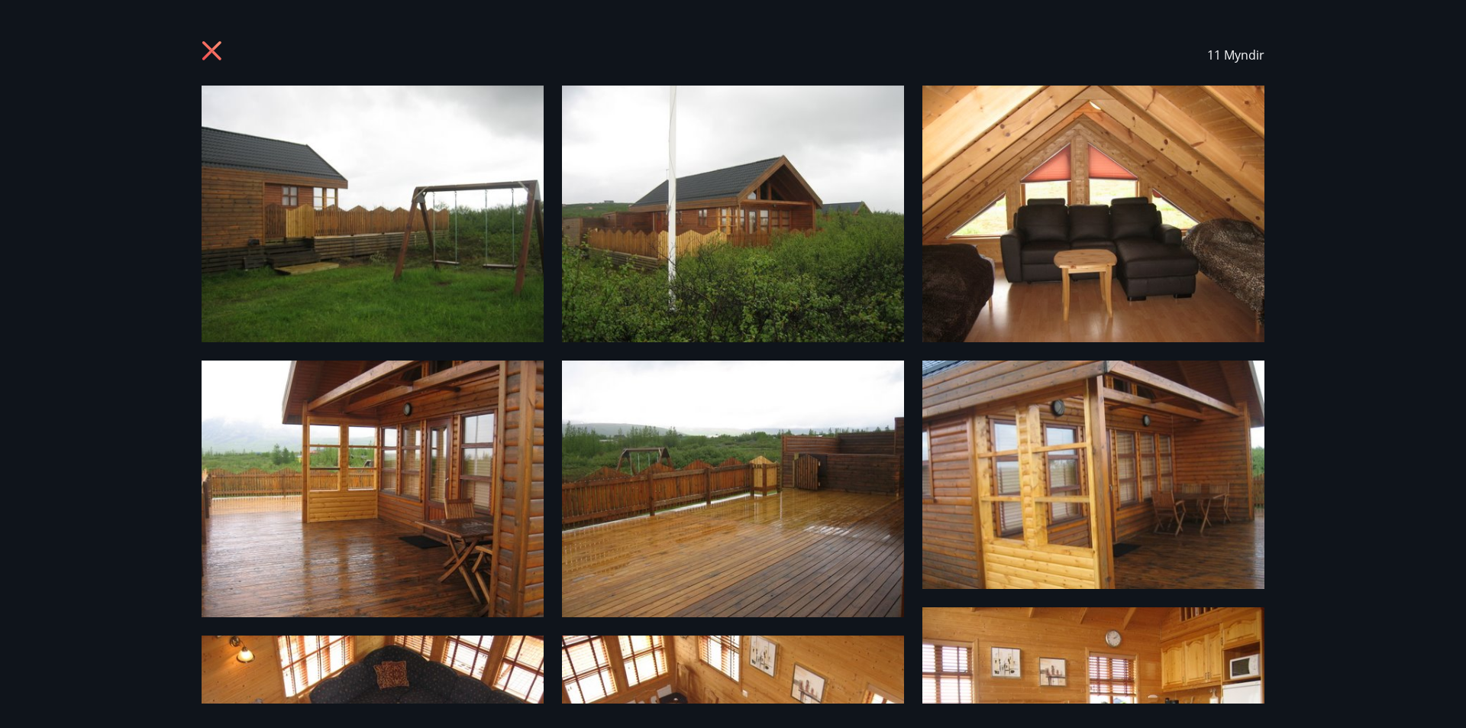
click at [214, 52] on icon at bounding box center [211, 50] width 19 height 19
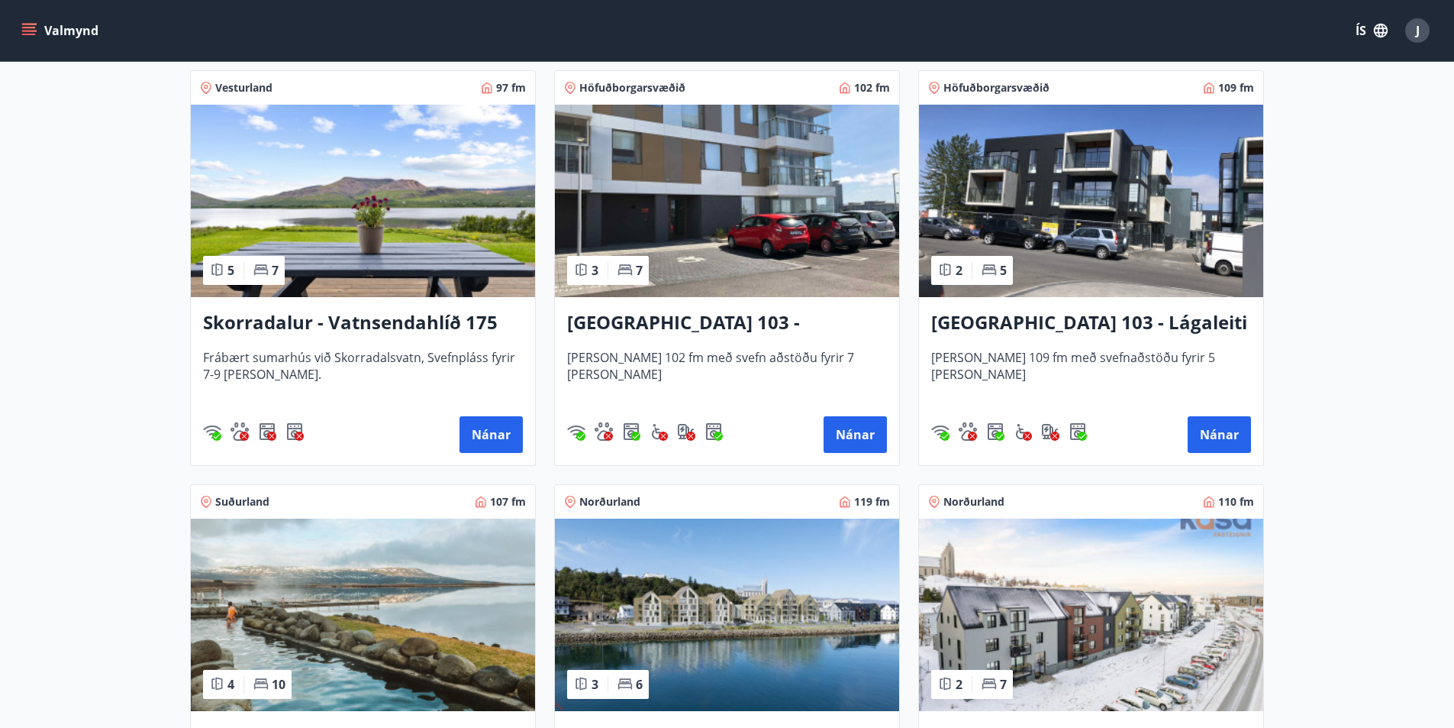
scroll to position [1145, 0]
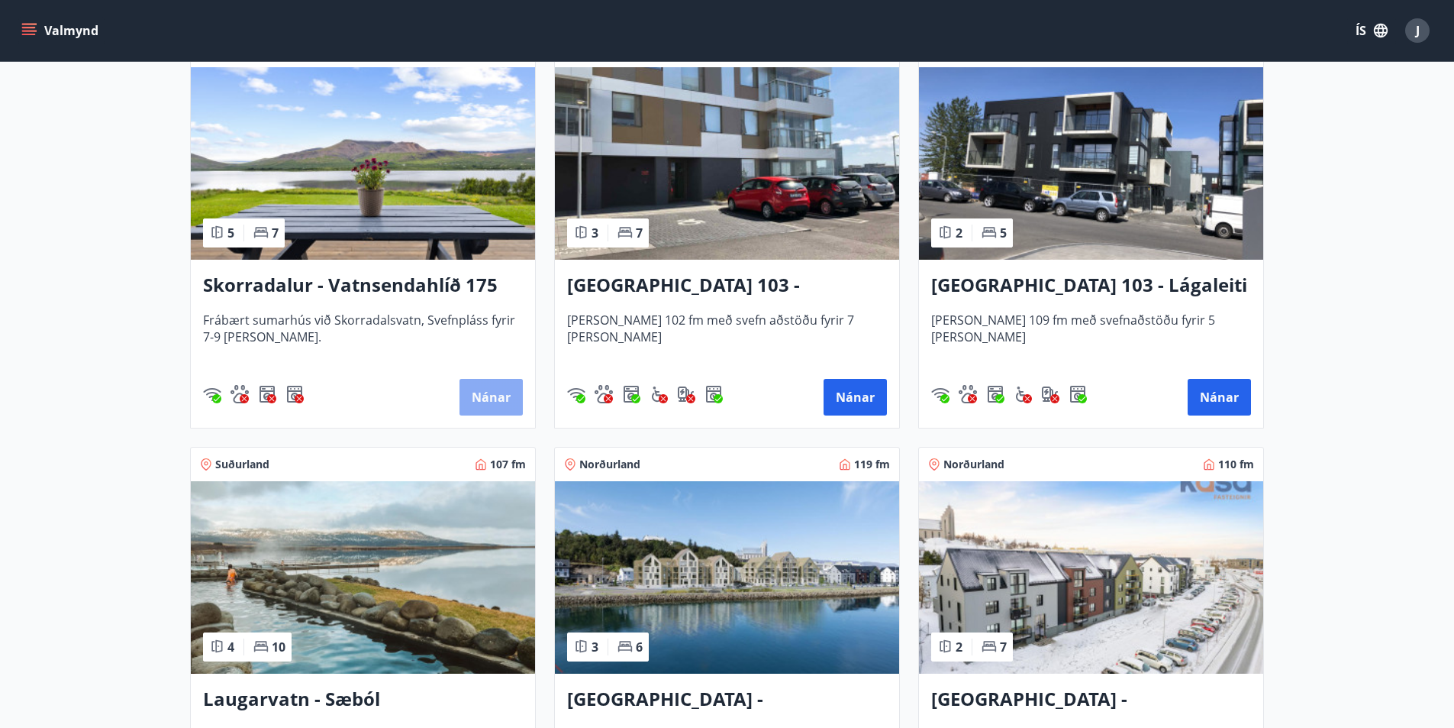
click at [498, 402] on button "Nánar" at bounding box center [491, 397] width 63 height 37
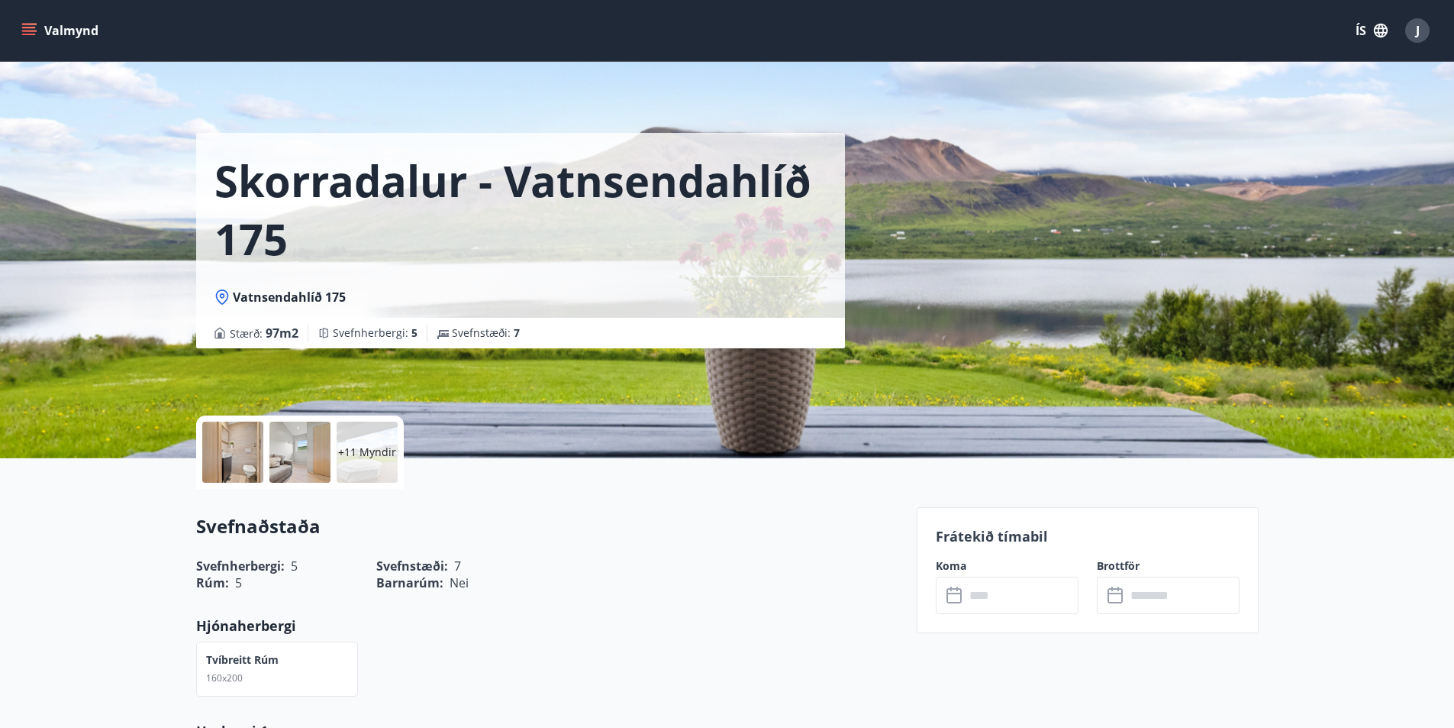
click at [241, 449] on div at bounding box center [232, 451] width 61 height 61
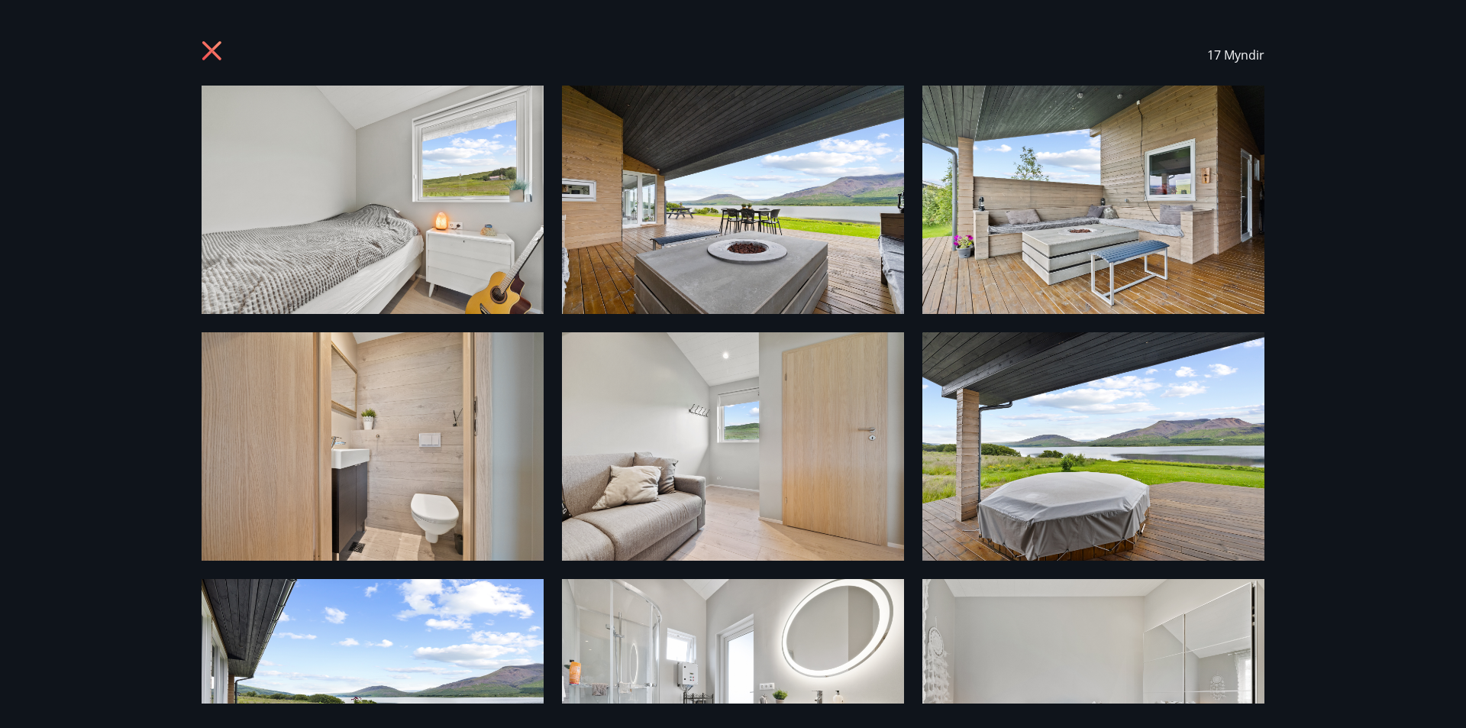
click at [411, 222] on img at bounding box center [373, 200] width 342 height 228
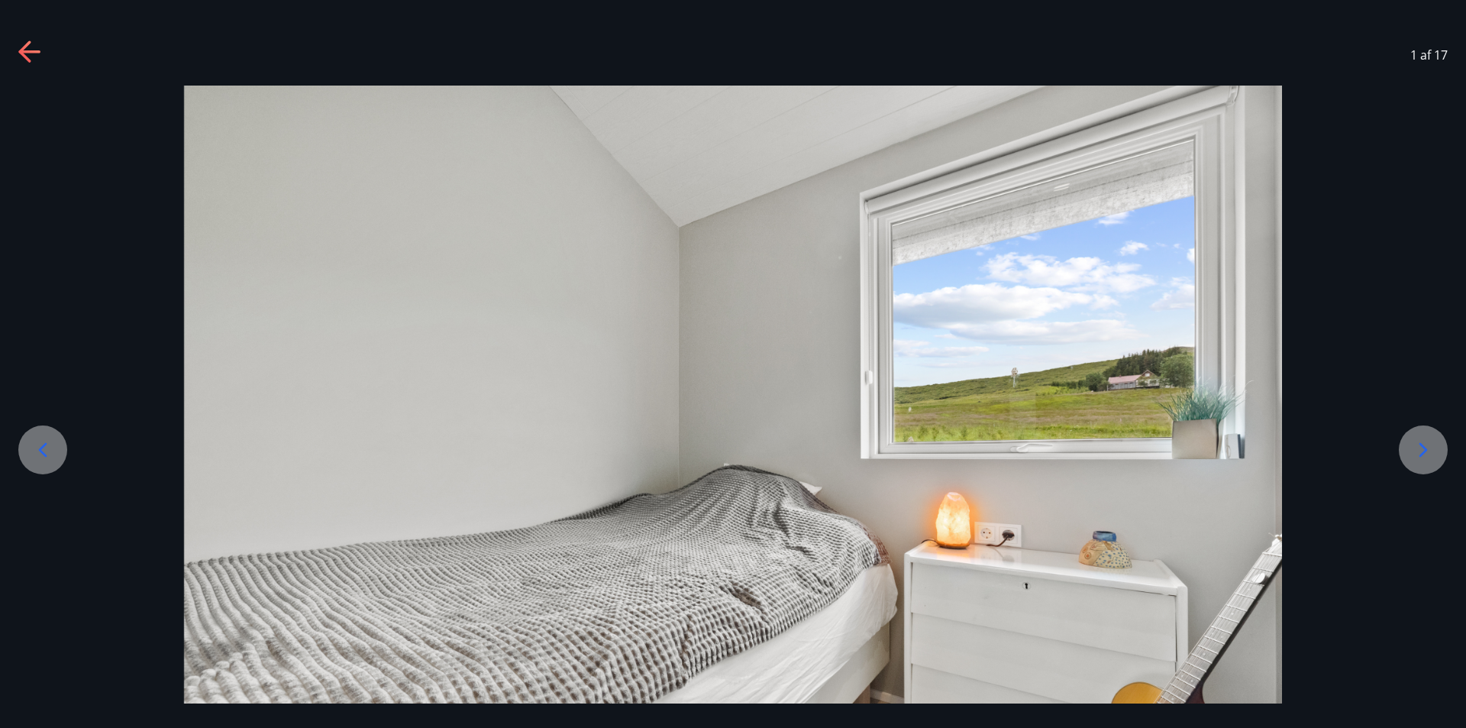
click at [1411, 445] on icon at bounding box center [1423, 449] width 24 height 24
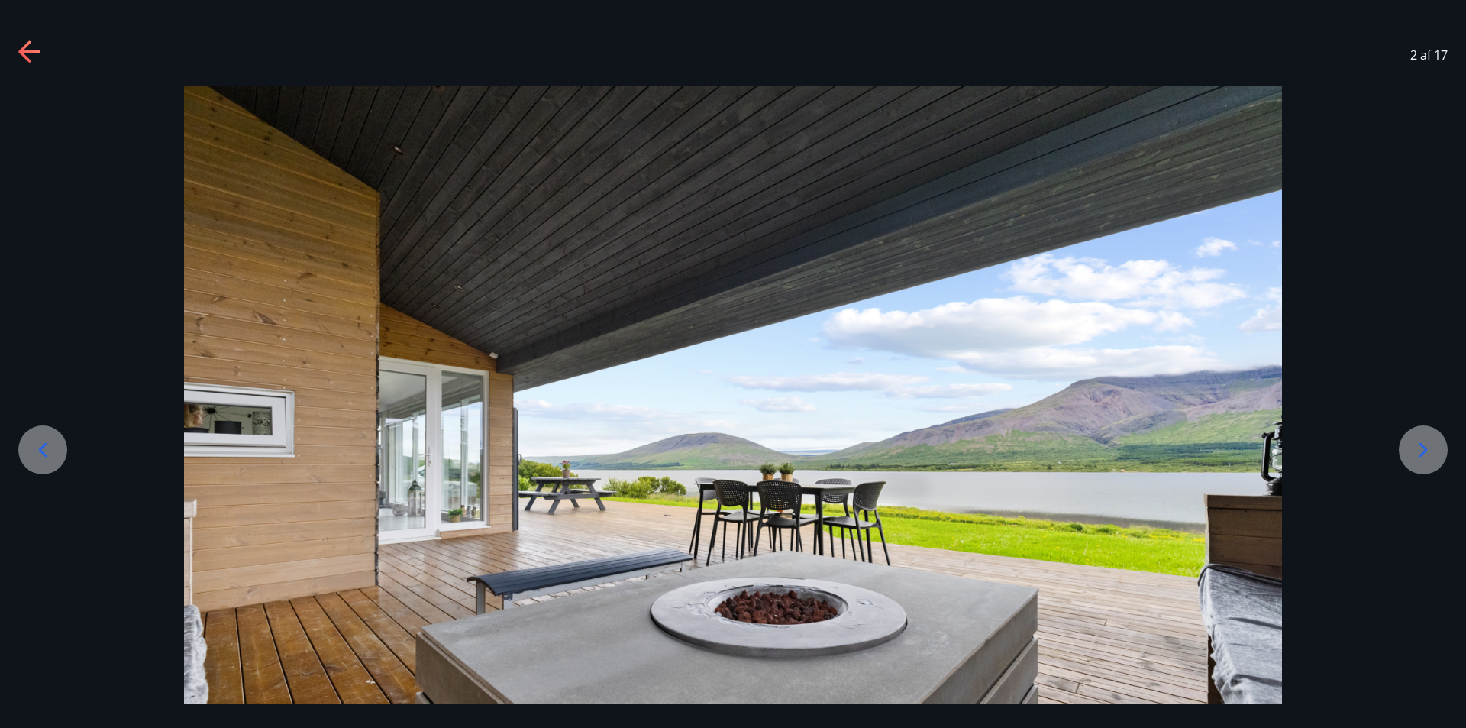
click at [1411, 445] on icon at bounding box center [1423, 449] width 24 height 24
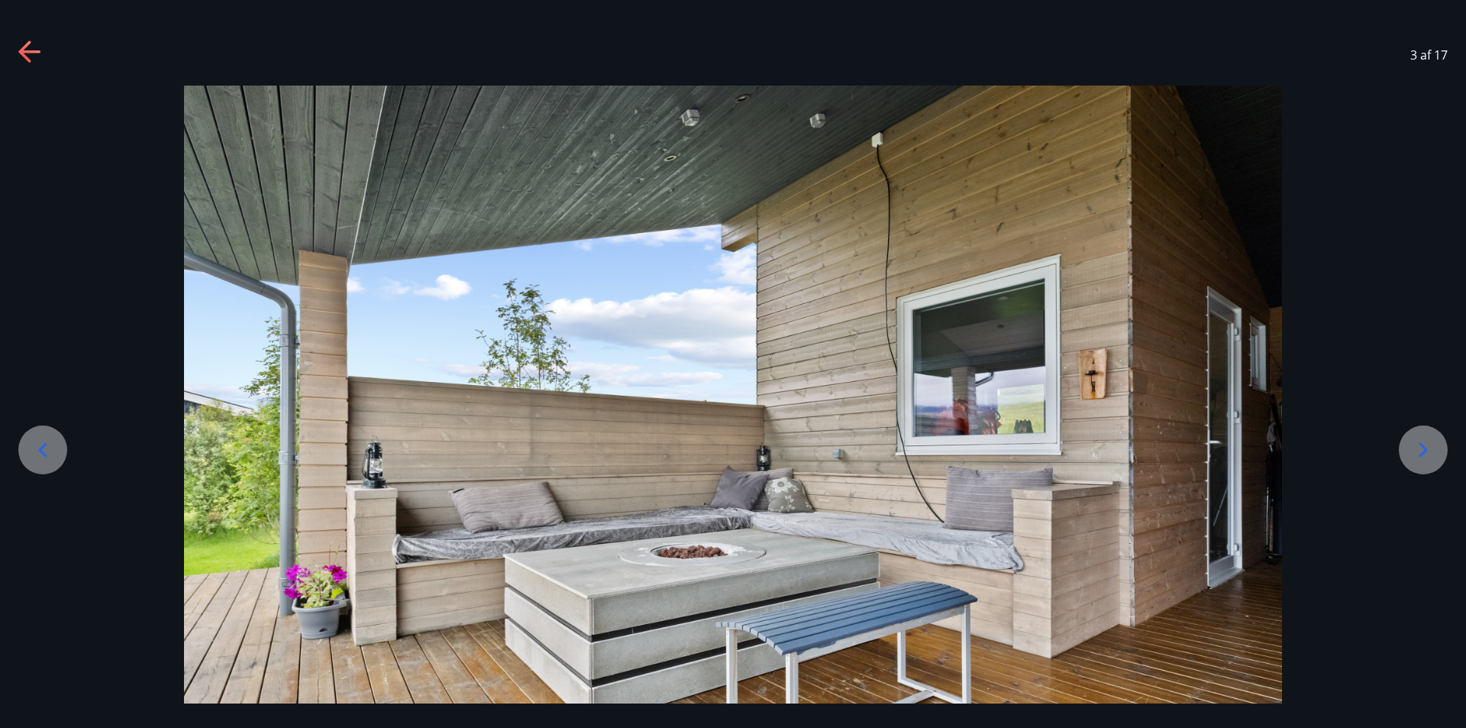
click at [1411, 445] on icon at bounding box center [1423, 449] width 24 height 24
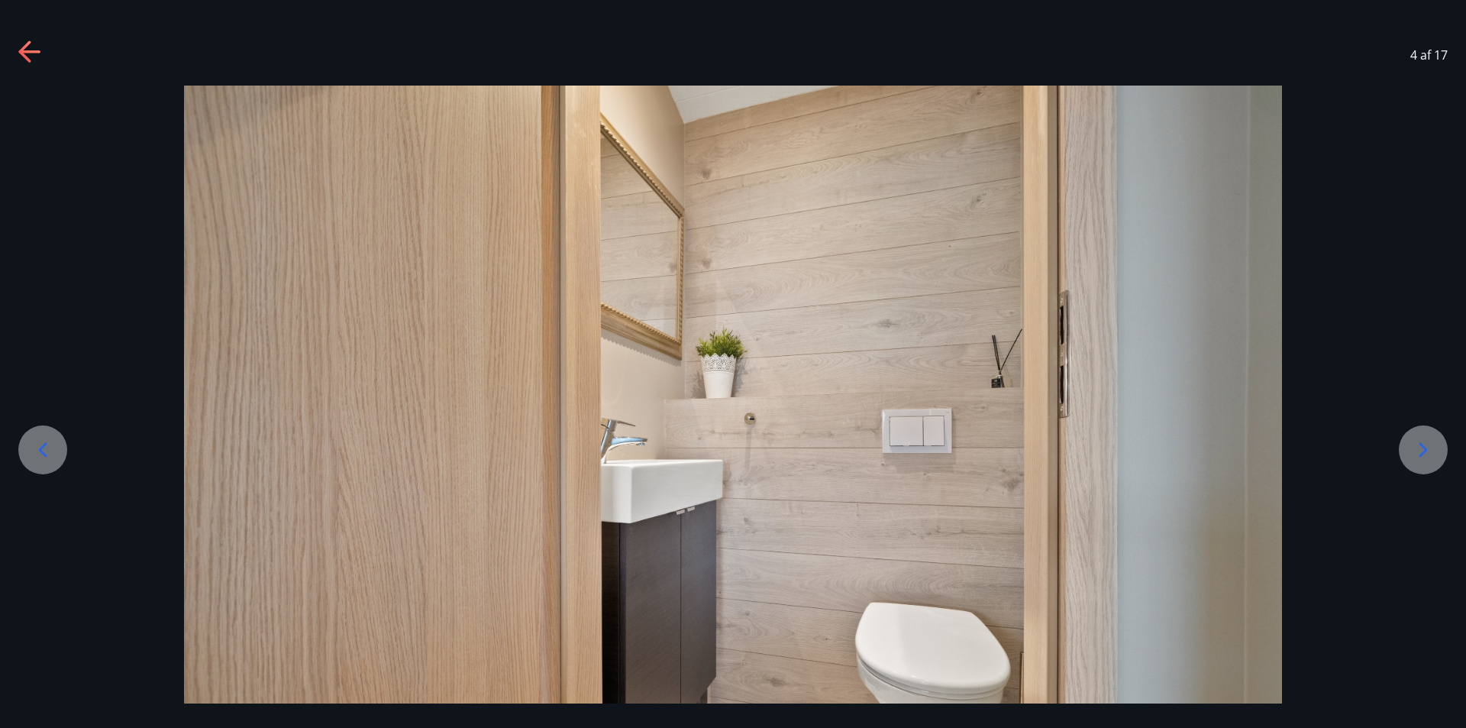
click at [1411, 445] on icon at bounding box center [1423, 449] width 24 height 24
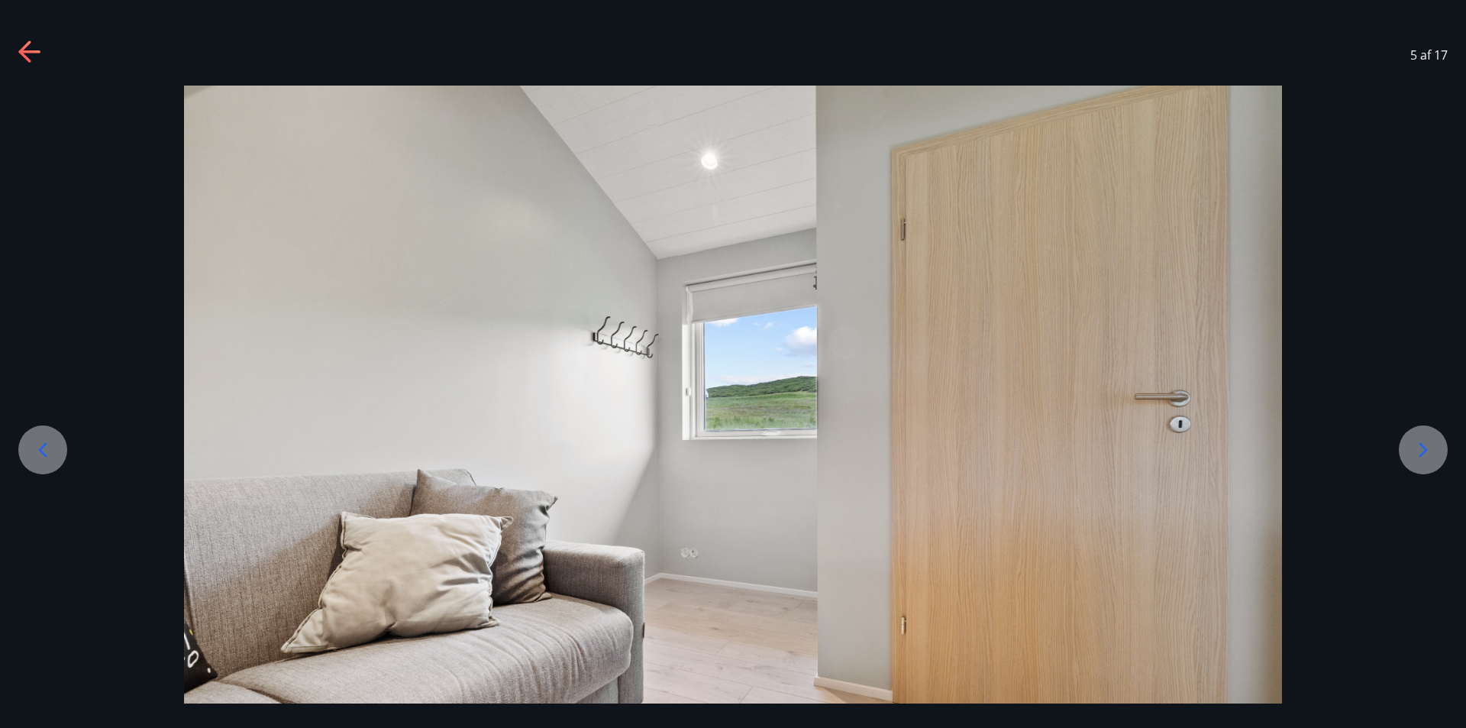
click at [1411, 445] on icon at bounding box center [1423, 449] width 24 height 24
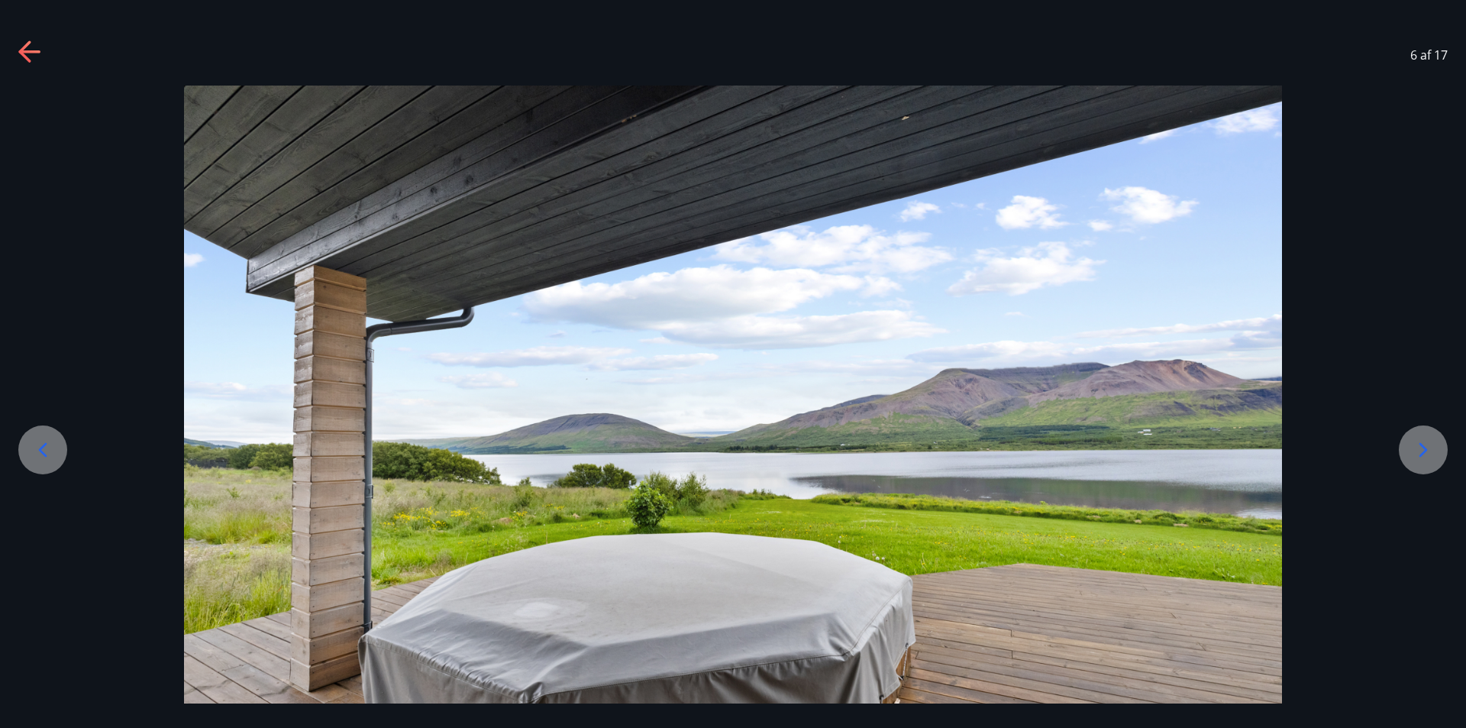
click at [1411, 445] on icon at bounding box center [1423, 449] width 24 height 24
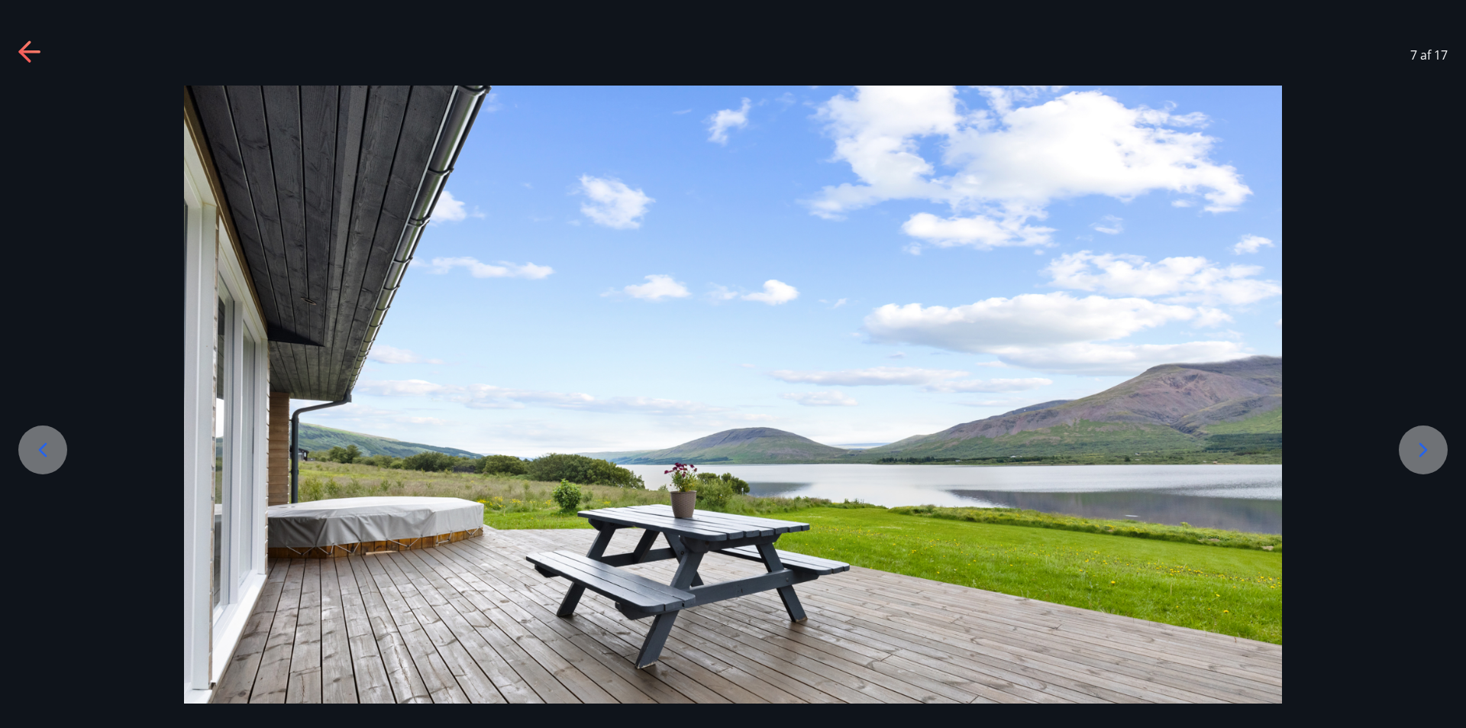
click at [1411, 445] on icon at bounding box center [1423, 449] width 24 height 24
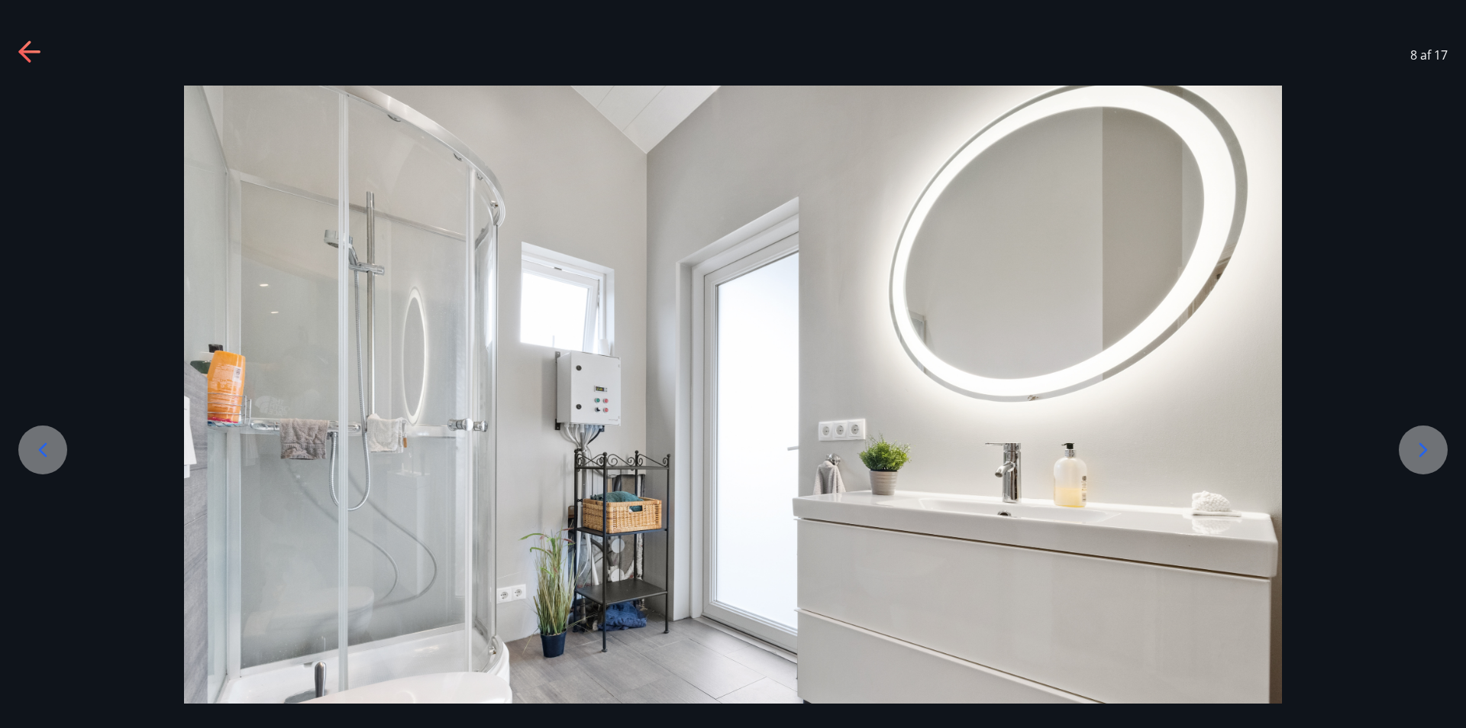
click at [1411, 445] on icon at bounding box center [1423, 449] width 24 height 24
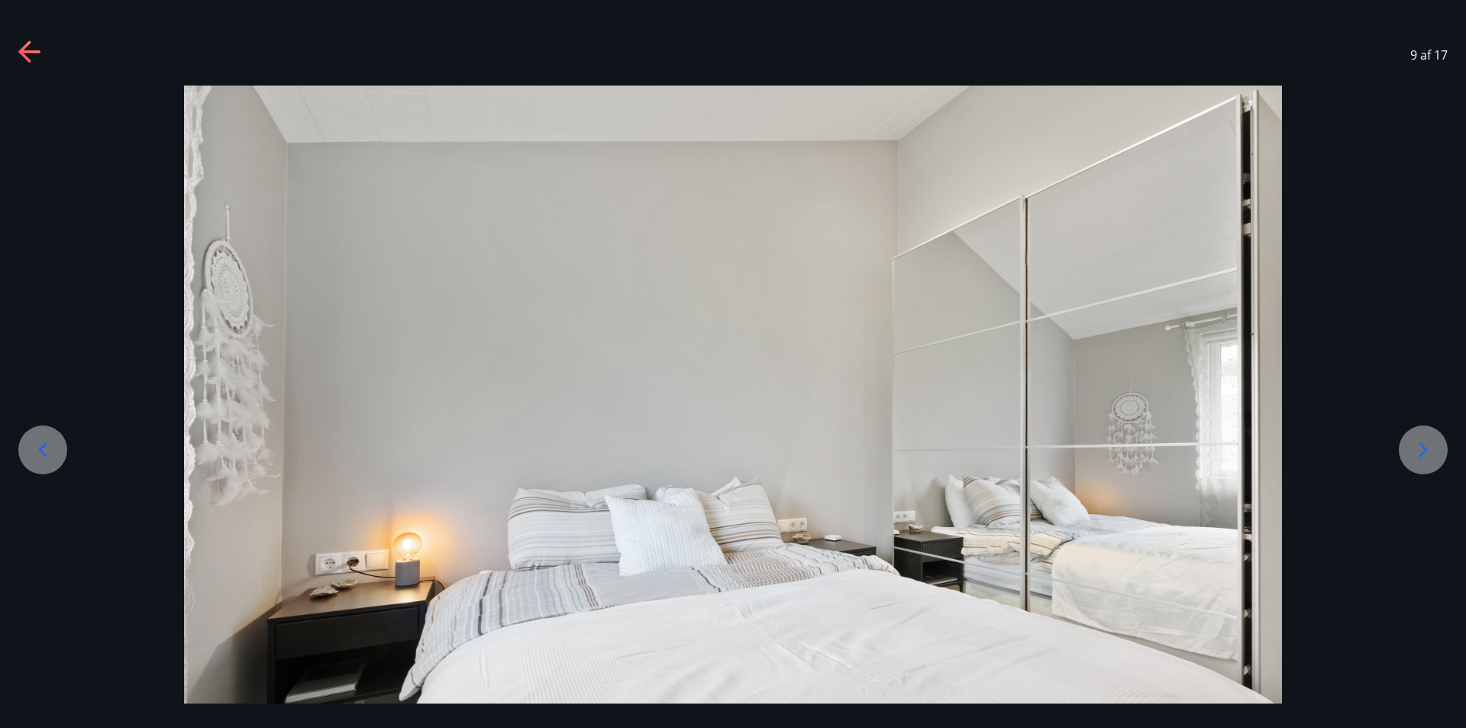
click at [1411, 445] on icon at bounding box center [1423, 449] width 24 height 24
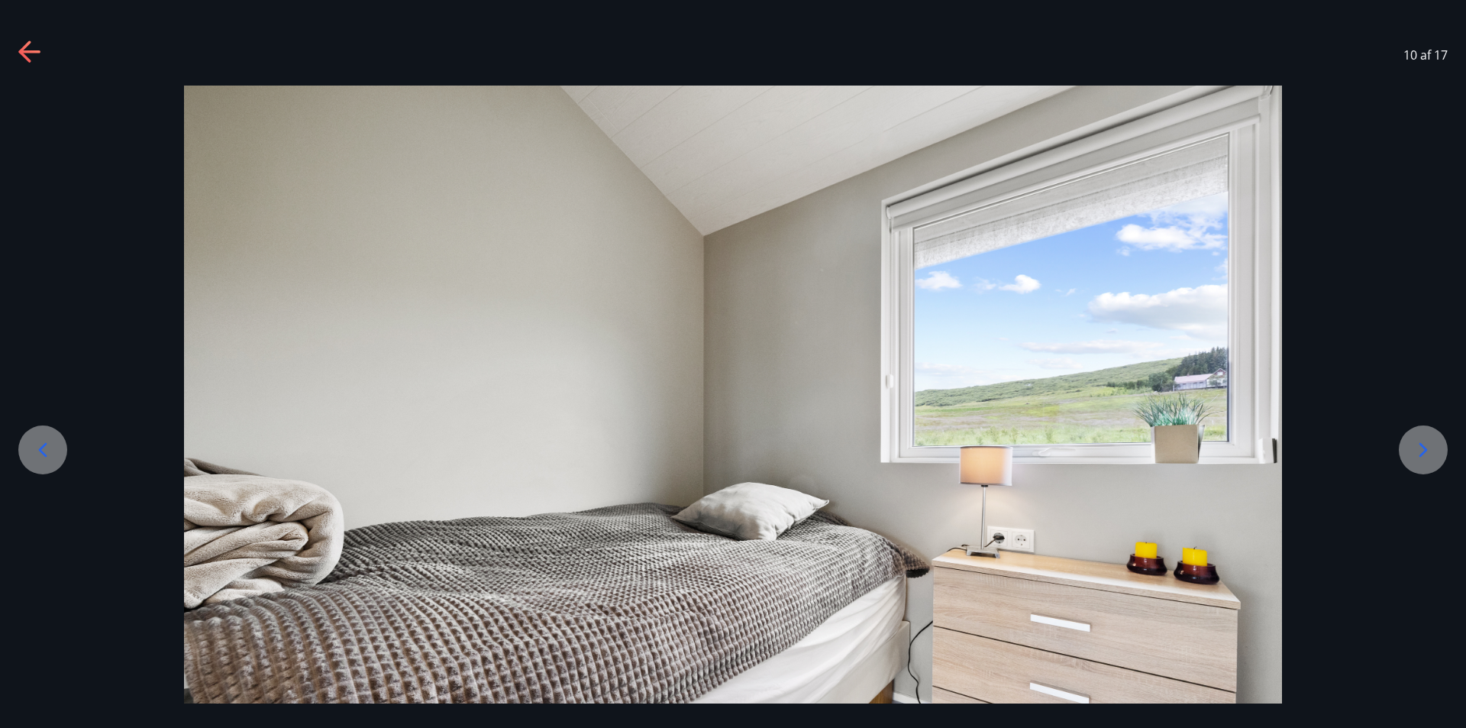
click at [1411, 445] on icon at bounding box center [1423, 449] width 24 height 24
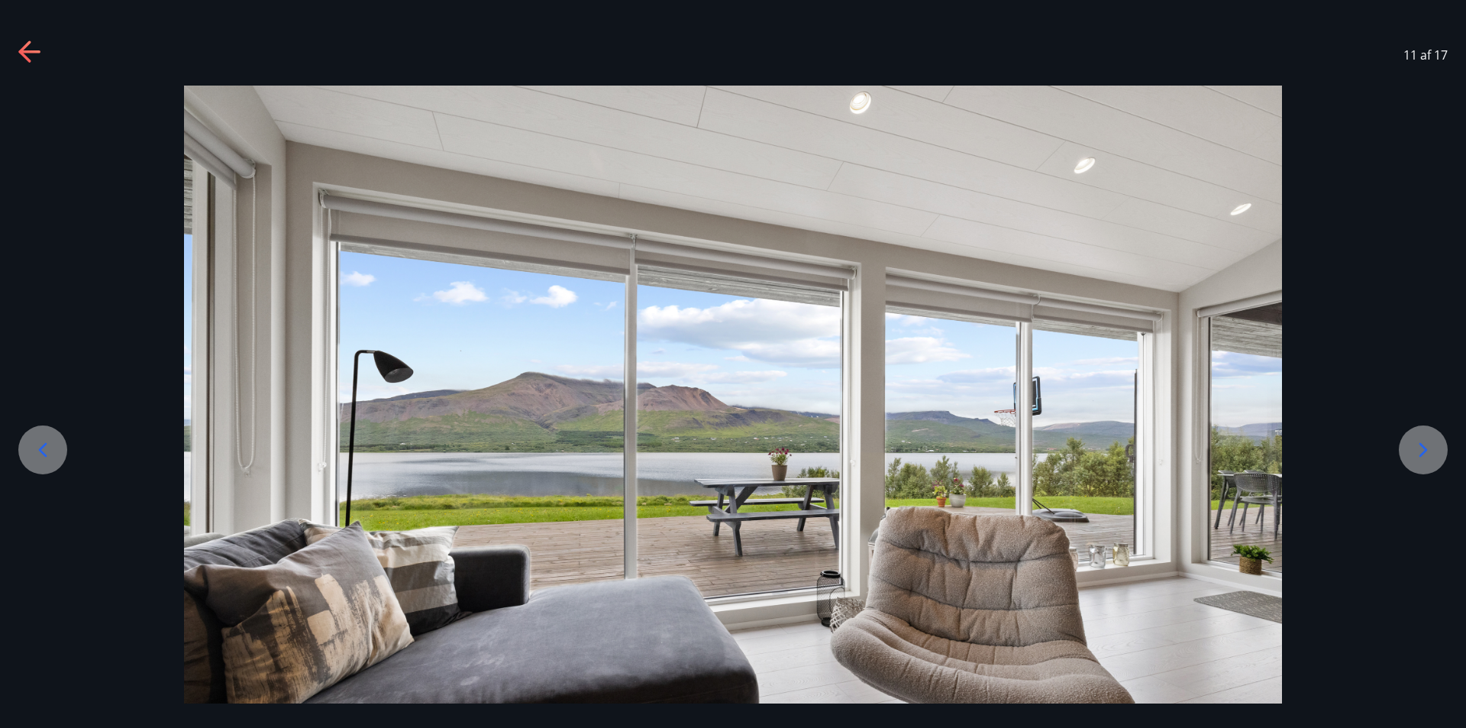
click at [1411, 445] on icon at bounding box center [1423, 449] width 24 height 24
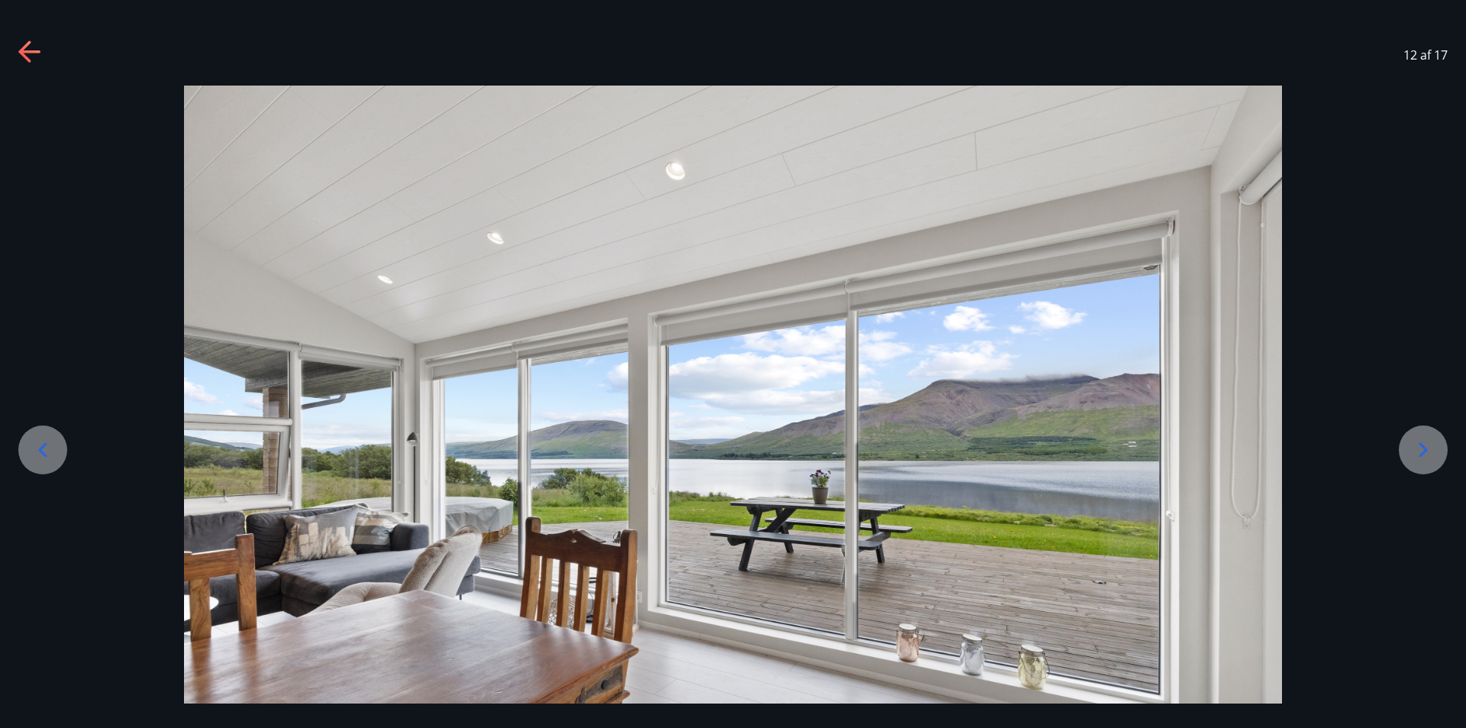
click at [1411, 445] on icon at bounding box center [1423, 449] width 24 height 24
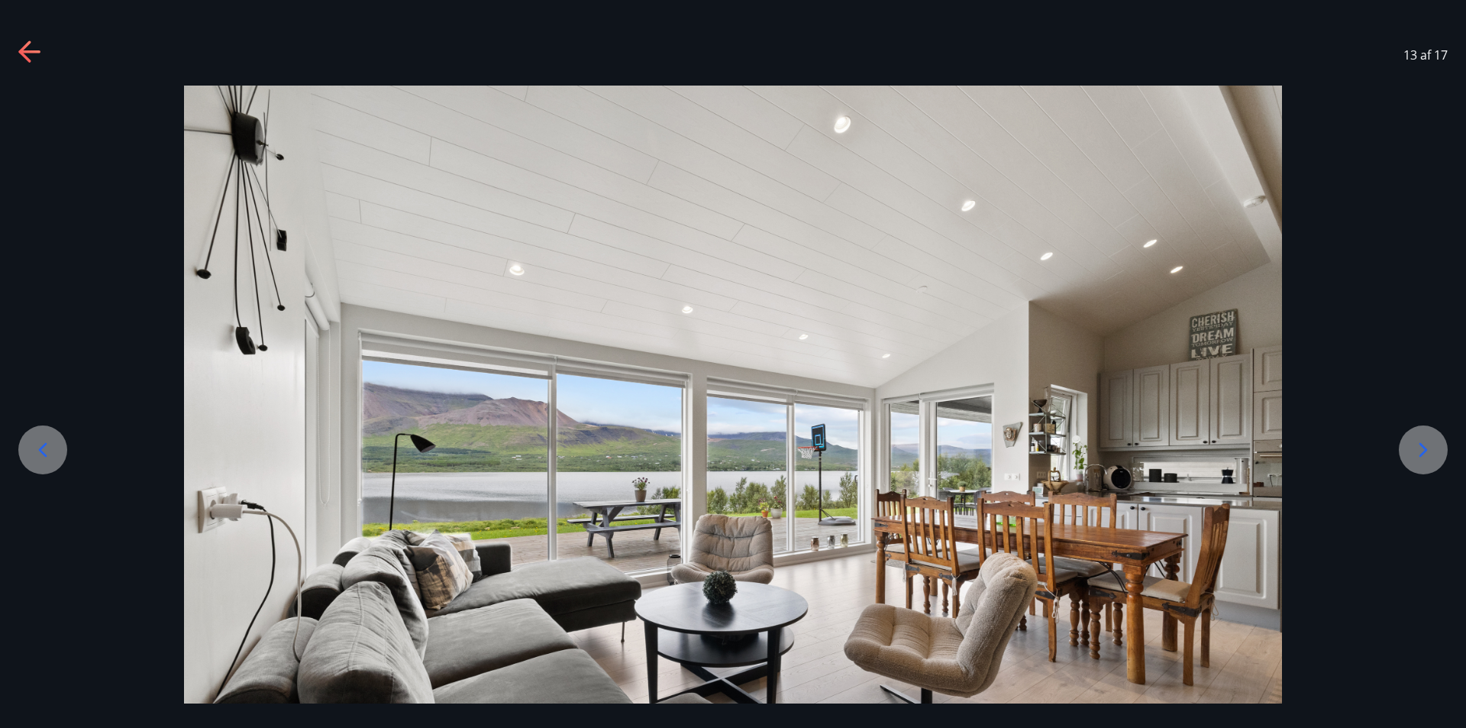
click at [1411, 445] on icon at bounding box center [1423, 449] width 24 height 24
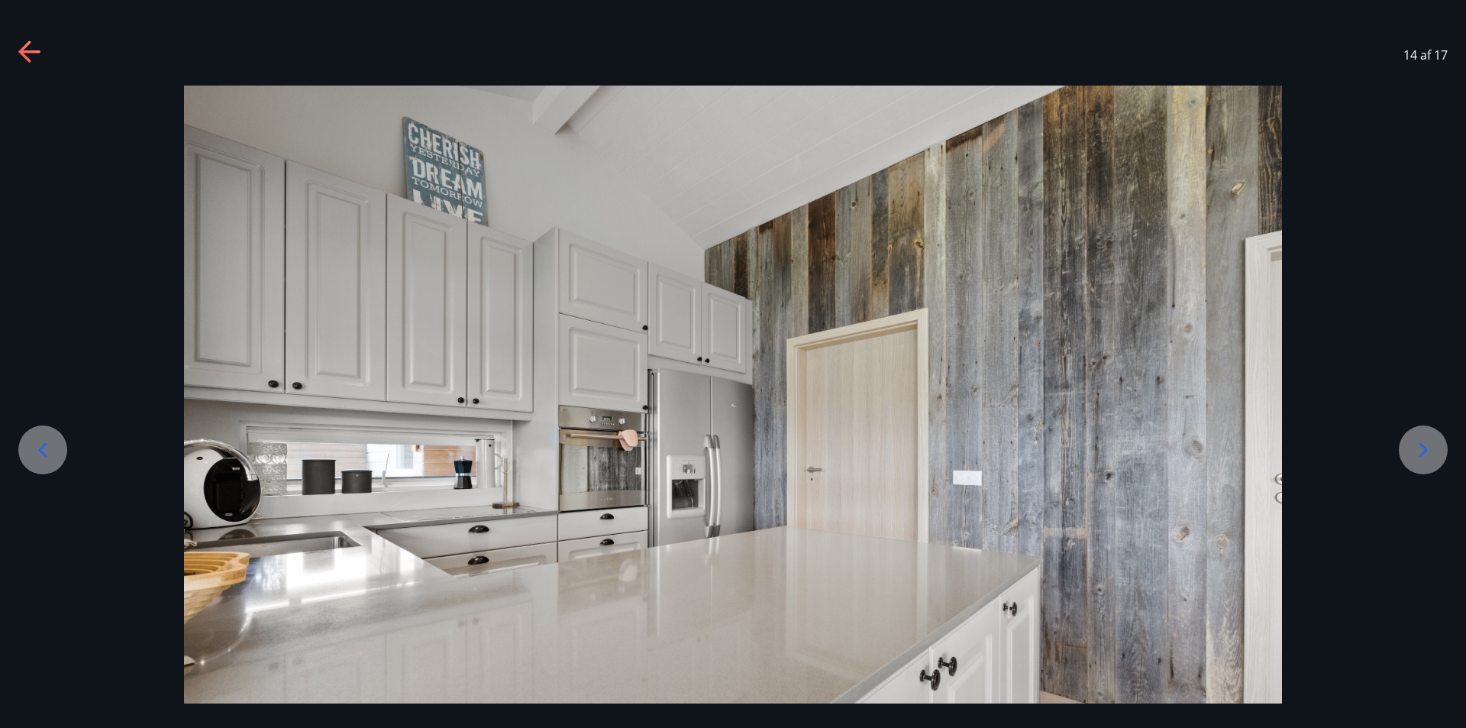
click at [1411, 445] on icon at bounding box center [1423, 449] width 24 height 24
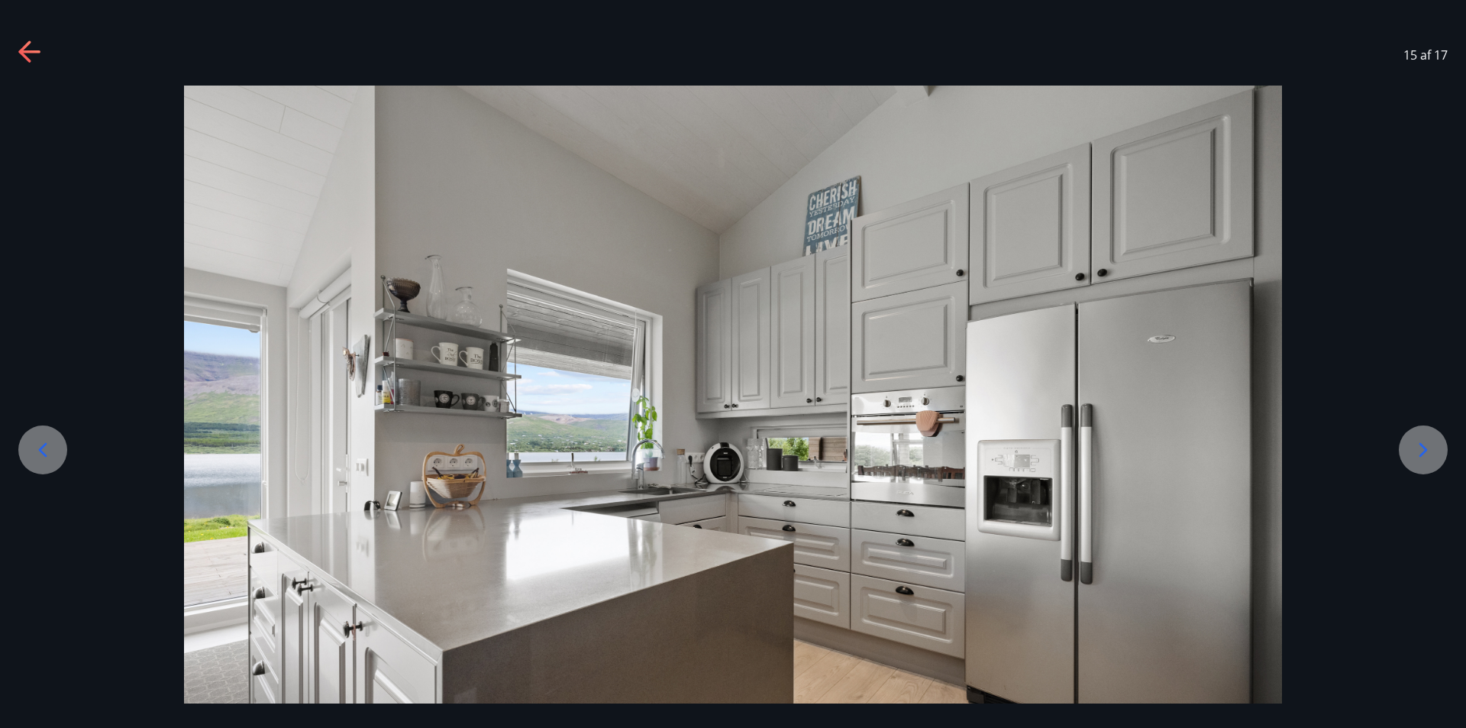
click at [1411, 445] on icon at bounding box center [1423, 449] width 24 height 24
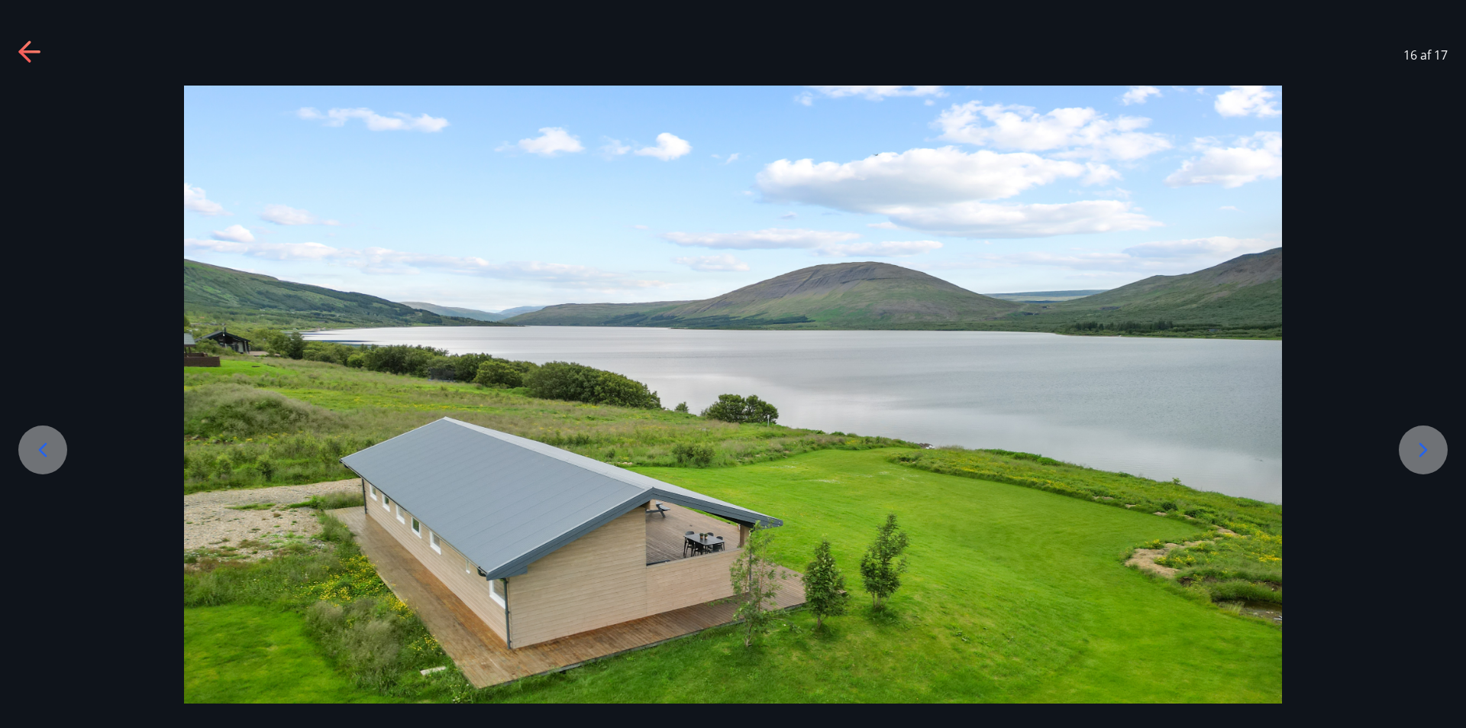
click at [1411, 445] on icon at bounding box center [1423, 449] width 24 height 24
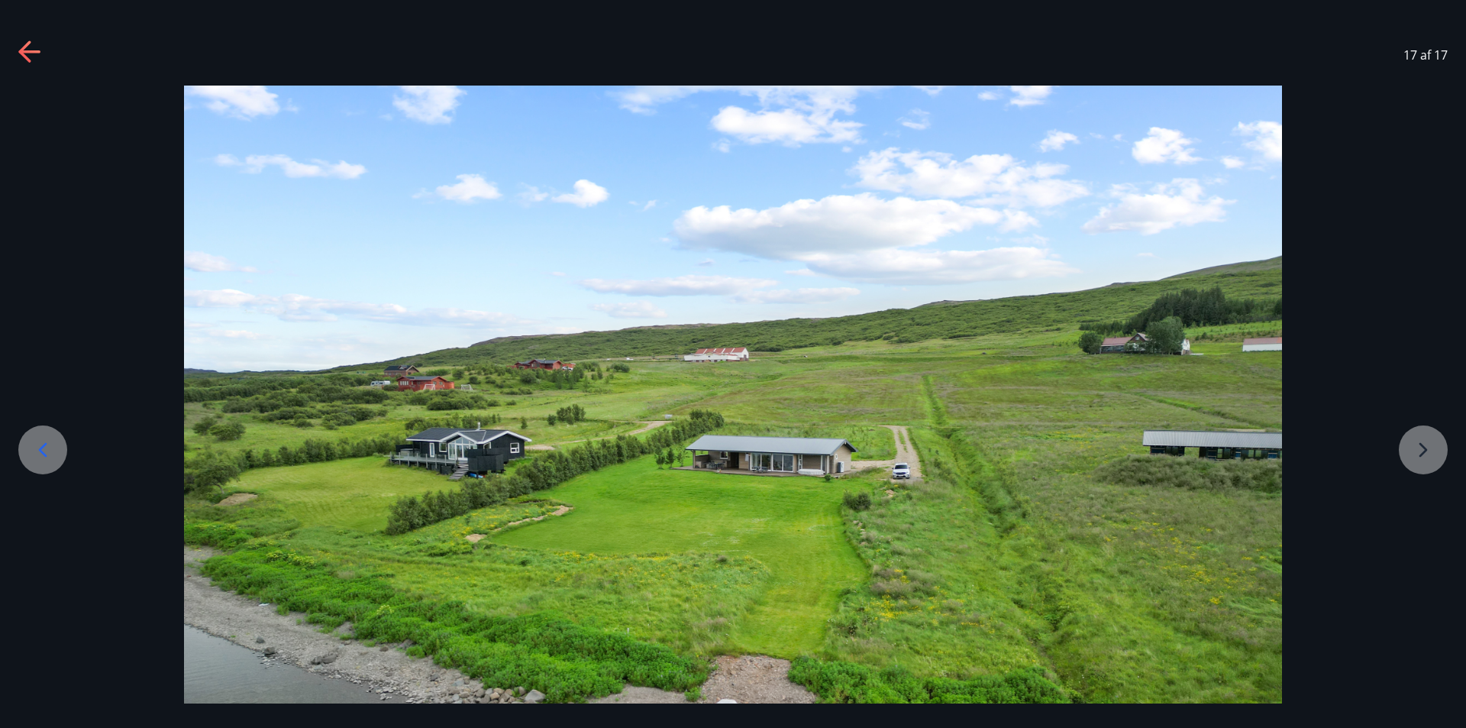
click at [1411, 445] on div at bounding box center [733, 498] width 1466 height 824
click at [24, 55] on icon at bounding box center [24, 50] width 12 height 21
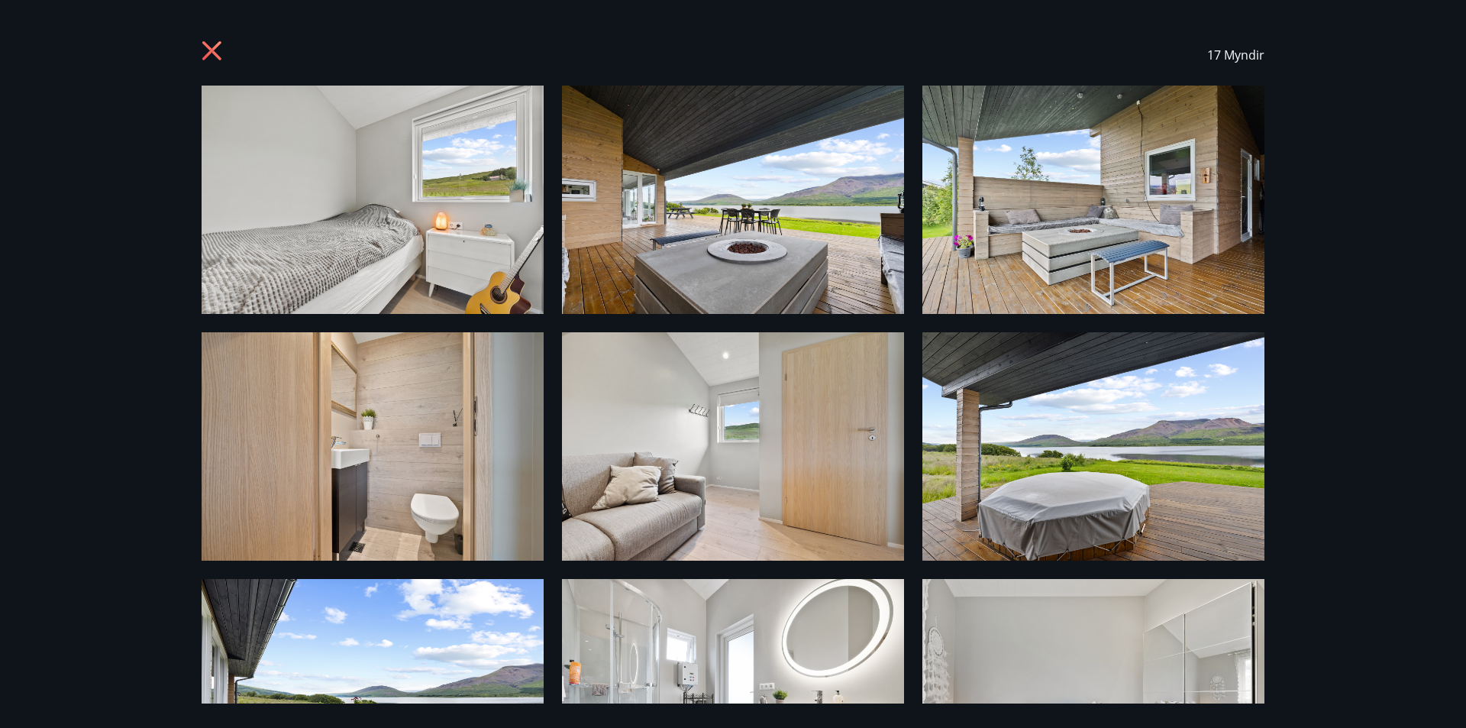
click at [209, 51] on icon at bounding box center [214, 52] width 24 height 24
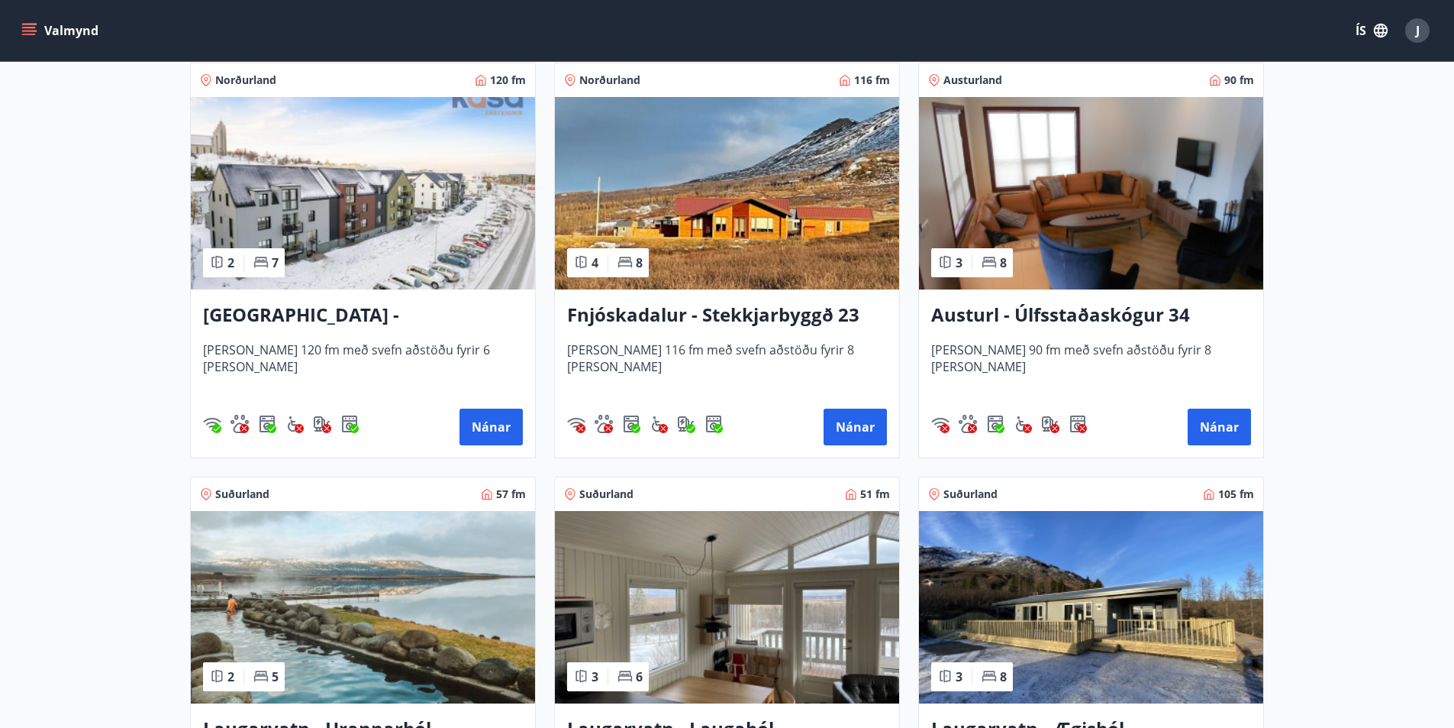
scroll to position [1909, 0]
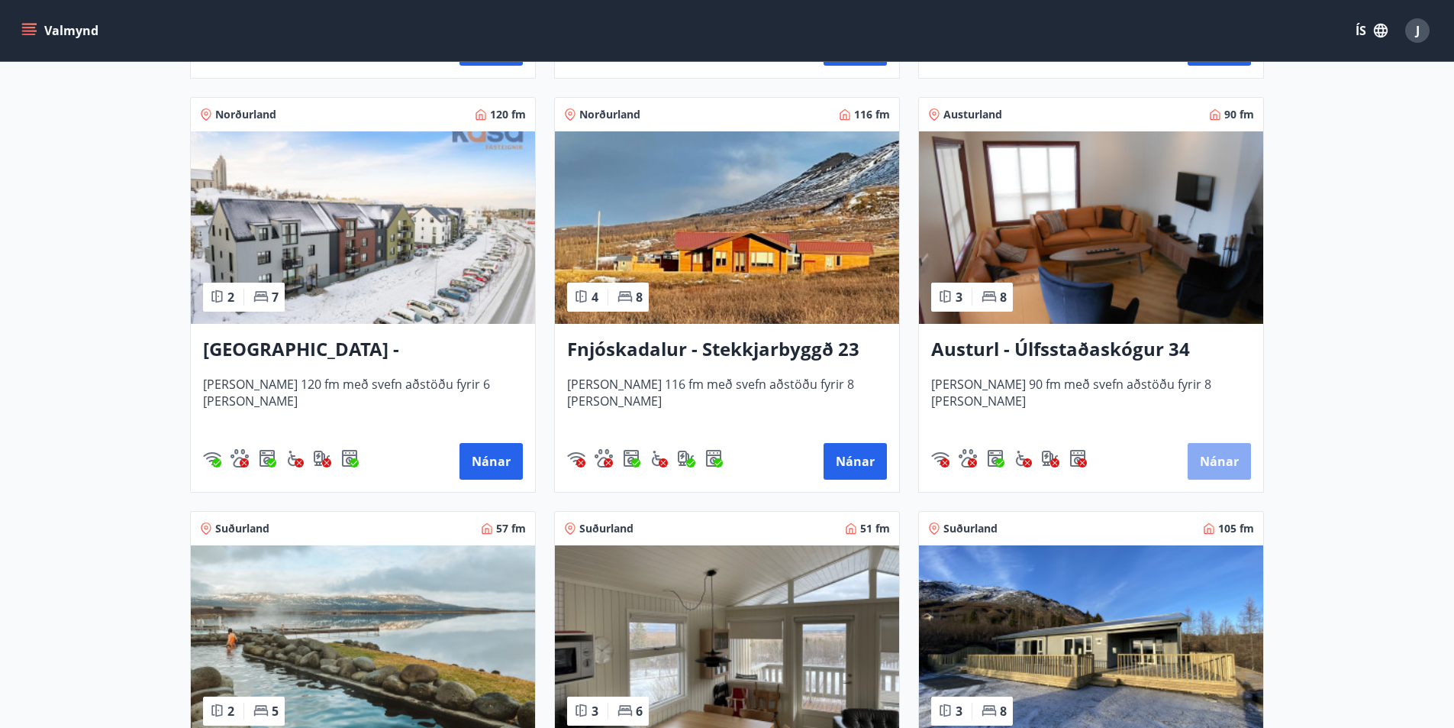
click at [1234, 463] on button "Nánar" at bounding box center [1219, 461] width 63 height 37
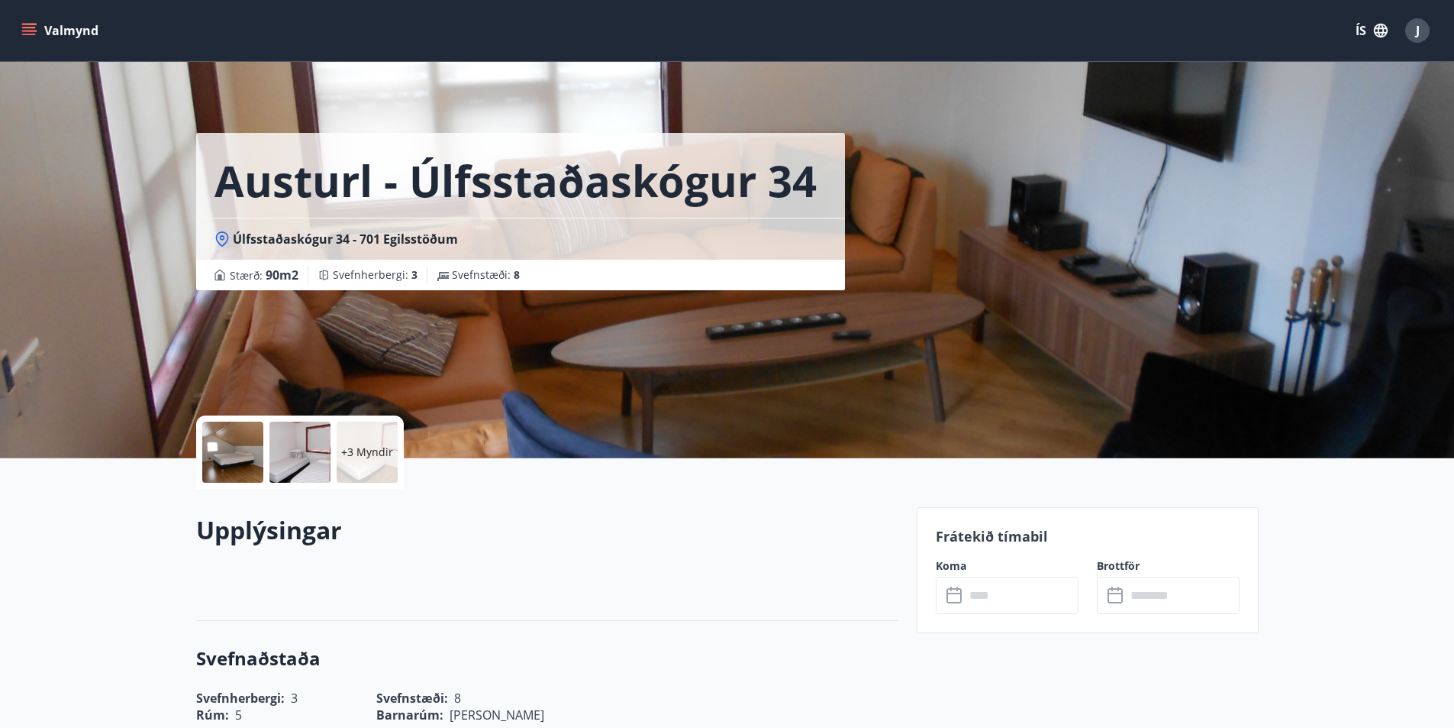
click at [234, 454] on div at bounding box center [232, 451] width 61 height 61
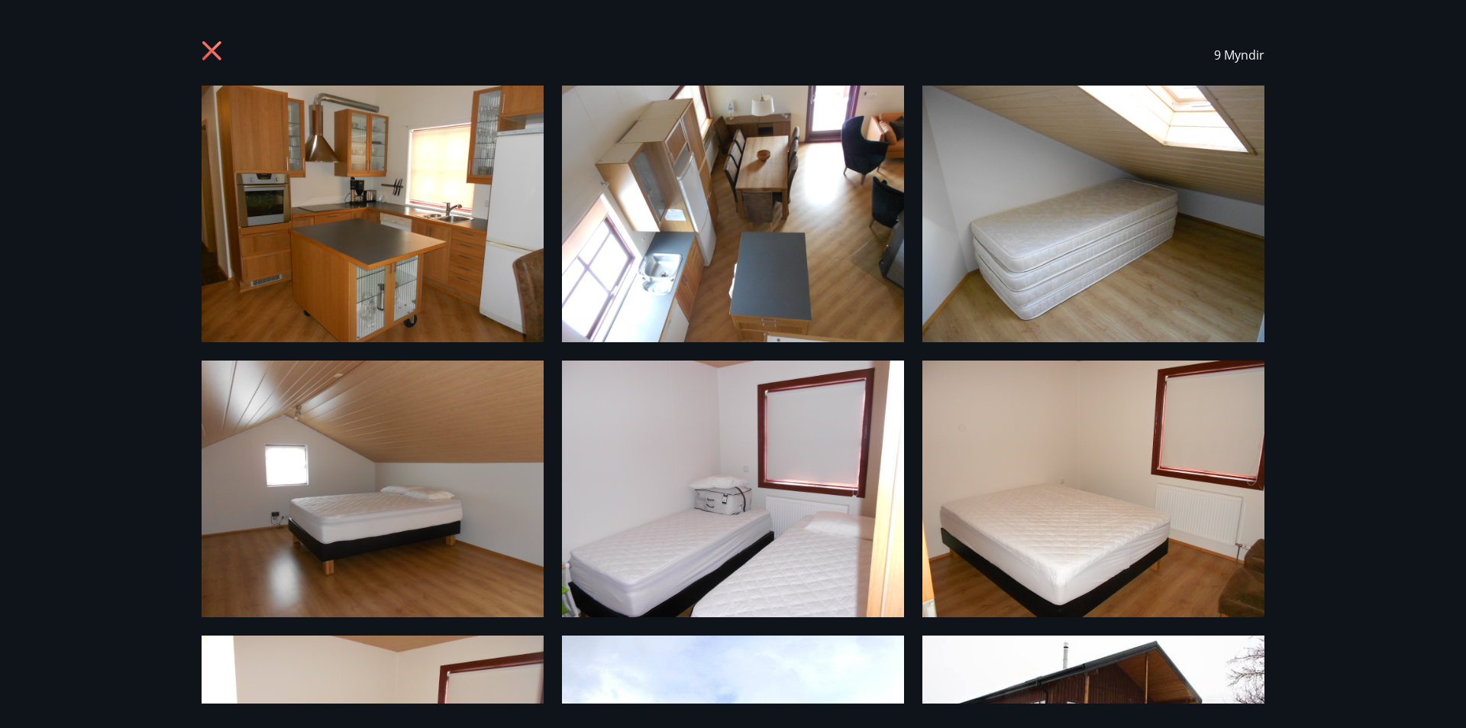
click at [334, 213] on img at bounding box center [373, 214] width 342 height 257
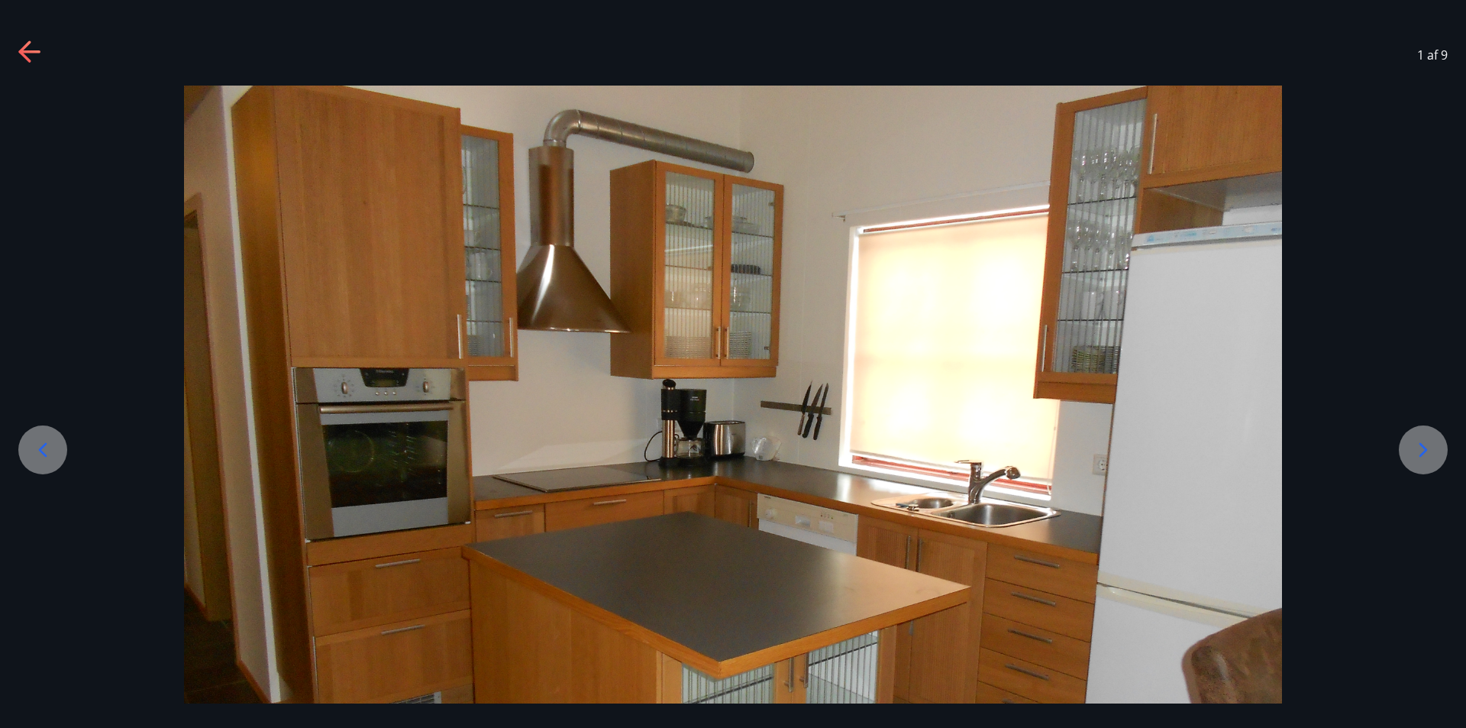
click at [1428, 453] on icon at bounding box center [1423, 449] width 24 height 24
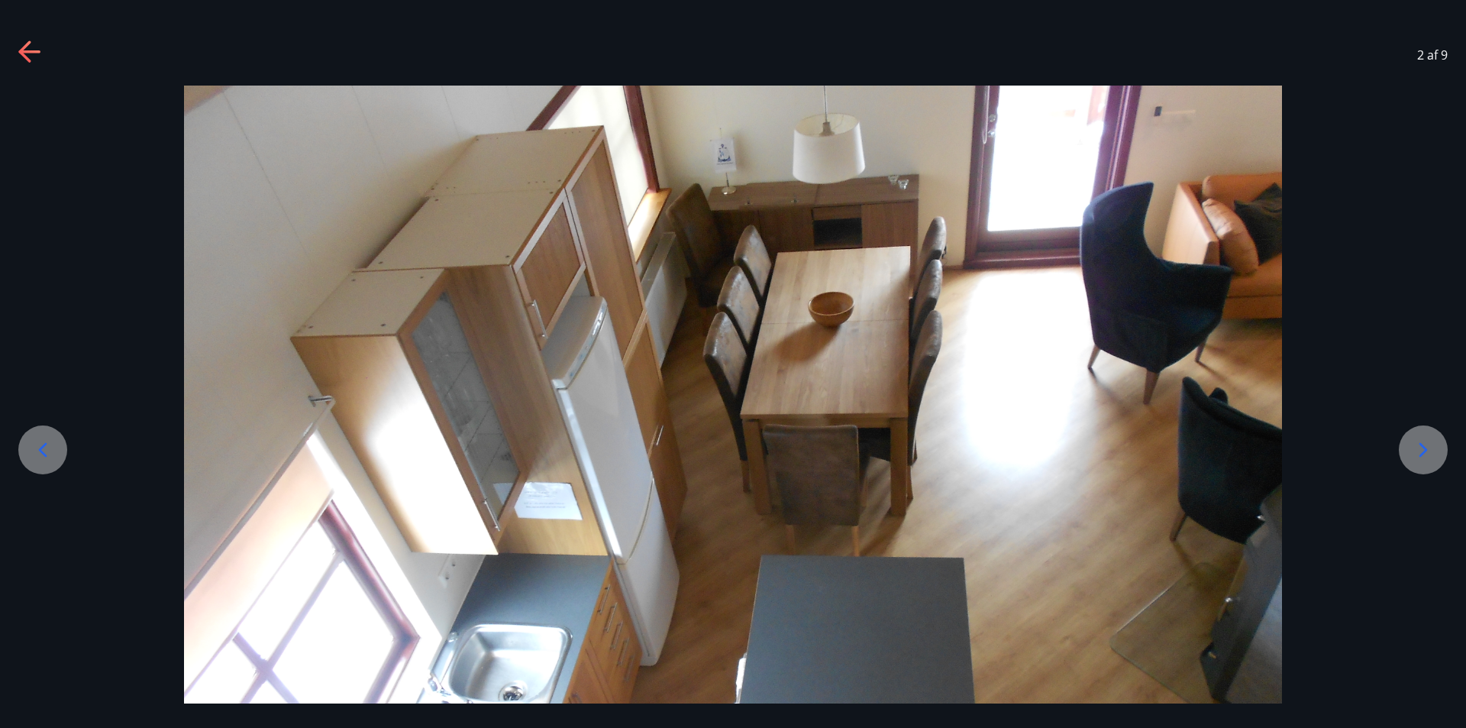
click at [1428, 453] on icon at bounding box center [1423, 449] width 24 height 24
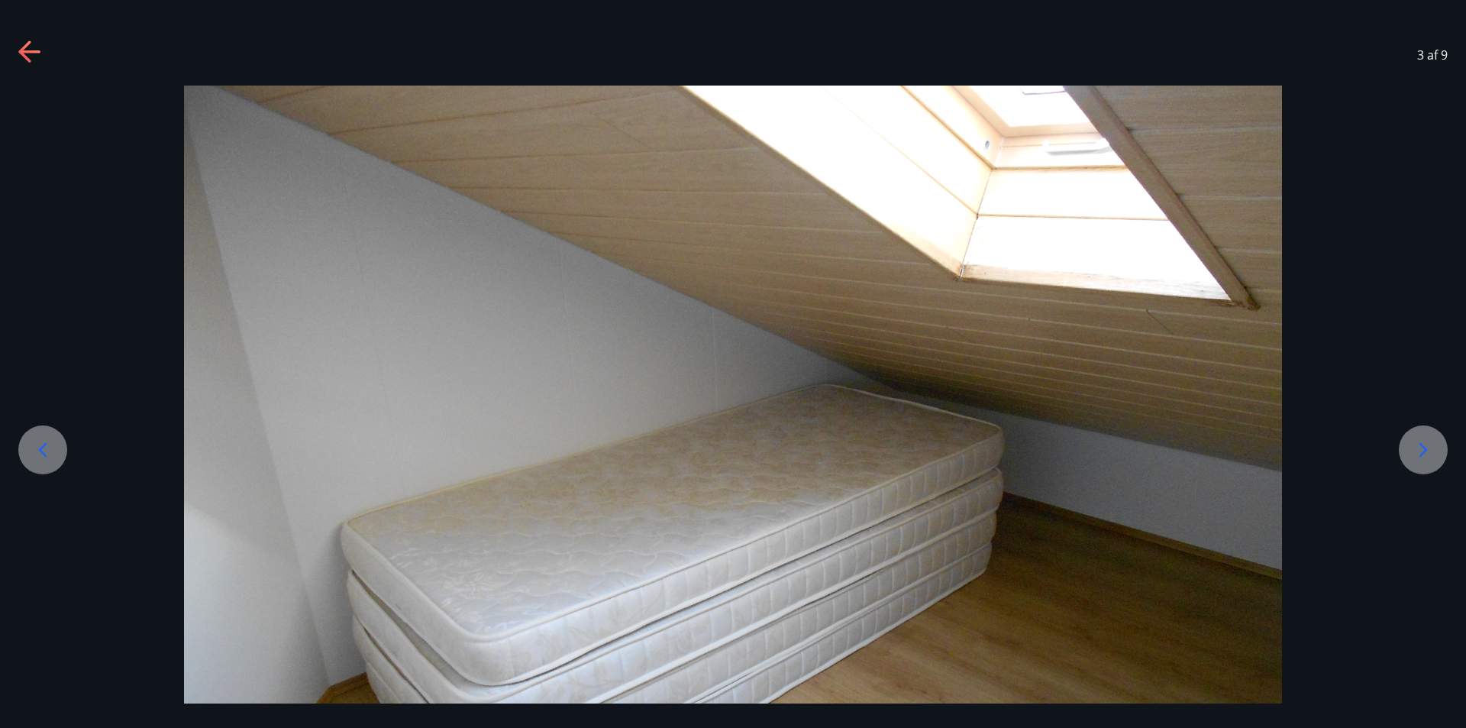
click at [1428, 453] on icon at bounding box center [1423, 449] width 24 height 24
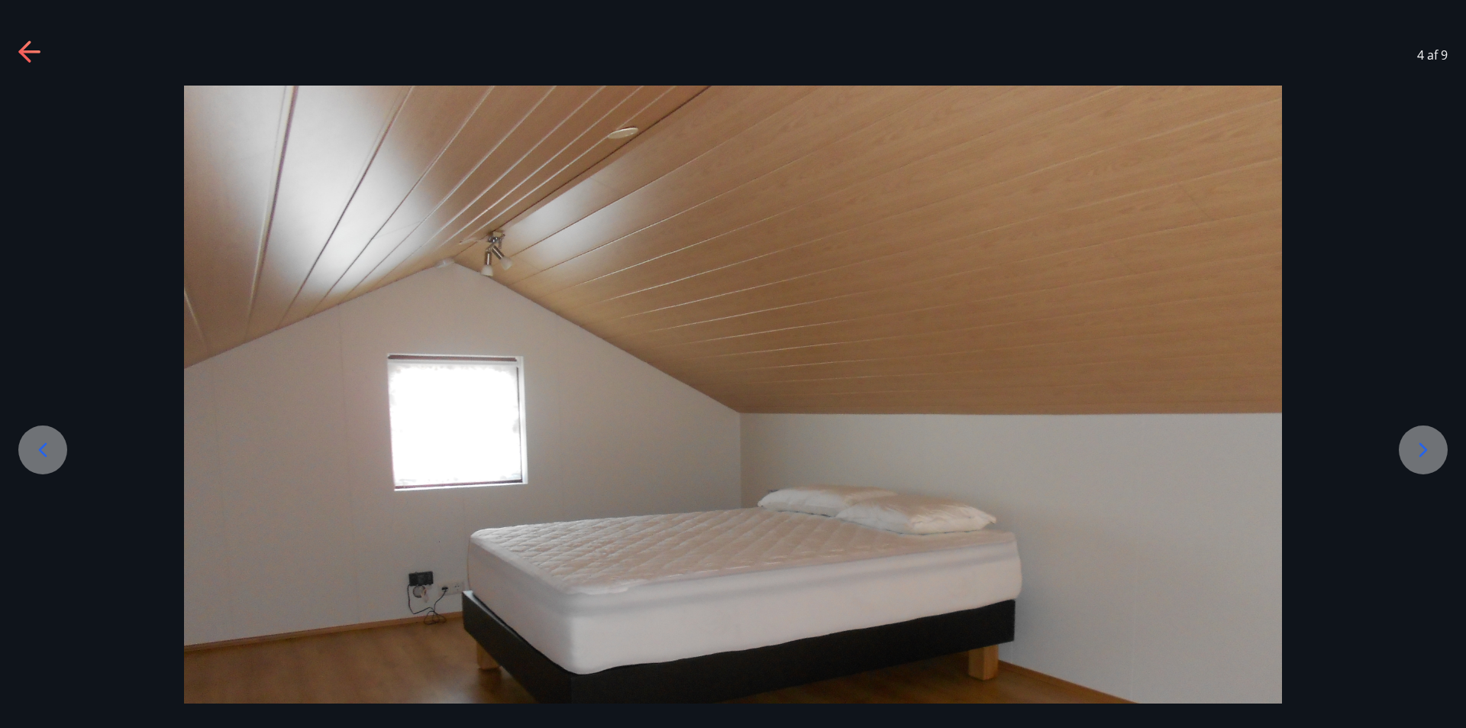
click at [1428, 453] on icon at bounding box center [1423, 449] width 24 height 24
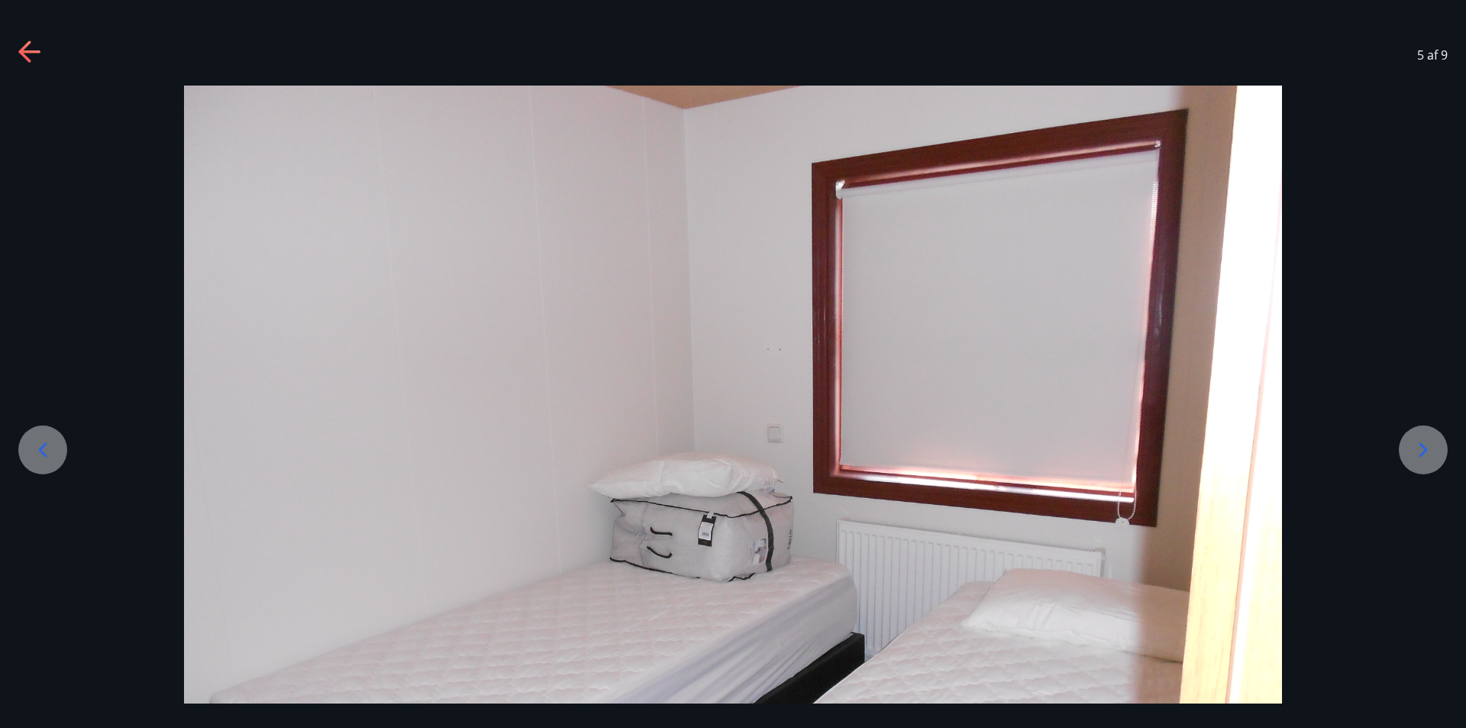
click at [1428, 453] on icon at bounding box center [1423, 449] width 24 height 24
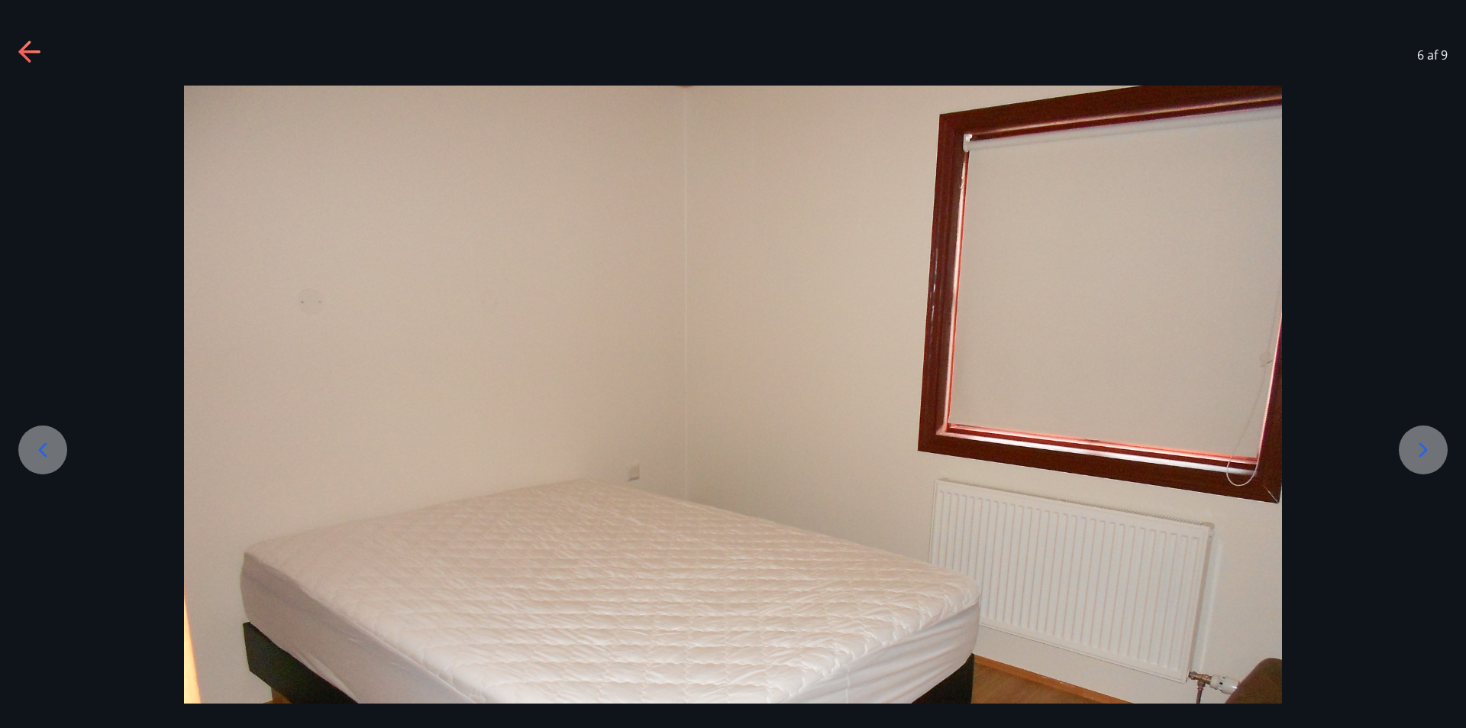
click at [1428, 453] on icon at bounding box center [1423, 449] width 24 height 24
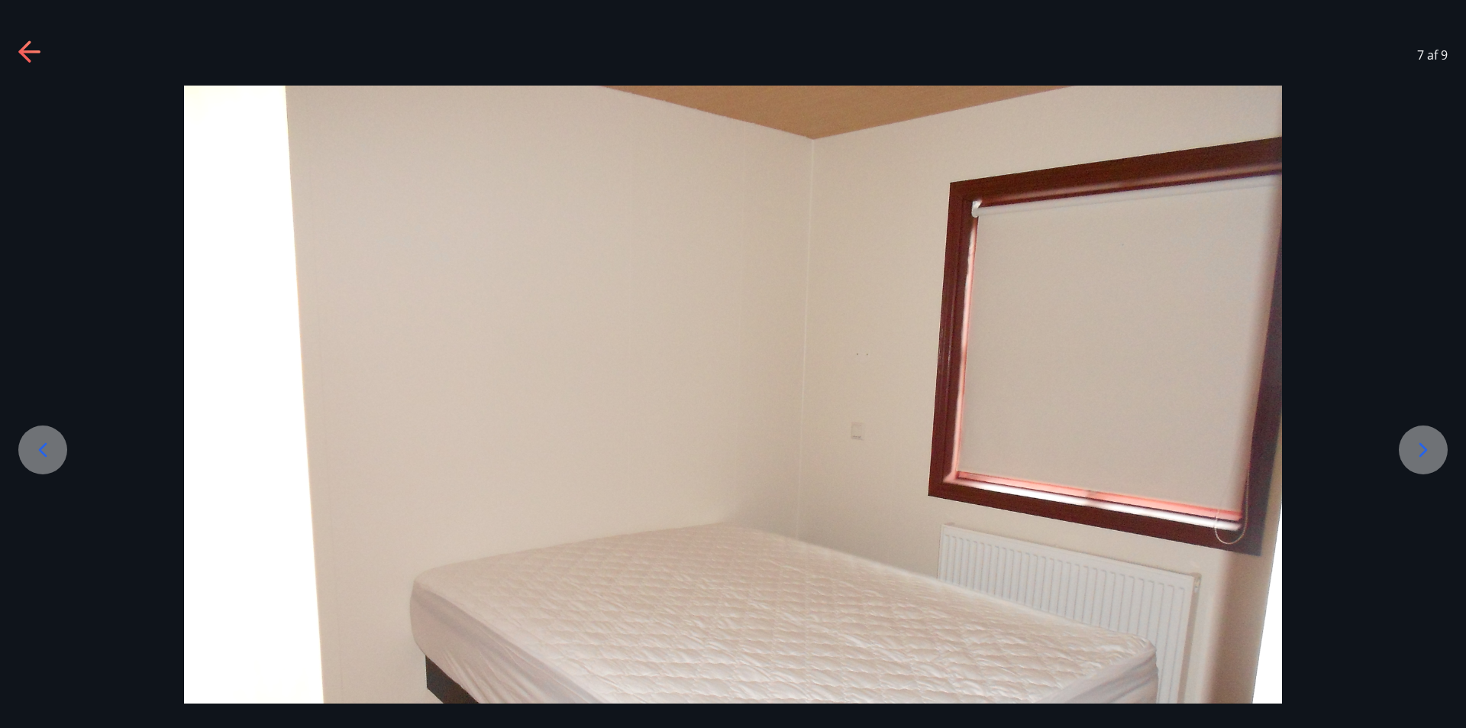
click at [1428, 453] on icon at bounding box center [1423, 449] width 24 height 24
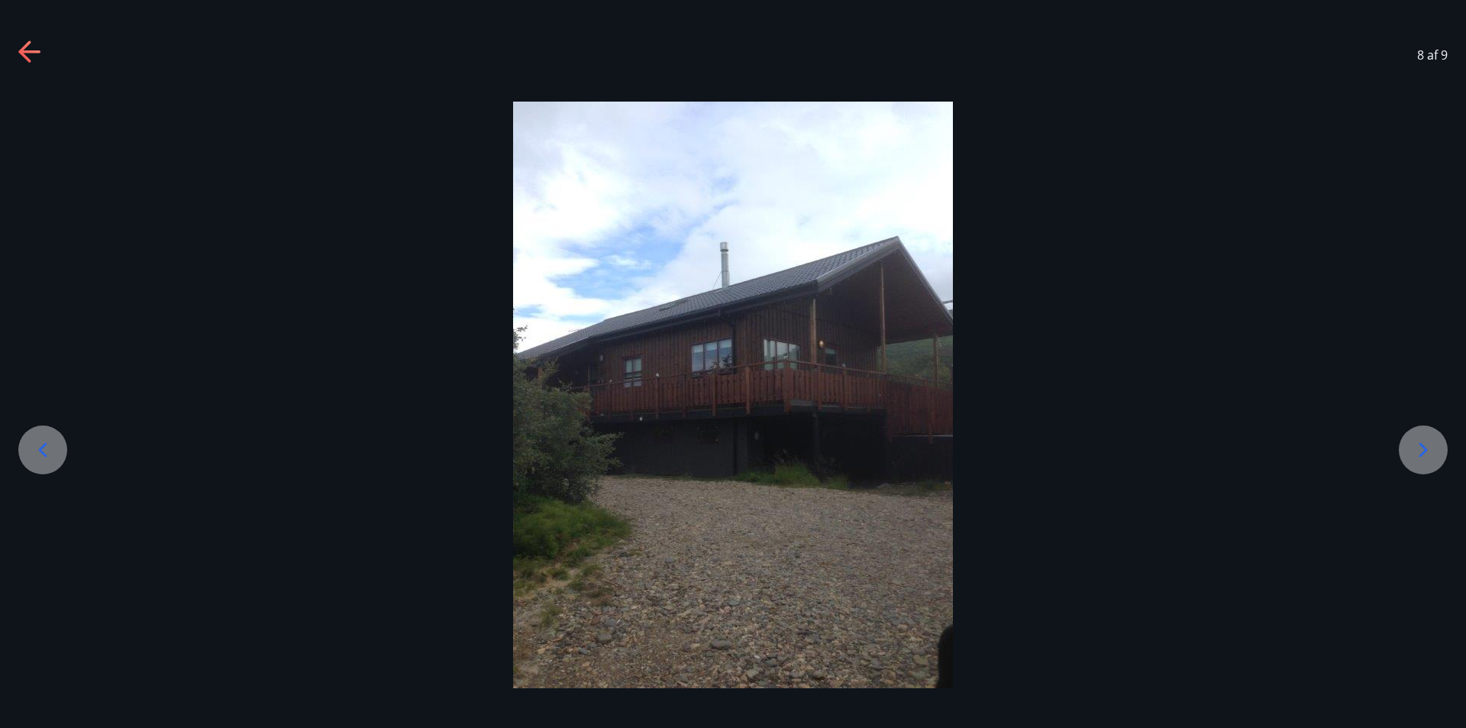
click at [1428, 453] on icon at bounding box center [1423, 449] width 24 height 24
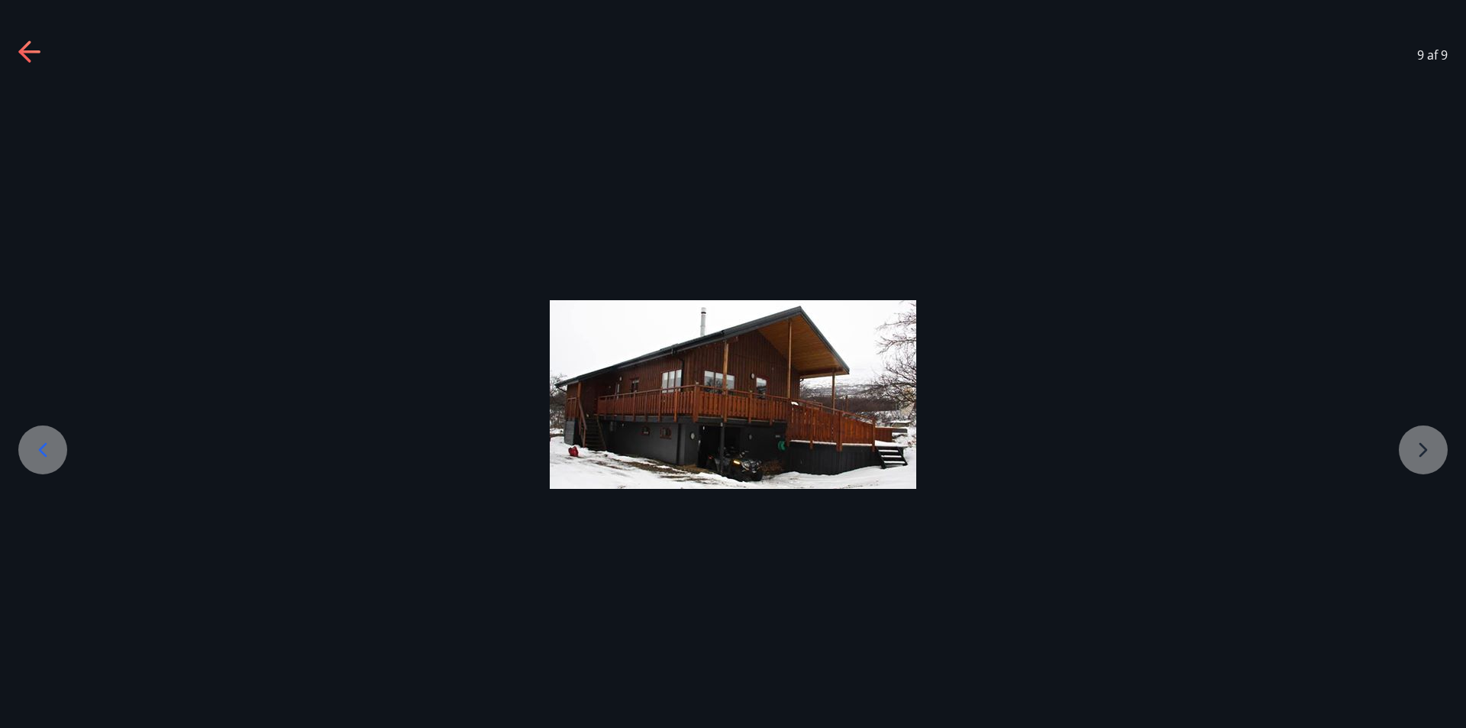
click at [1428, 453] on div at bounding box center [733, 394] width 1466 height 189
click at [30, 55] on icon at bounding box center [30, 52] width 24 height 24
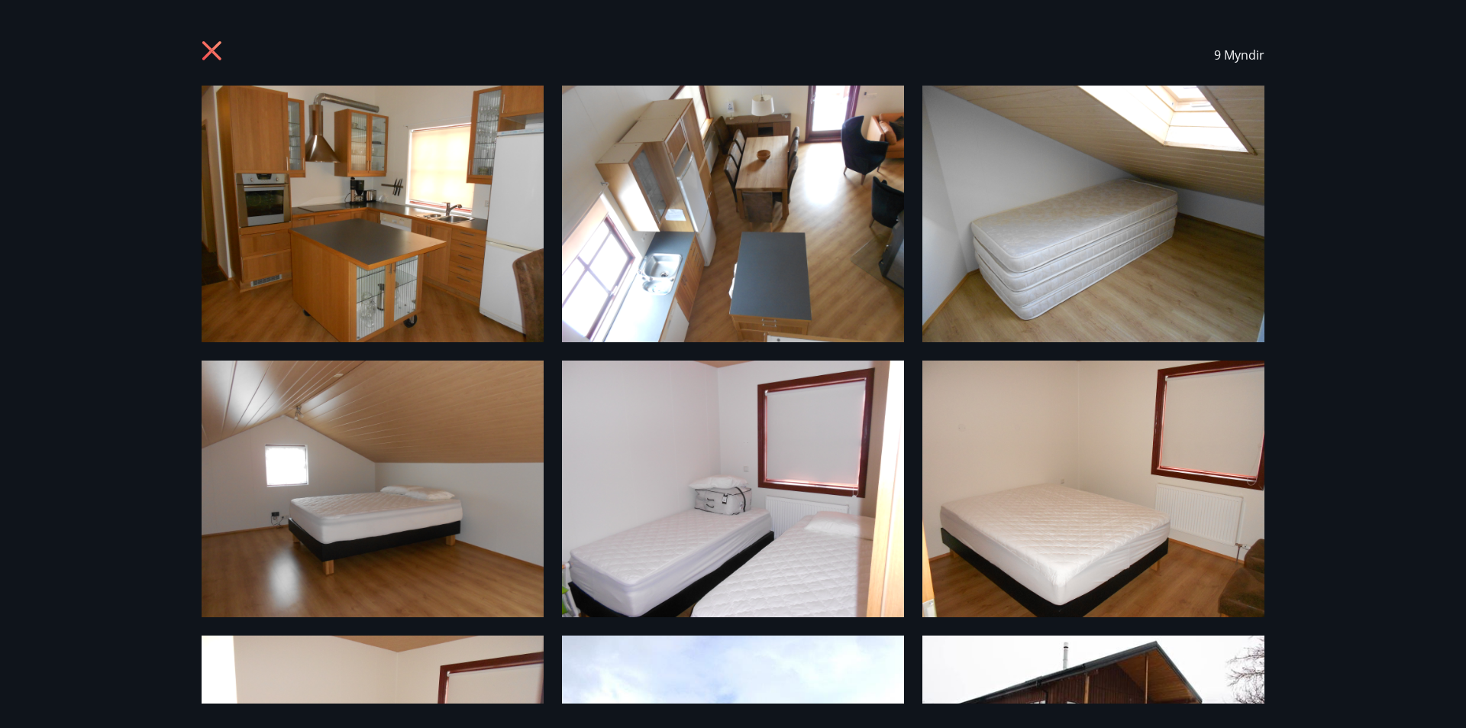
click at [215, 55] on icon at bounding box center [211, 50] width 19 height 19
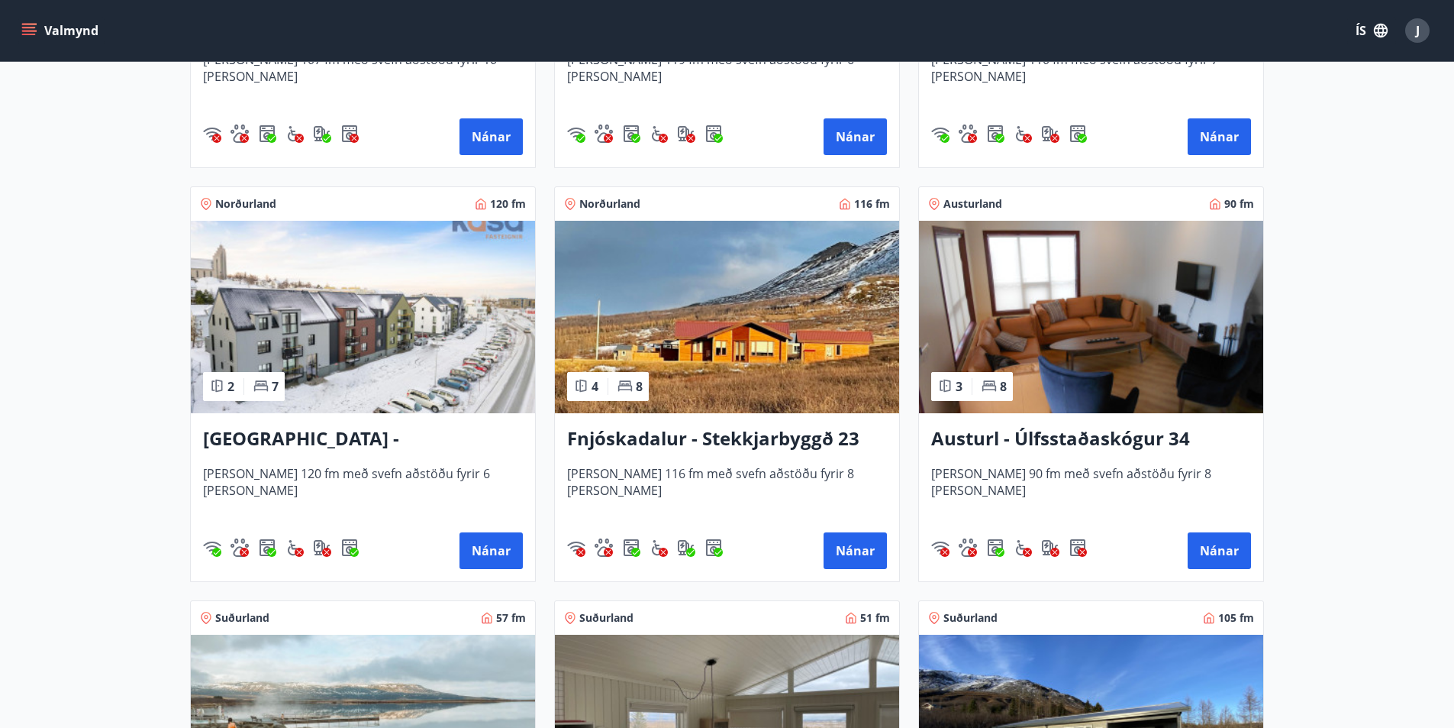
scroll to position [1832, 0]
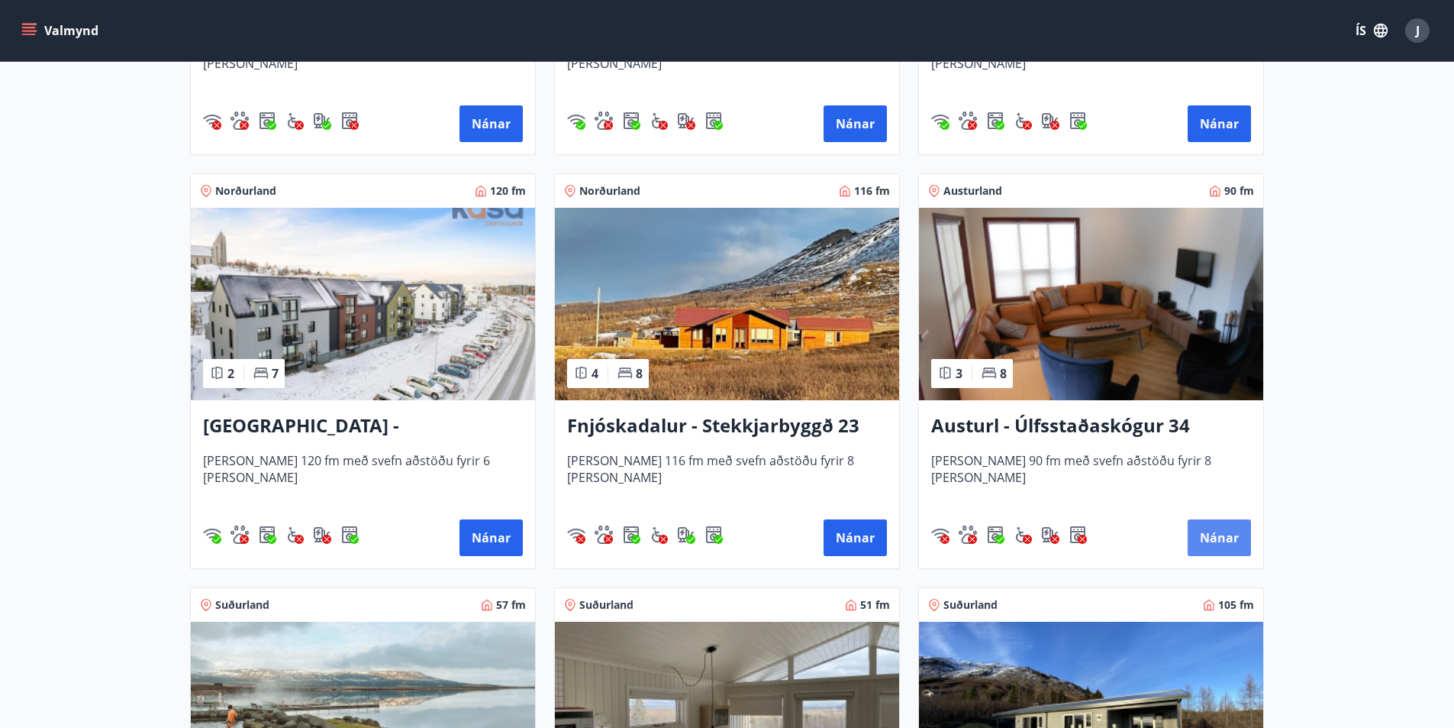
click at [1231, 527] on button "Nánar" at bounding box center [1219, 537] width 63 height 37
